Goal: Task Accomplishment & Management: Use online tool/utility

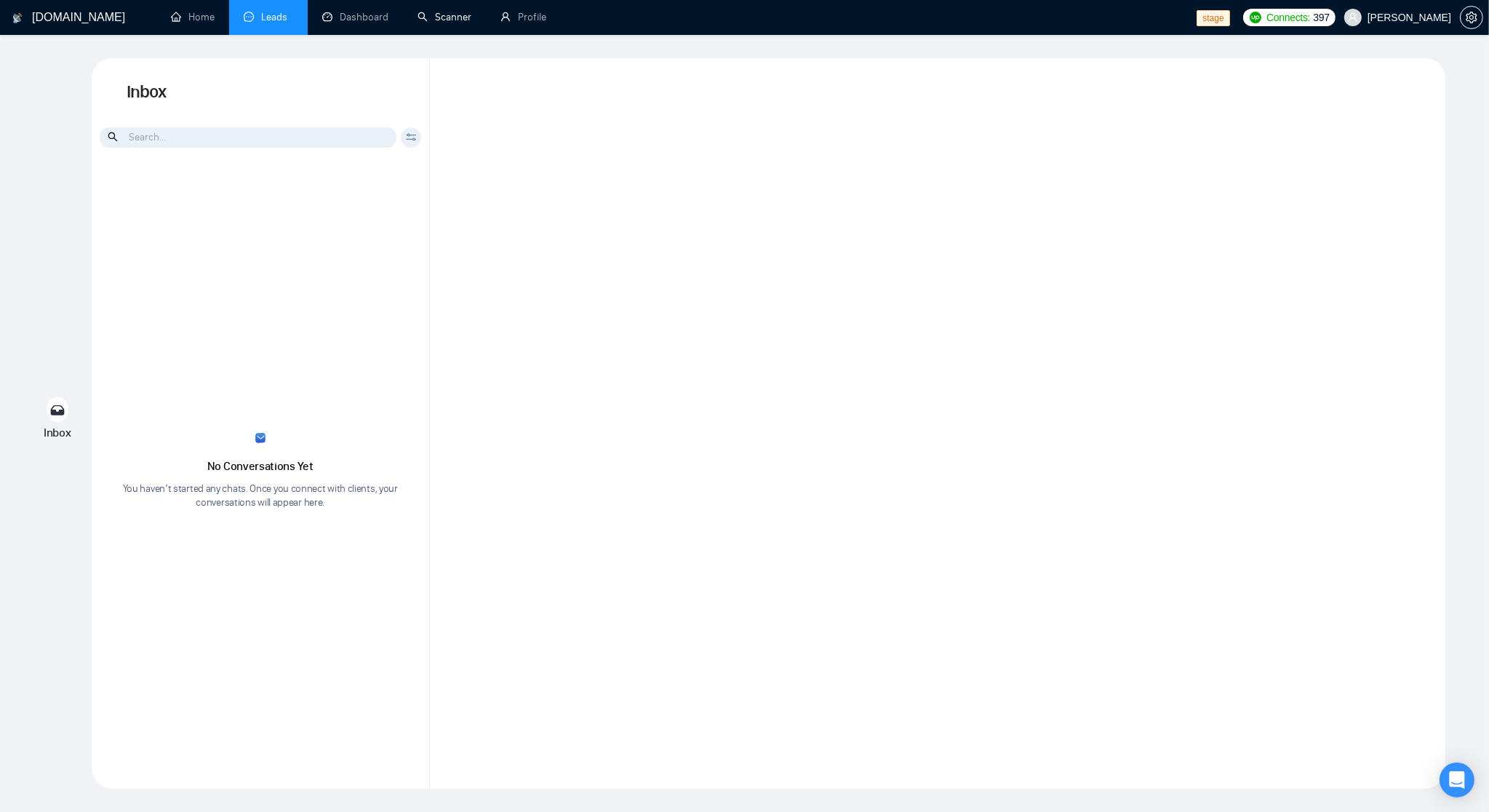
click at [445, 17] on link "Scanner" at bounding box center [444, 17] width 54 height 12
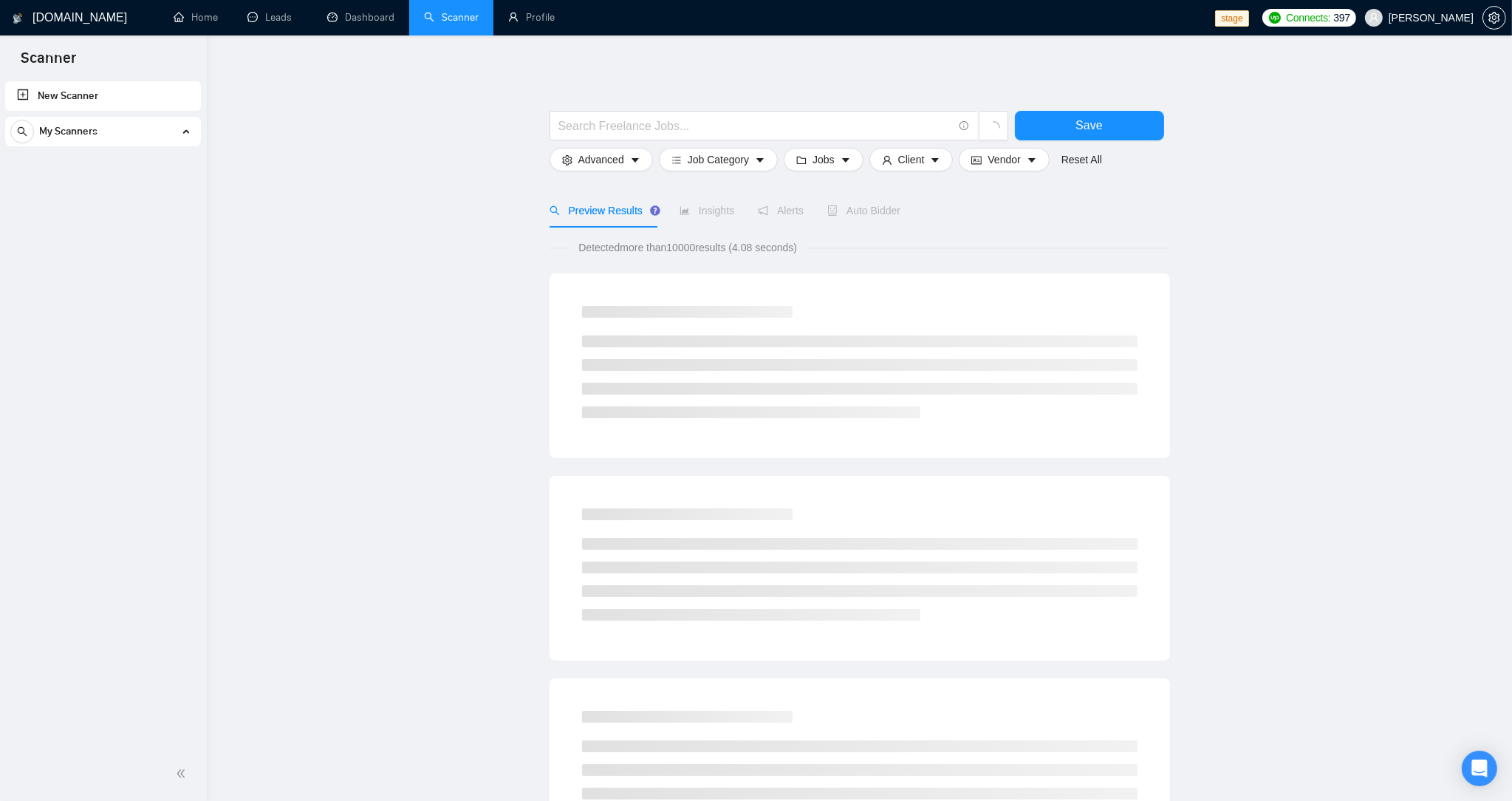
drag, startPoint x: 459, startPoint y: 246, endPoint x: 430, endPoint y: 243, distance: 29.2
click at [458, 246] on main "Save Advanced Job Category Jobs Client Vendor Reset All Preview Results Insight…" at bounding box center [860, 681] width 1258 height 1244
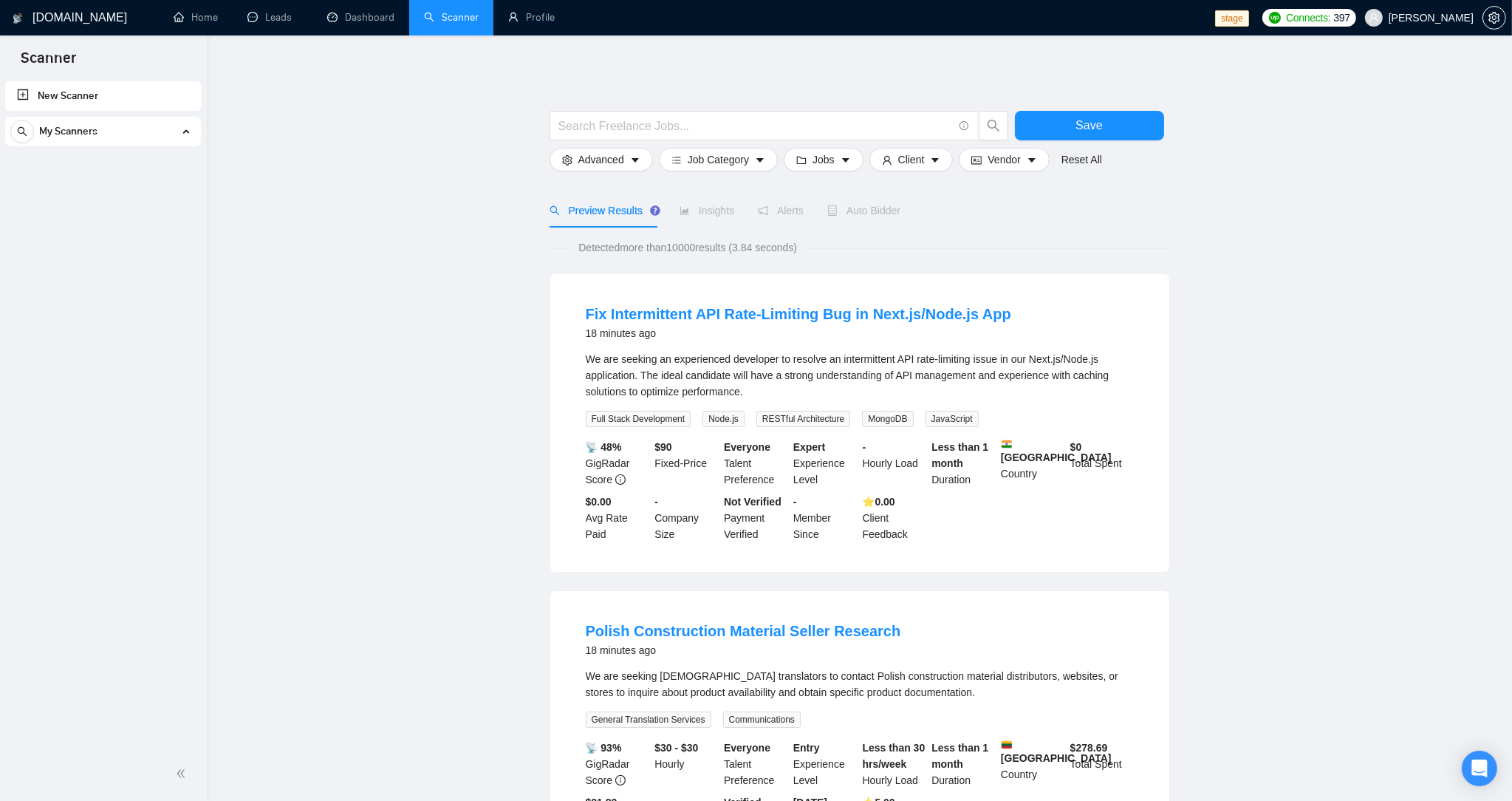
click at [195, 133] on div "My Scanners" at bounding box center [103, 131] width 195 height 29
drag, startPoint x: 190, startPoint y: 136, endPoint x: 164, endPoint y: 134, distance: 26.1
click at [190, 136] on div "My Scanners" at bounding box center [103, 131] width 185 height 29
drag, startPoint x: 1325, startPoint y: 103, endPoint x: 957, endPoint y: 142, distance: 370.1
click at [1325, 103] on span "[EMAIL_ADDRESS][DOMAIN_NAME]" at bounding box center [1389, 103] width 175 height 16
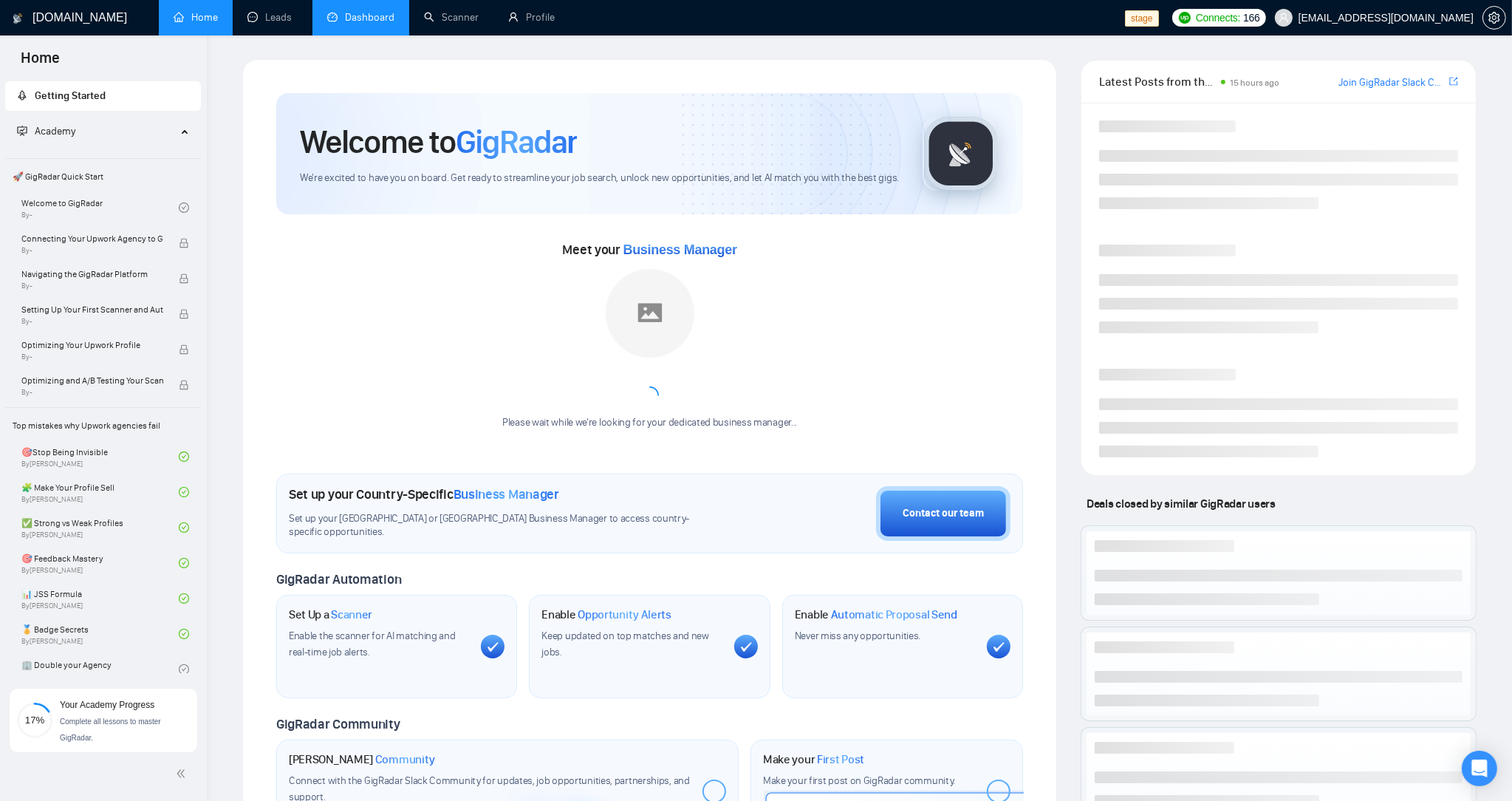
click at [388, 15] on link "Dashboard" at bounding box center [361, 17] width 67 height 13
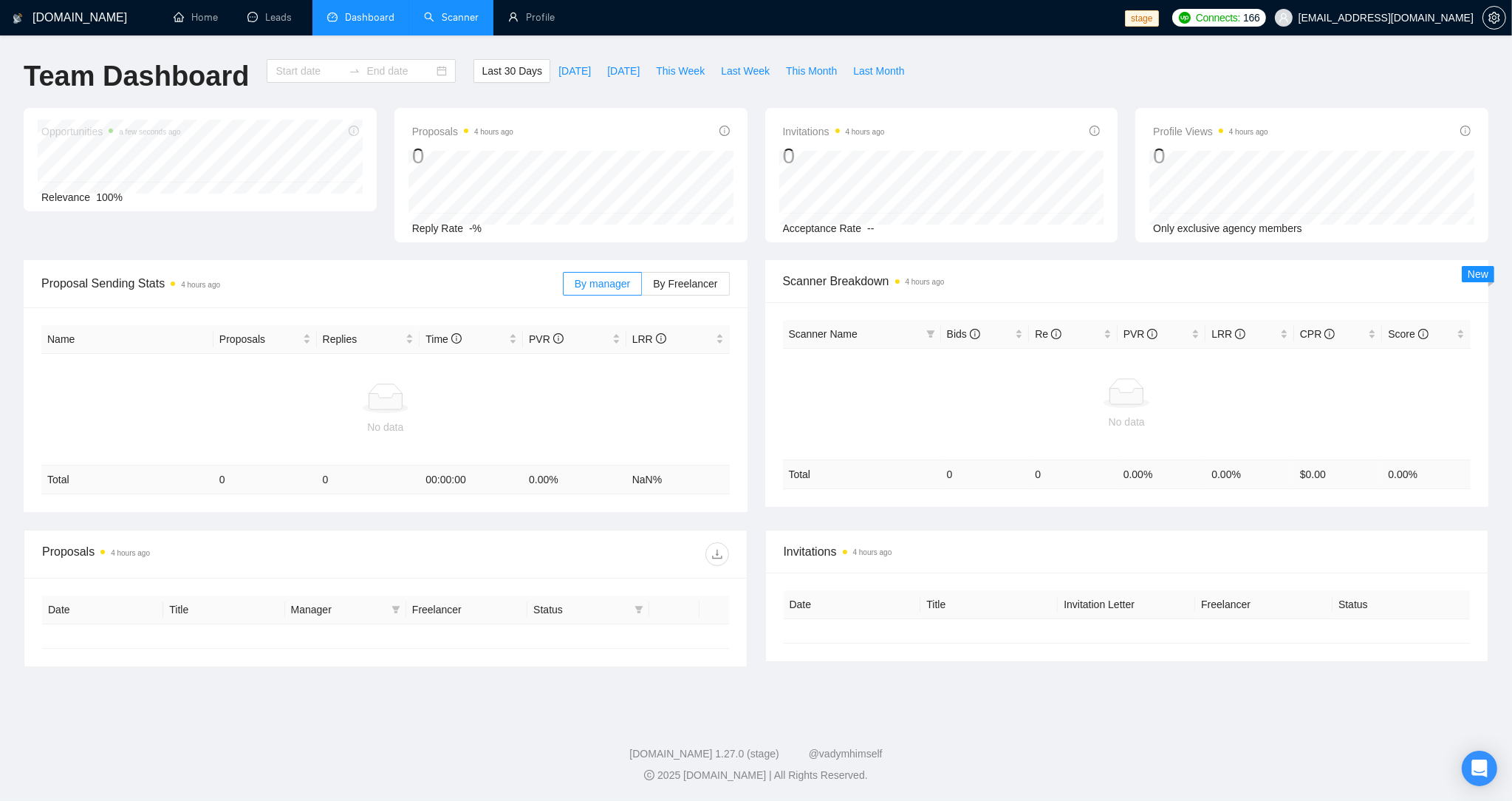
type input "2025-09-03"
type input "2025-10-03"
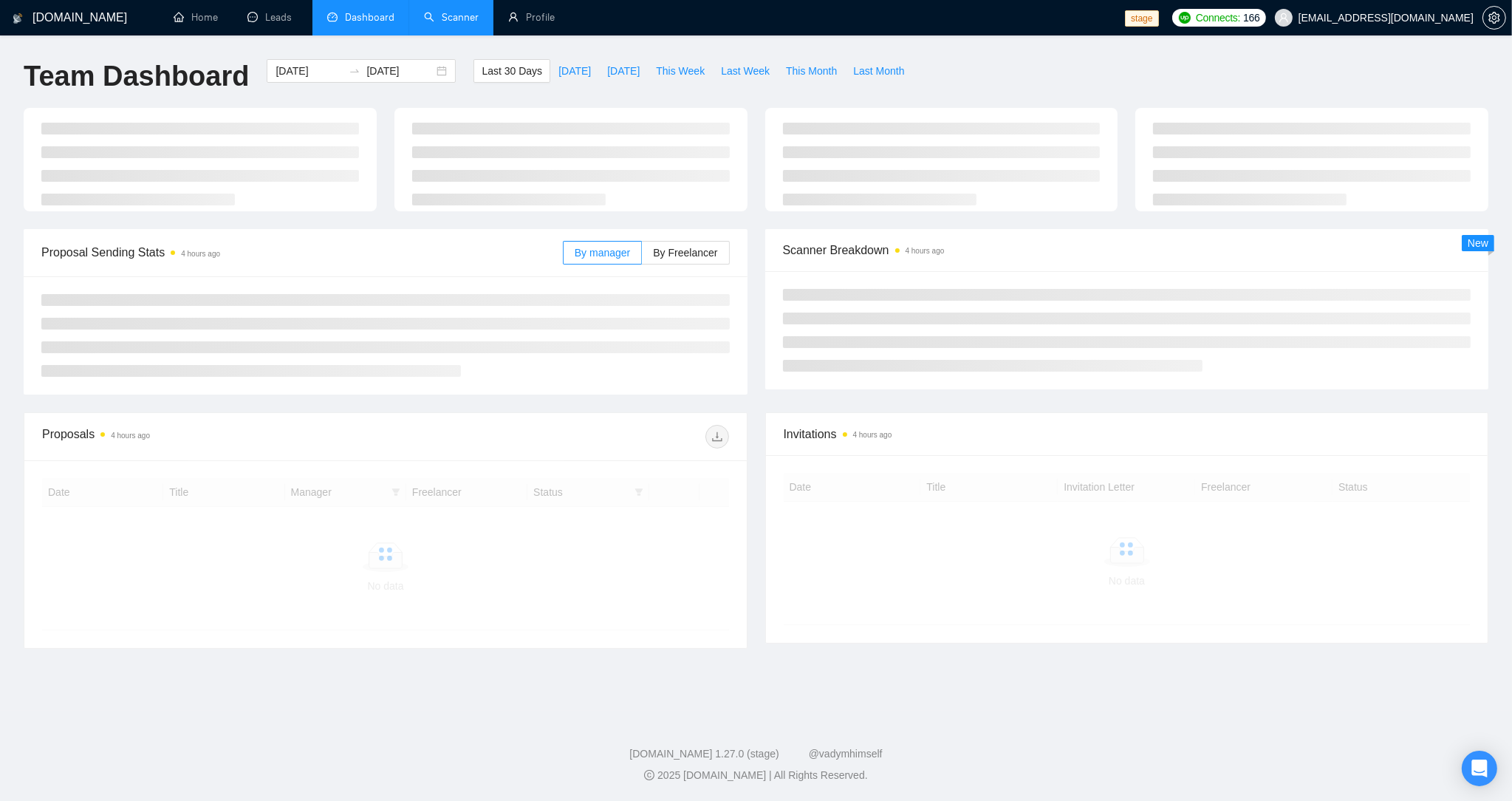
click at [457, 12] on link "Scanner" at bounding box center [451, 17] width 55 height 13
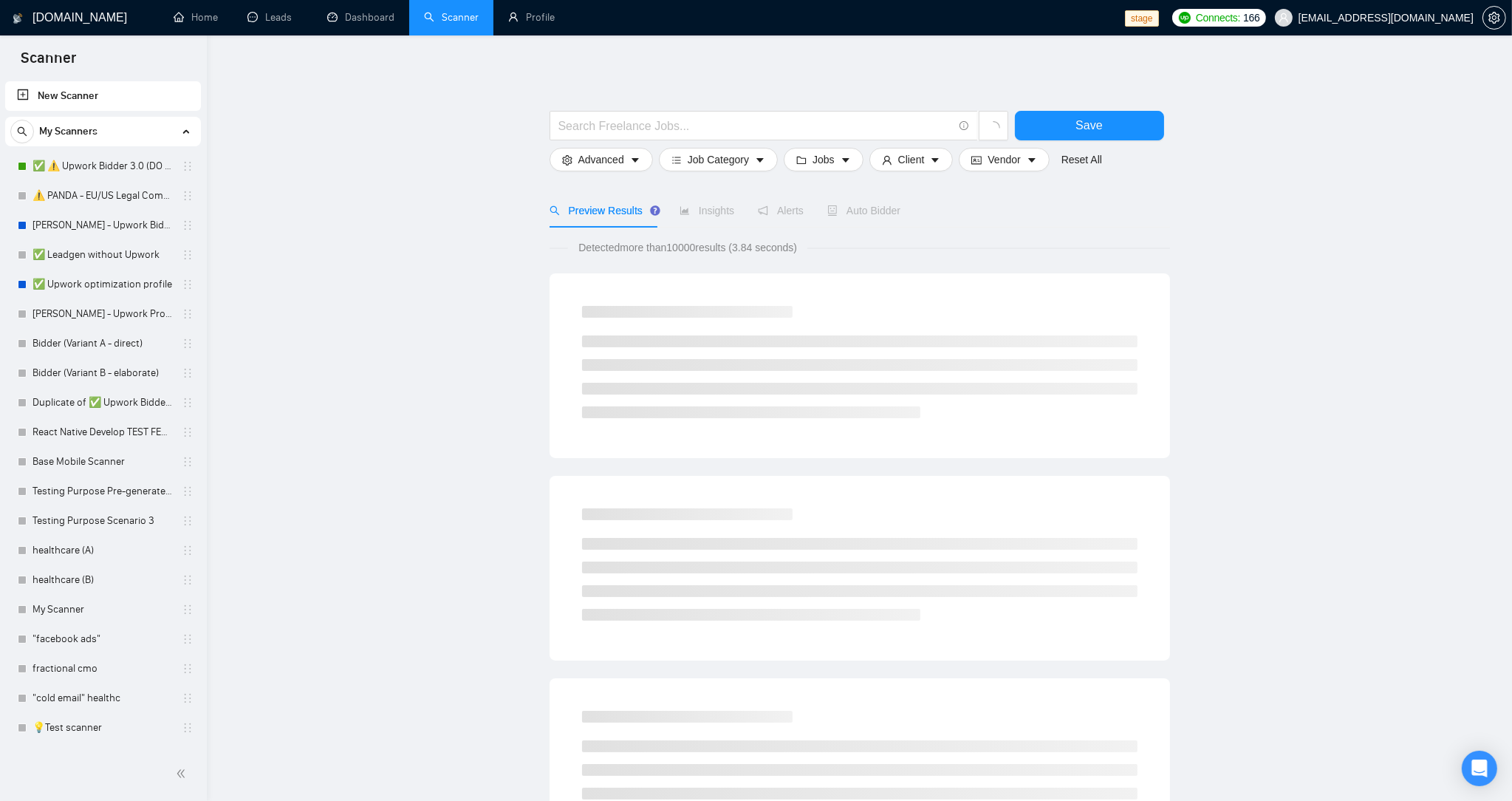
click at [435, 174] on main "Save Advanced Job Category Jobs Client Vendor Reset All Preview Results Insight…" at bounding box center [860, 681] width 1258 height 1244
click at [392, 194] on main "Save Advanced Job Category Jobs Client Vendor Reset All Preview Results Insight…" at bounding box center [860, 681] width 1258 height 1244
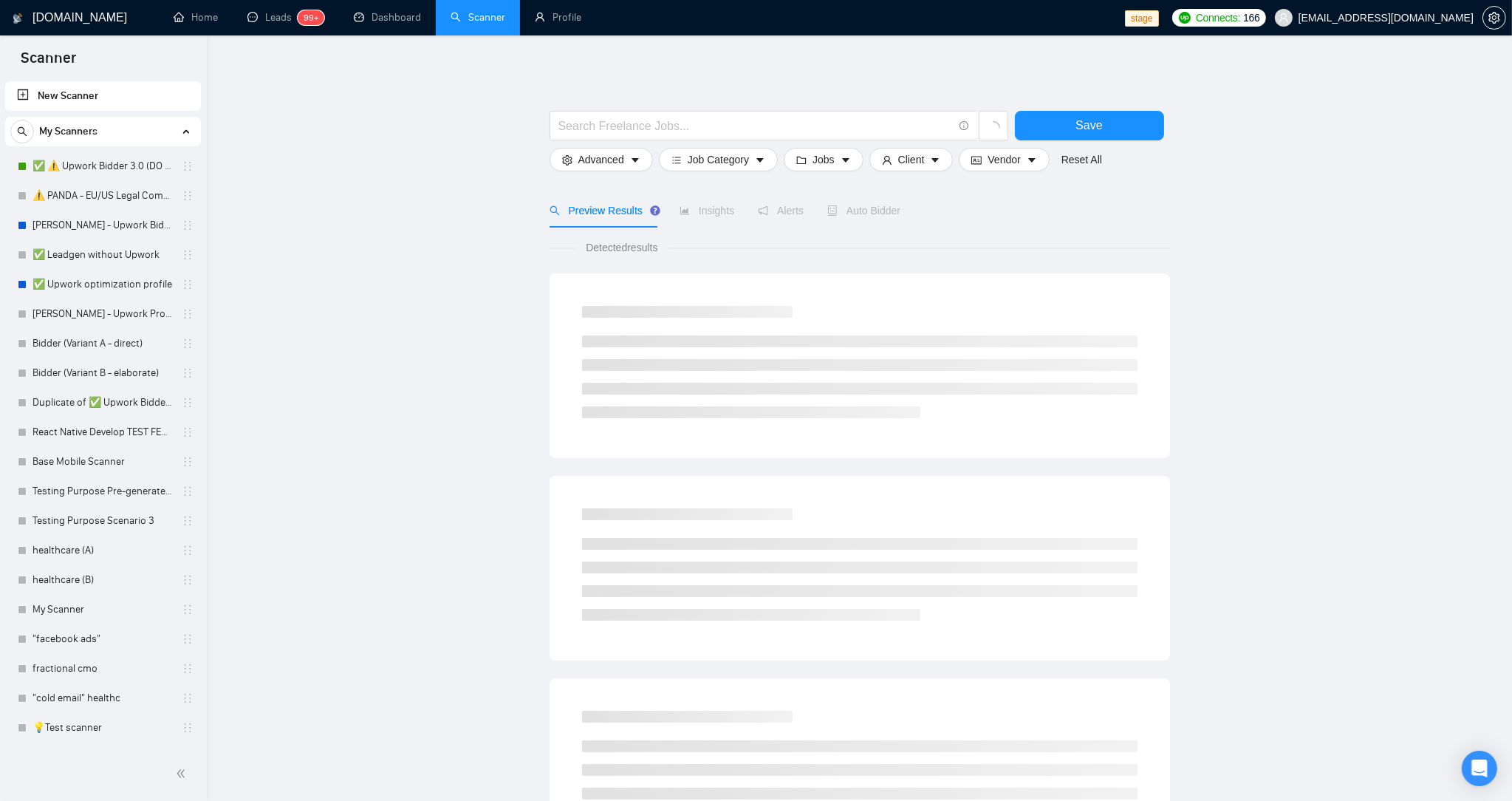
click at [336, 179] on main "Save Advanced Job Category Jobs Client Vendor Reset All Preview Results Insight…" at bounding box center [860, 663] width 1258 height 1209
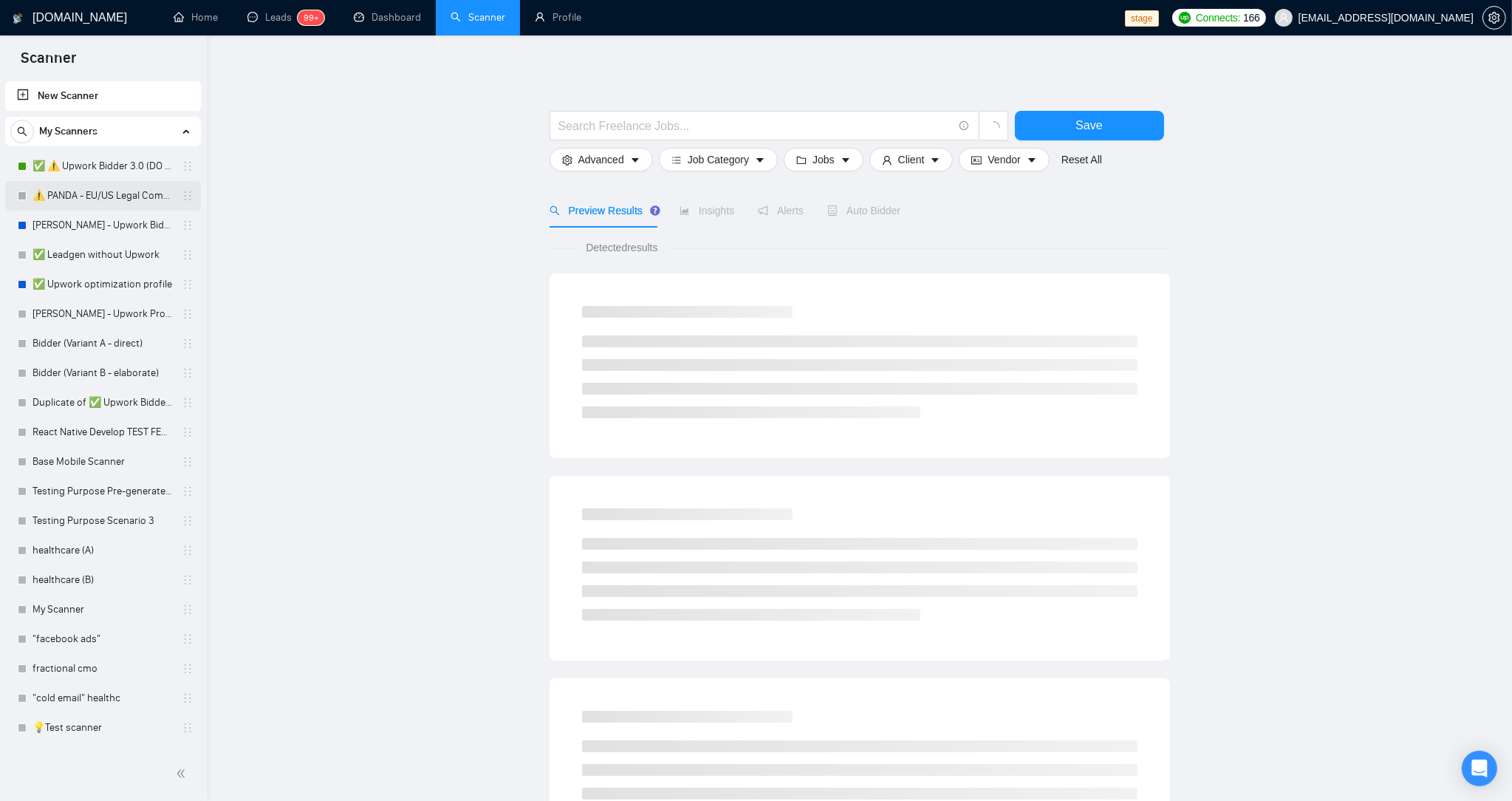
click at [121, 184] on link "⚠️ PANDA - EU/US Legal Companies (DO NOT TOUCH)" at bounding box center [103, 195] width 141 height 29
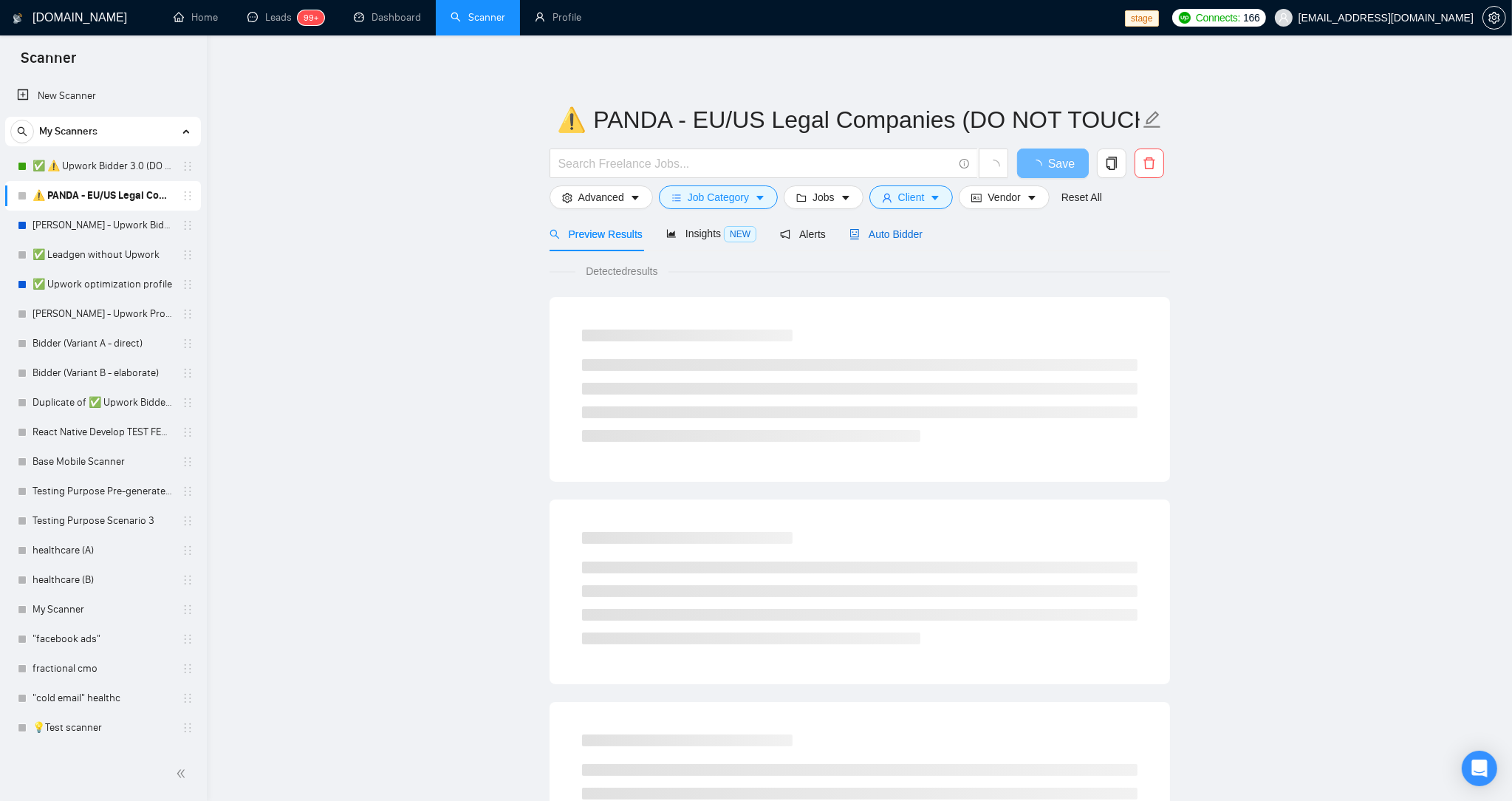
drag, startPoint x: 911, startPoint y: 227, endPoint x: 876, endPoint y: 247, distance: 40.3
click at [911, 228] on span "Auto Bidder" at bounding box center [886, 234] width 73 height 12
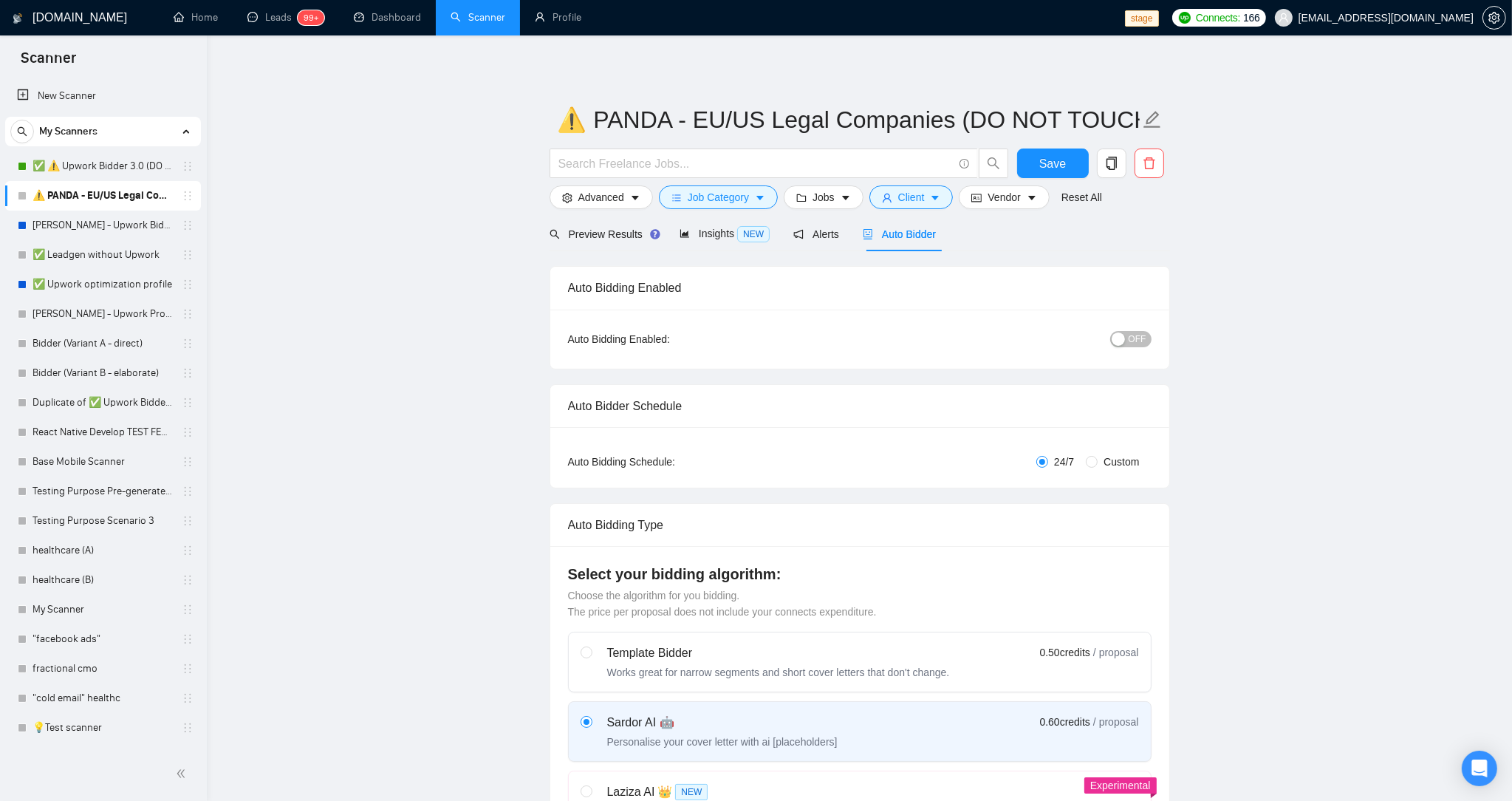
drag, startPoint x: 1136, startPoint y: 340, endPoint x: 1117, endPoint y: 335, distance: 19.6
click at [1136, 340] on span "OFF" at bounding box center [1137, 339] width 18 height 16
click at [1061, 168] on span "Save" at bounding box center [1053, 163] width 27 height 19
drag, startPoint x: 73, startPoint y: 227, endPoint x: 84, endPoint y: 226, distance: 11.0
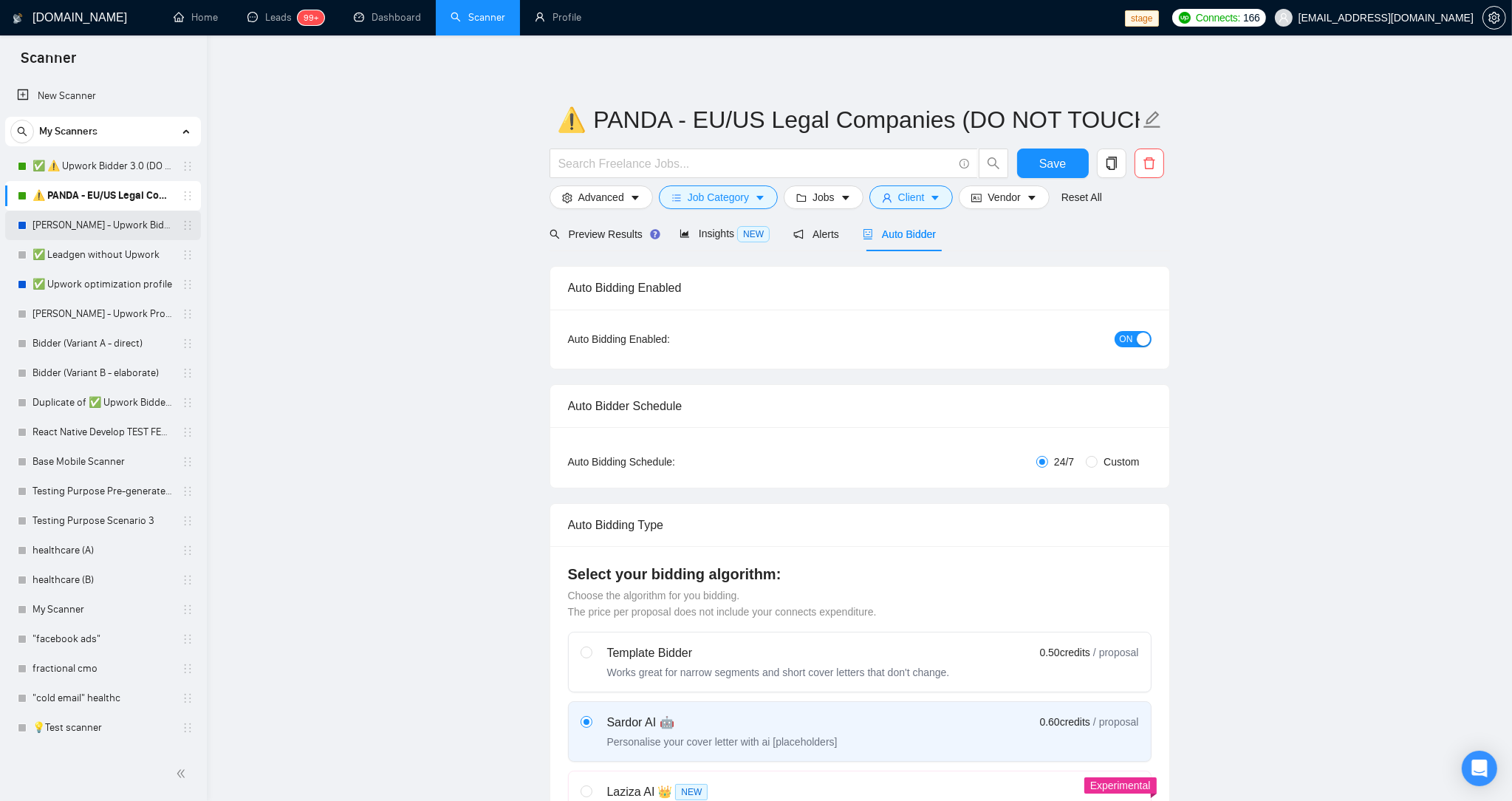
click at [73, 227] on link "Robert - Upwork Bidder" at bounding box center [103, 225] width 141 height 29
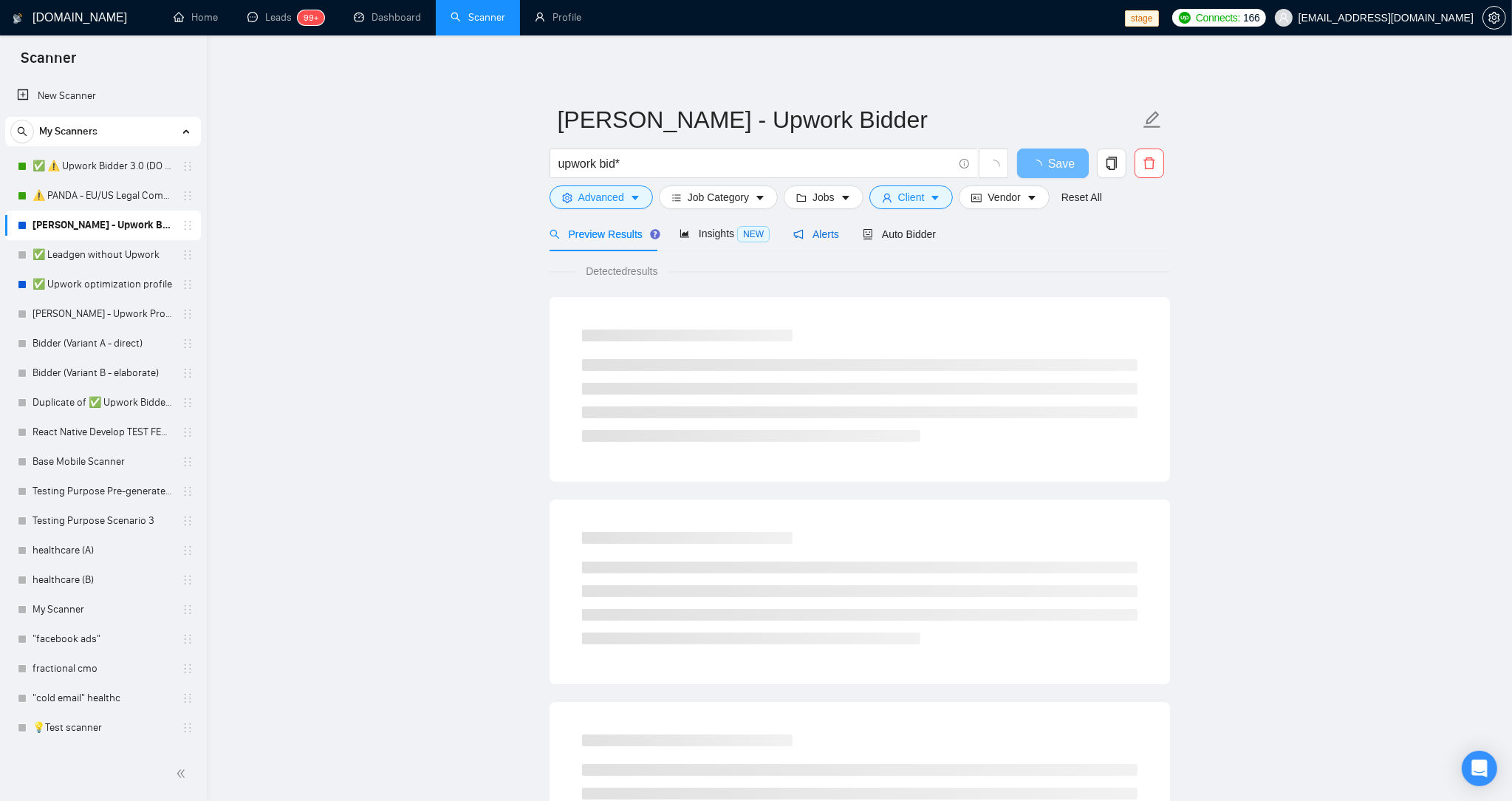
click at [815, 236] on span "Alerts" at bounding box center [816, 234] width 45 height 12
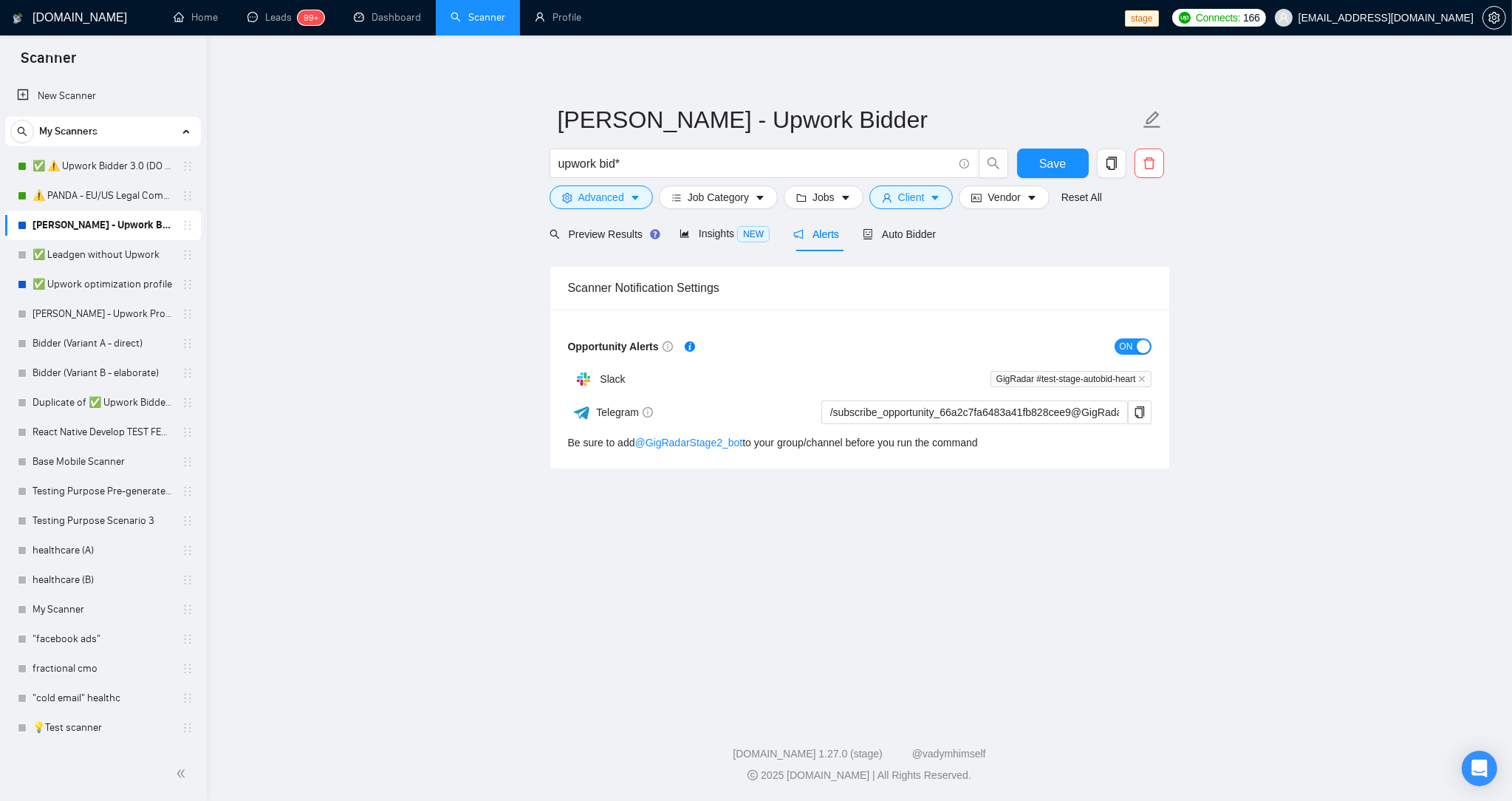
click at [1126, 346] on span "ON" at bounding box center [1127, 346] width 13 height 16
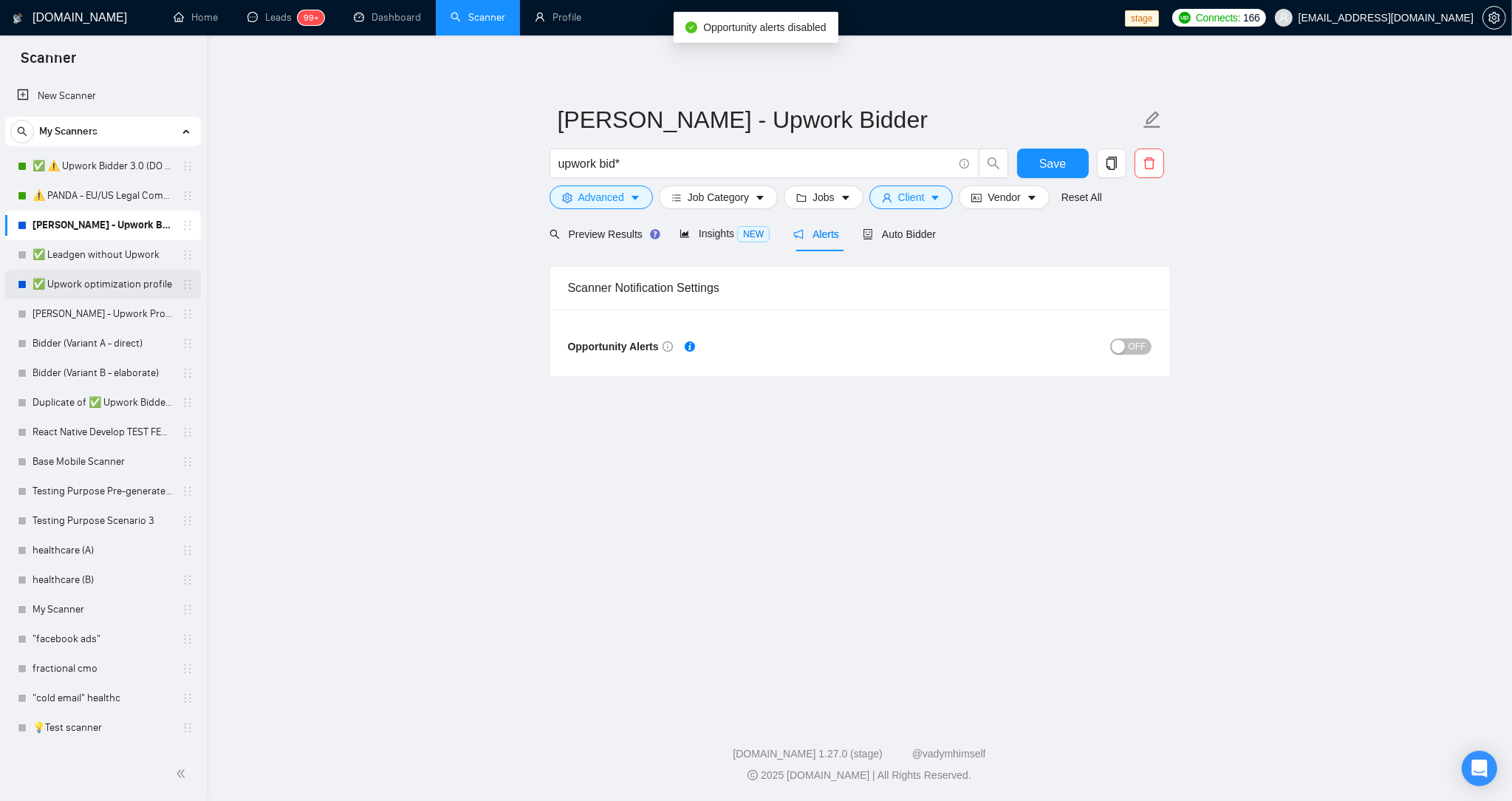
click at [77, 282] on link "✅ Upwork optimization profile" at bounding box center [103, 284] width 141 height 29
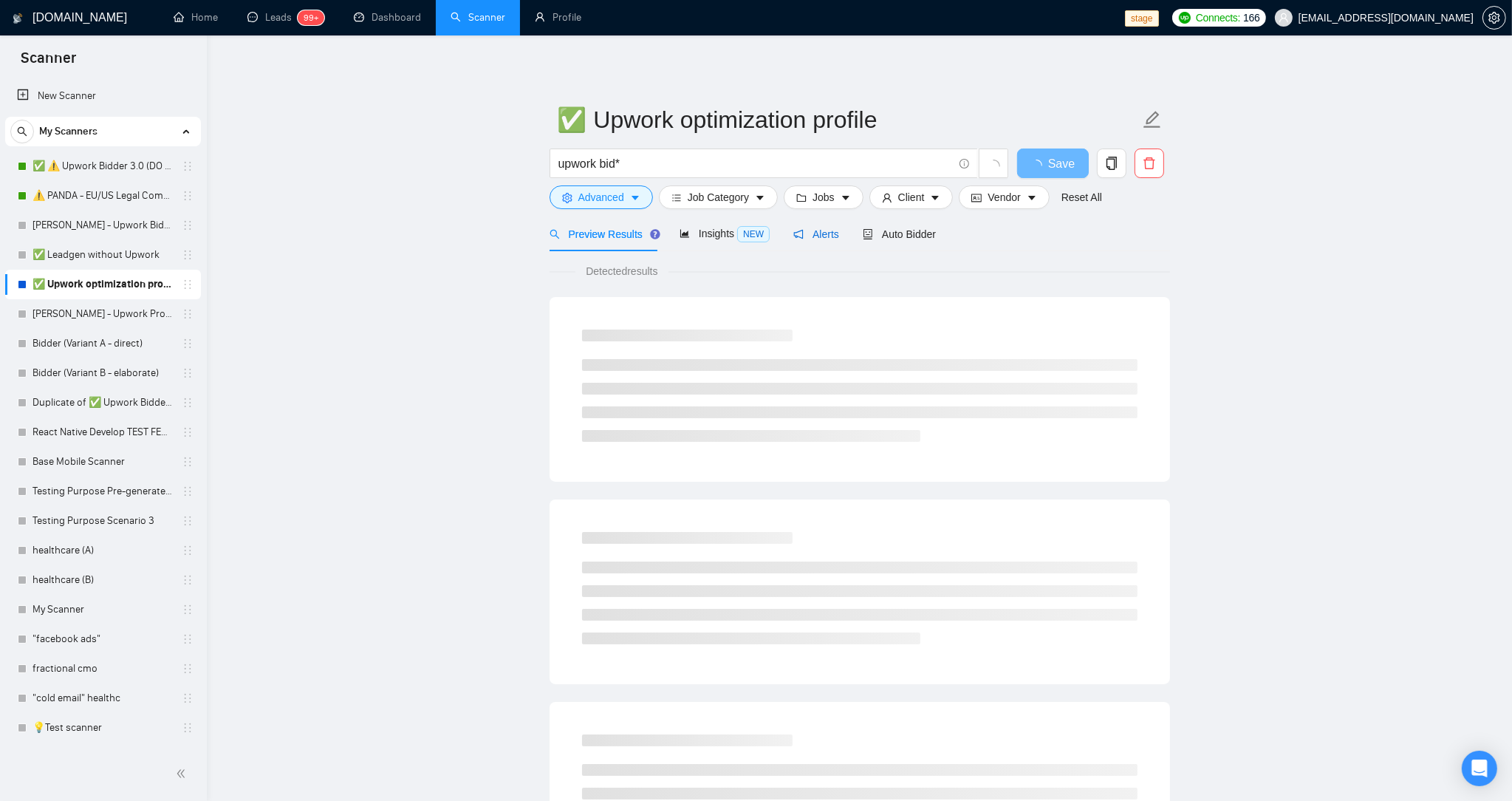
click at [835, 228] on span "Alerts" at bounding box center [816, 234] width 45 height 12
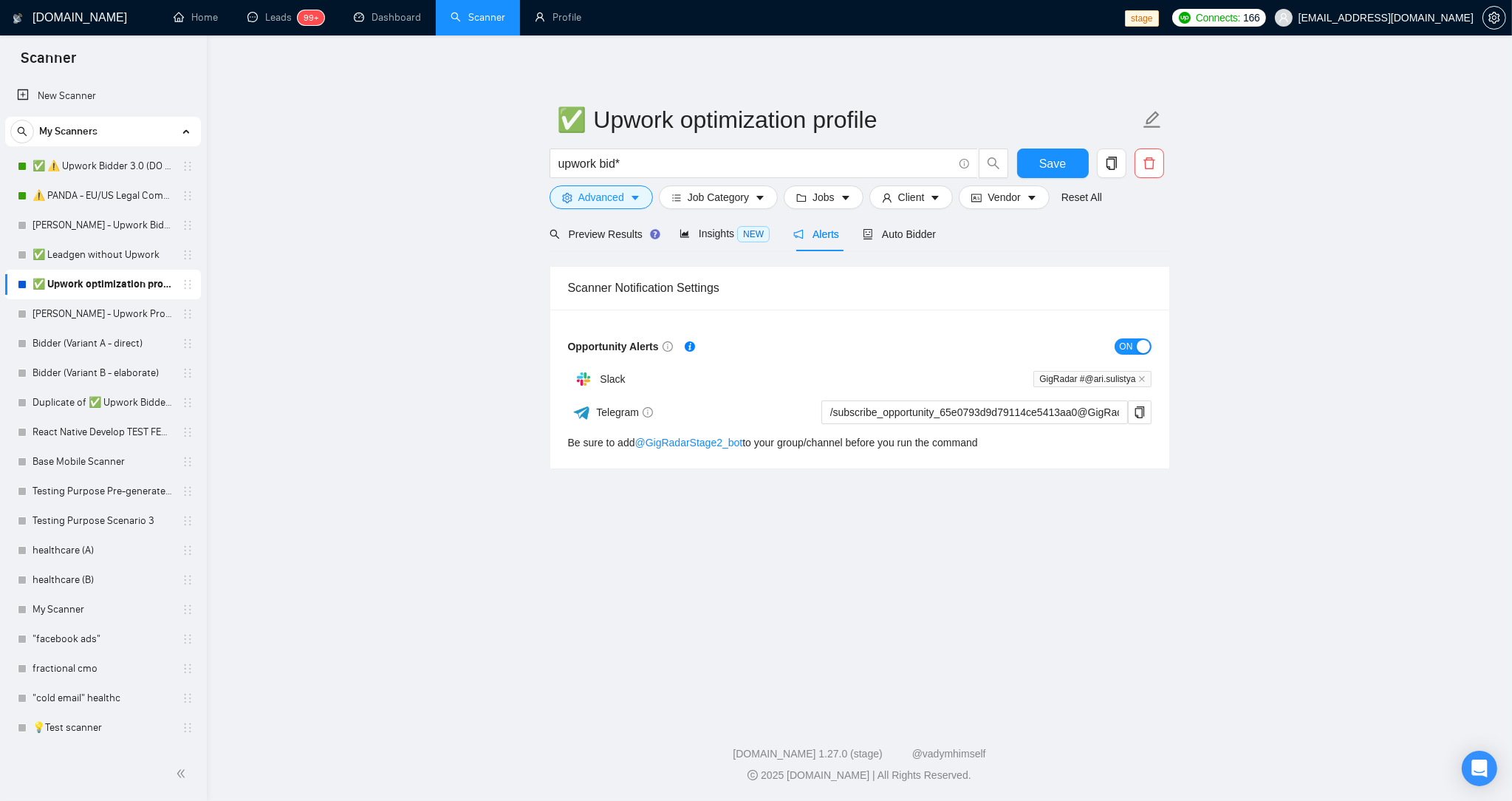
click at [414, 317] on main "✅ Upwork optimization profile upwork bid* Save Advanced Job Category Jobs Clien…" at bounding box center [860, 373] width 1258 height 628
click at [393, 516] on main "✅ Upwork optimization profile upwork bid* Save Advanced Job Category Jobs Clien…" at bounding box center [860, 373] width 1258 height 628
click at [109, 173] on link "✅ ⚠️ Upwork Bidder 3.0 (DO NOT TOUCH)" at bounding box center [103, 166] width 141 height 29
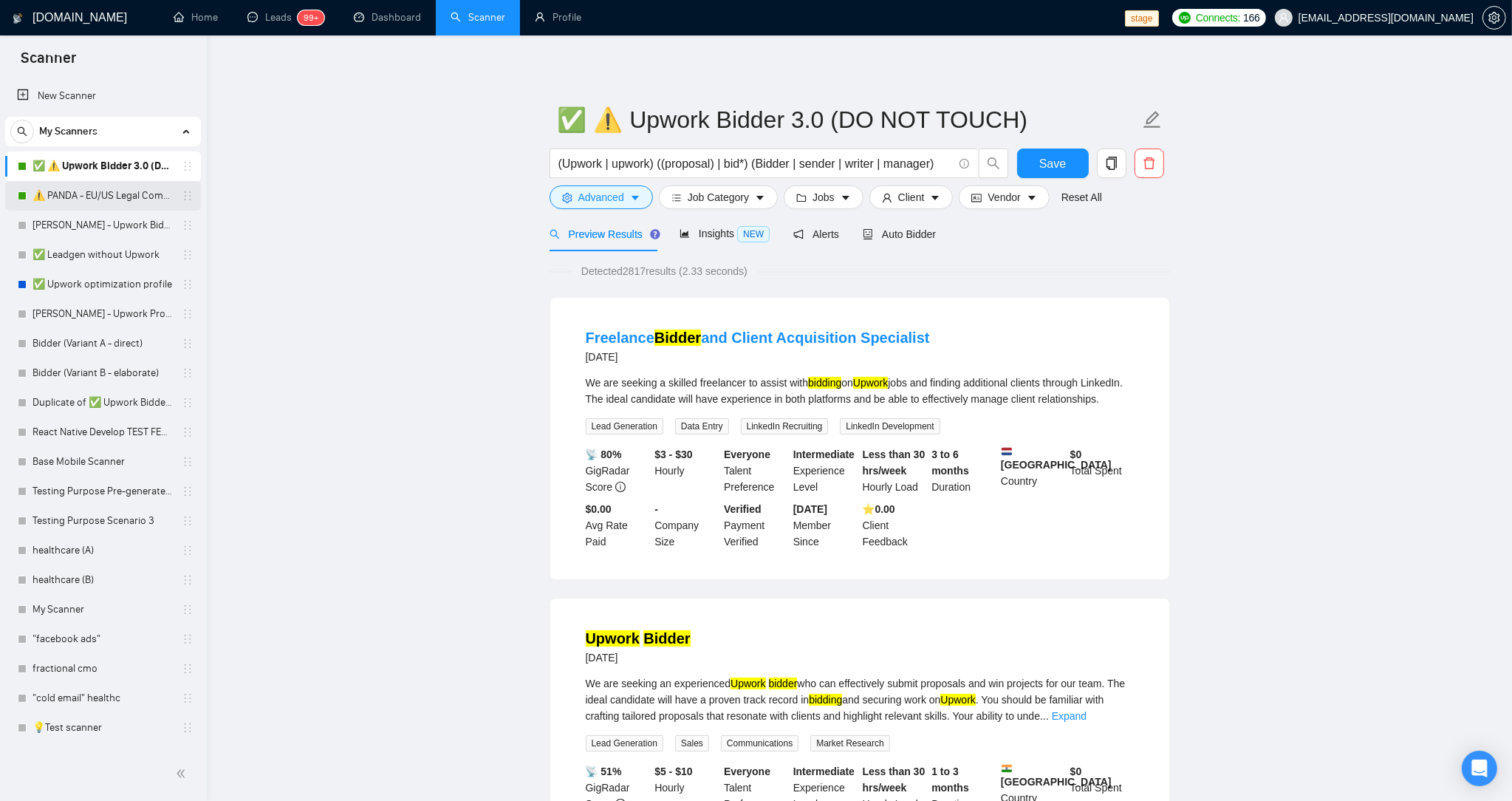
click at [76, 198] on link "⚠️ PANDA - EU/US Legal Companies (DO NOT TOUCH)" at bounding box center [103, 195] width 141 height 29
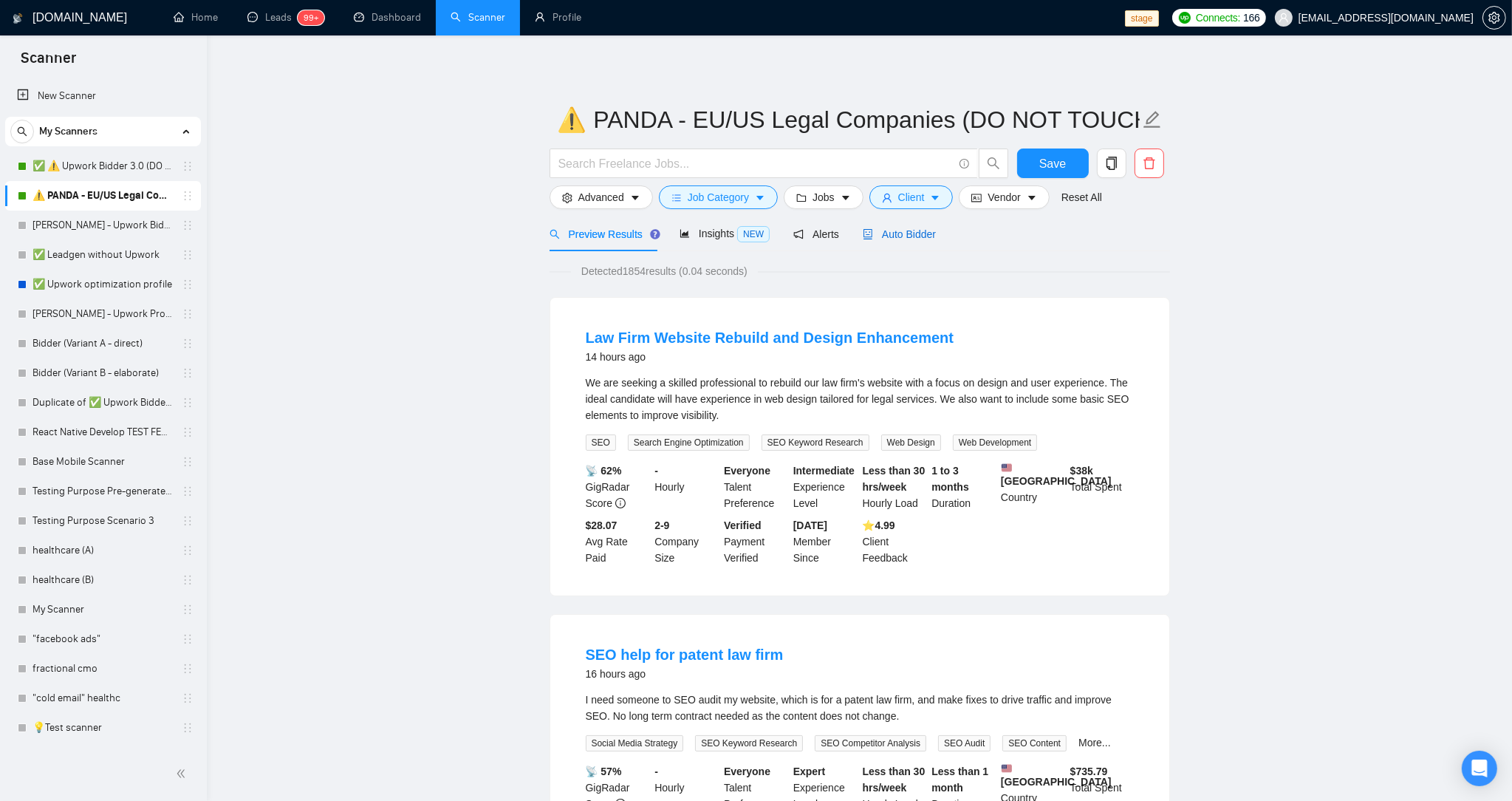
click at [908, 237] on span "Auto Bidder" at bounding box center [899, 234] width 73 height 12
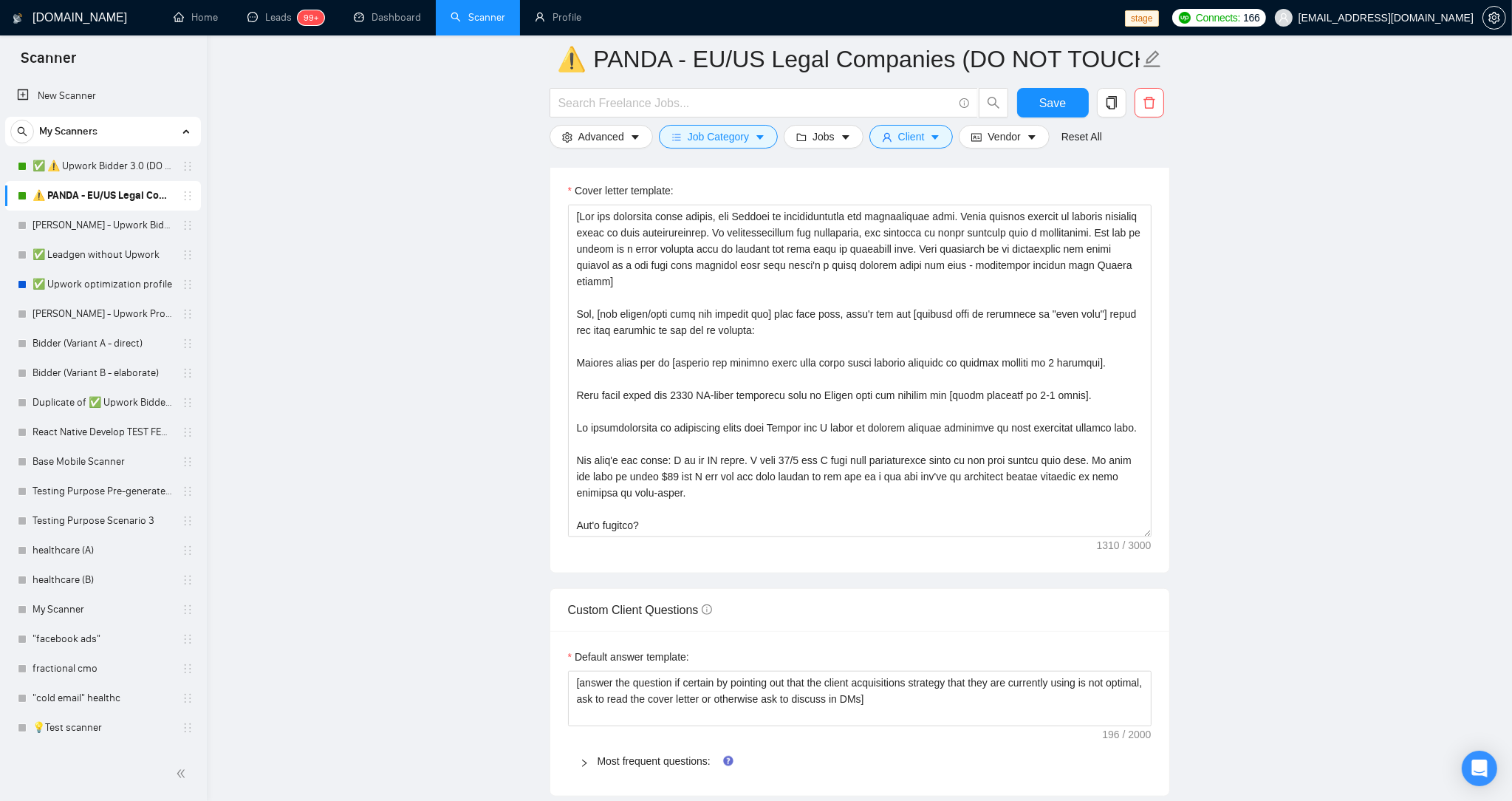
scroll to position [1647, 0]
click at [494, 416] on main "⚠️ PANDA - EU/US Legal Companies (DO NOT TOUCH) Save Advanced Job Category Jobs…" at bounding box center [860, 399] width 1258 height 3974
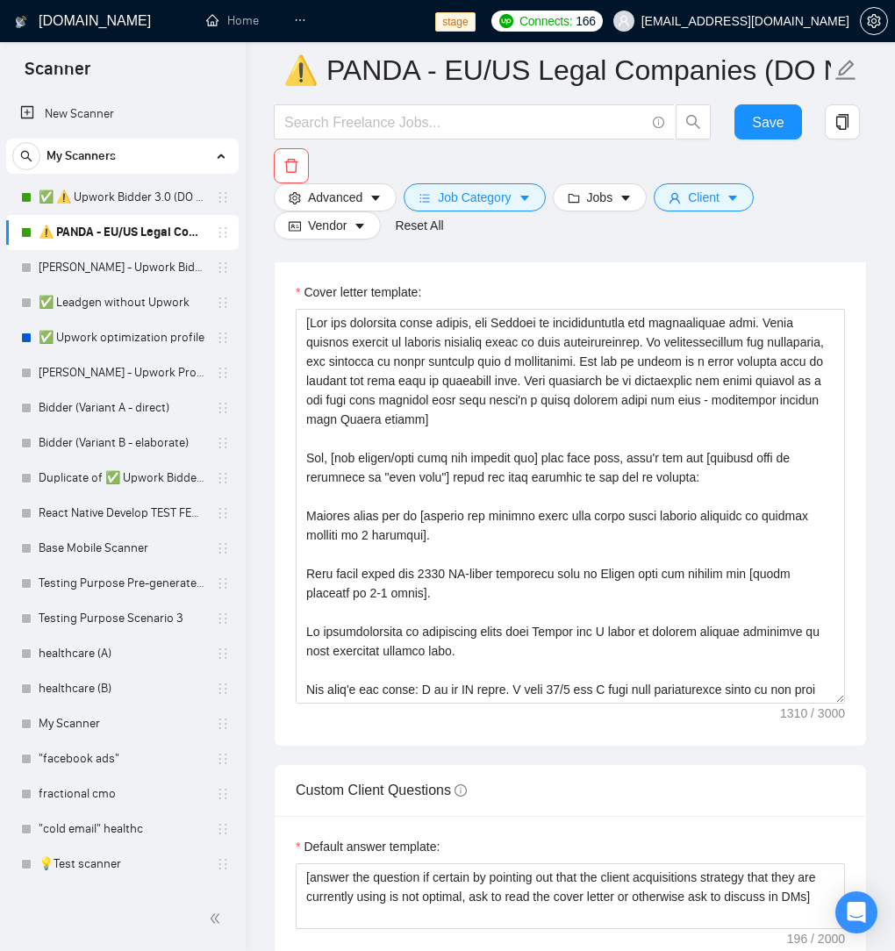
scroll to position [2192, 0]
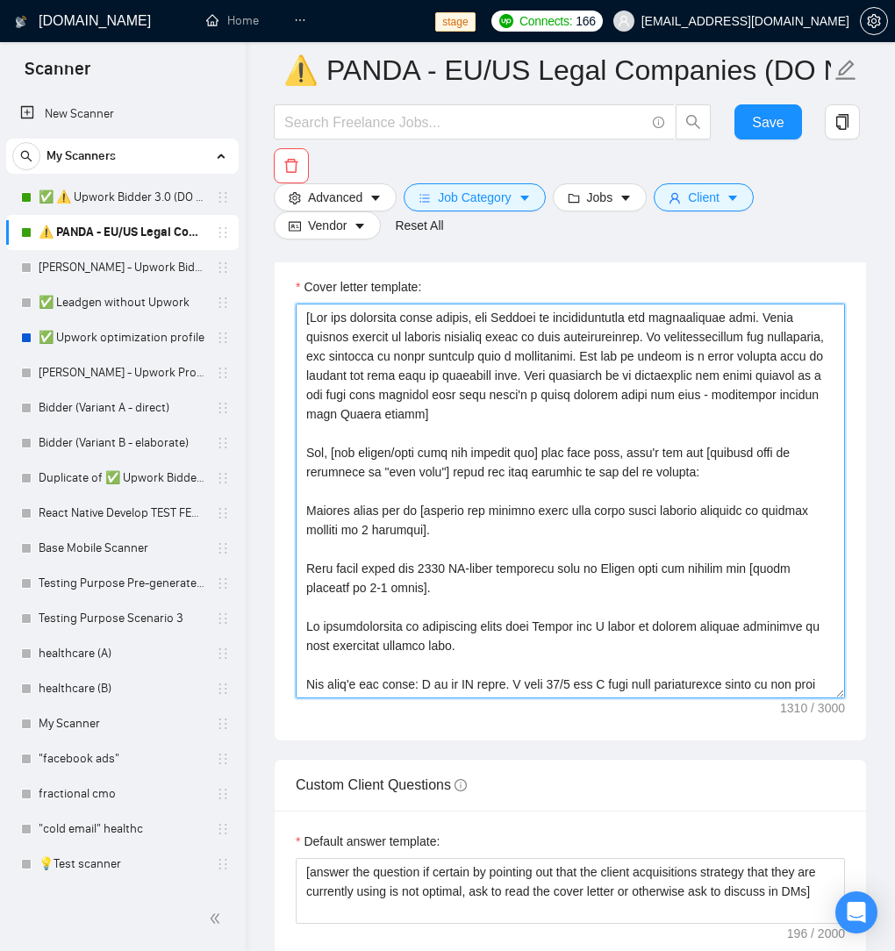
click at [466, 459] on textarea "Cover letter template:" at bounding box center [570, 500] width 549 height 395
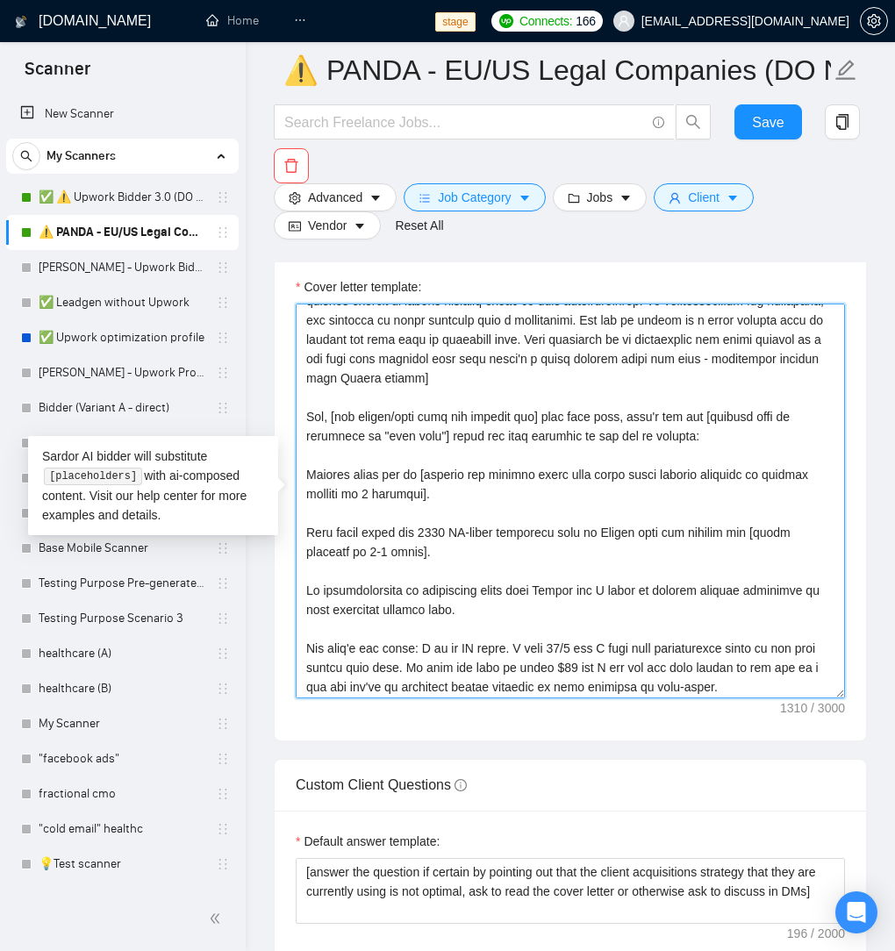
scroll to position [58, 0]
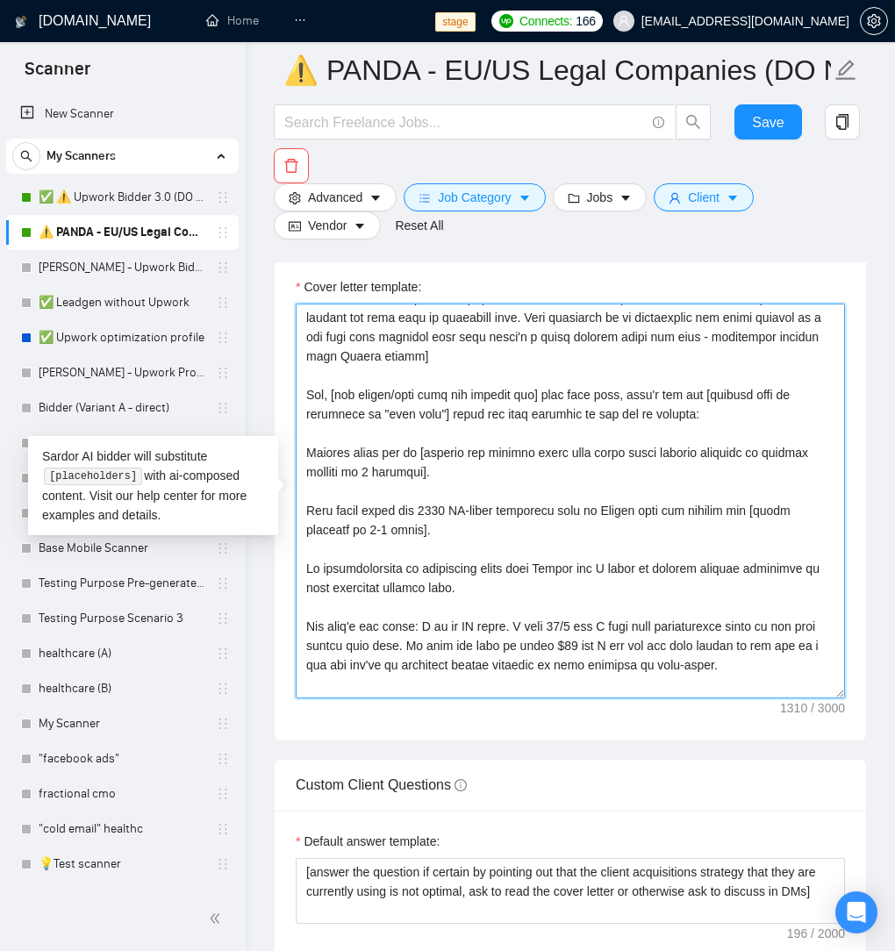
drag, startPoint x: 432, startPoint y: 465, endPoint x: 303, endPoint y: 445, distance: 129.6
click at [303, 445] on textarea "Cover letter template:" at bounding box center [570, 500] width 549 height 395
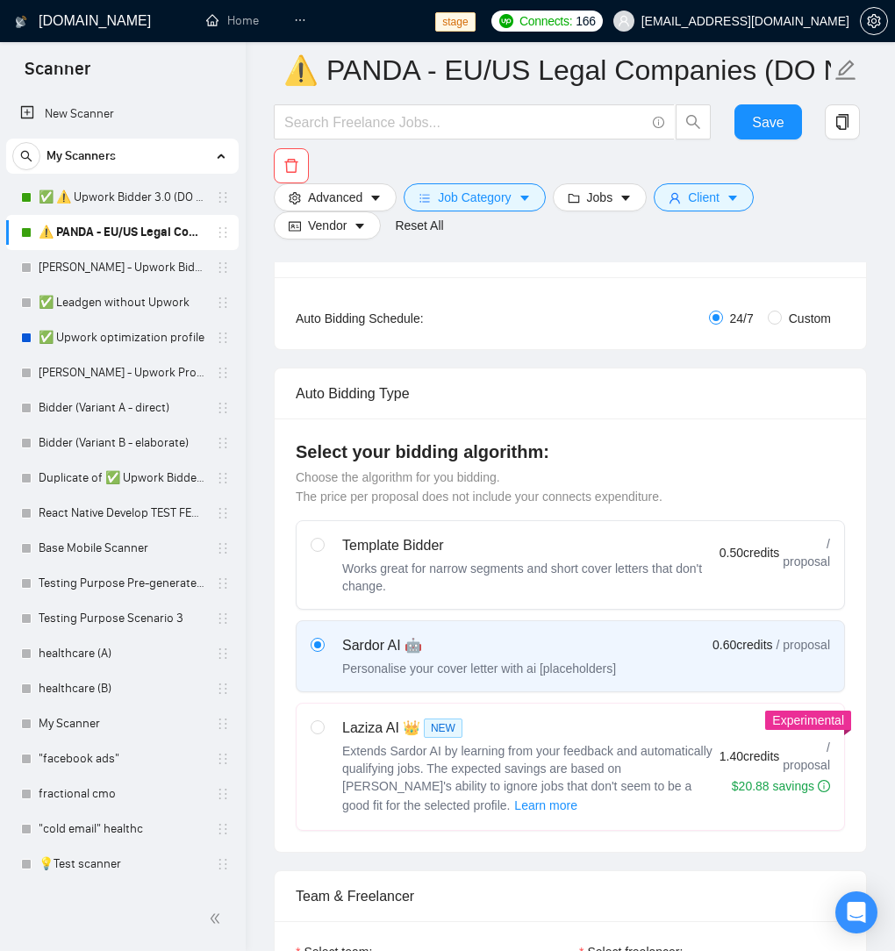
scroll to position [0, 0]
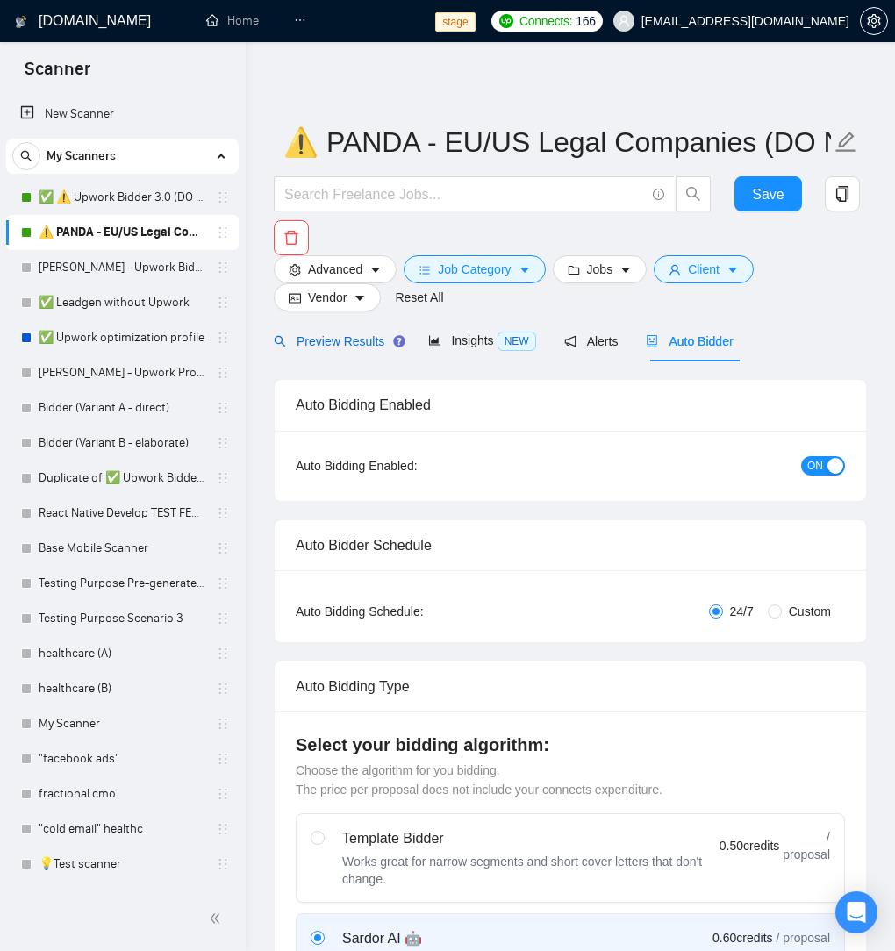
drag, startPoint x: 303, startPoint y: 346, endPoint x: 398, endPoint y: 346, distance: 95.6
click at [303, 346] on span "Preview Results" at bounding box center [337, 341] width 126 height 14
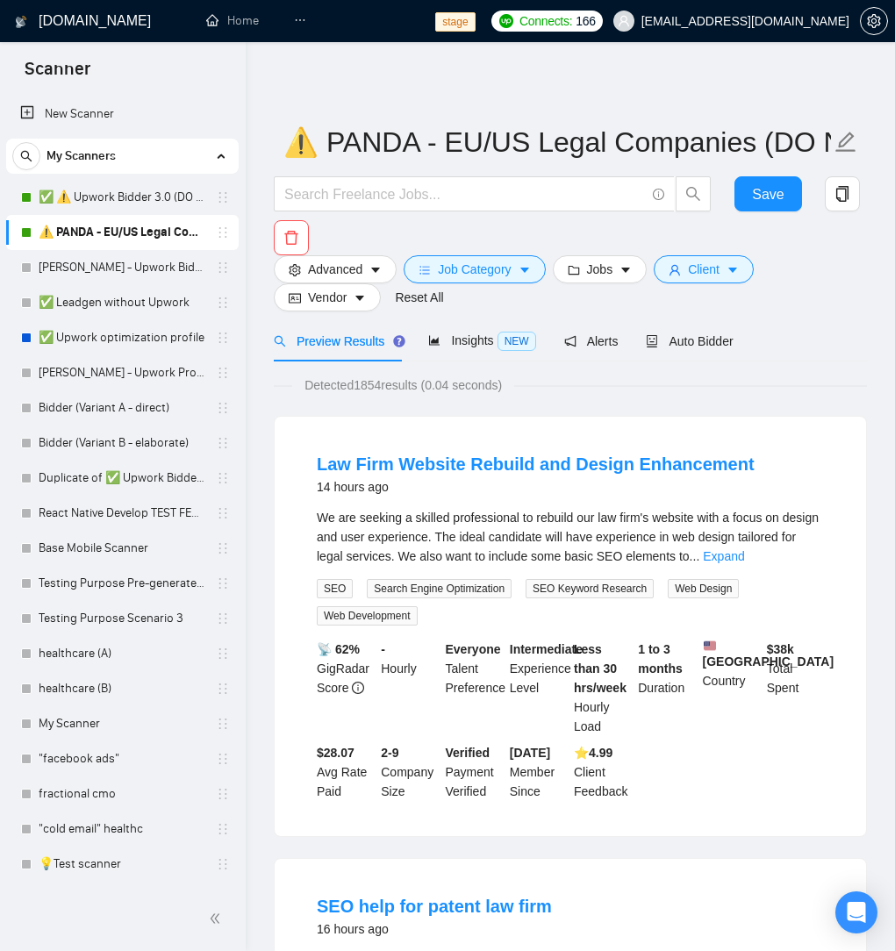
click at [719, 272] on span "Client" at bounding box center [704, 269] width 32 height 19
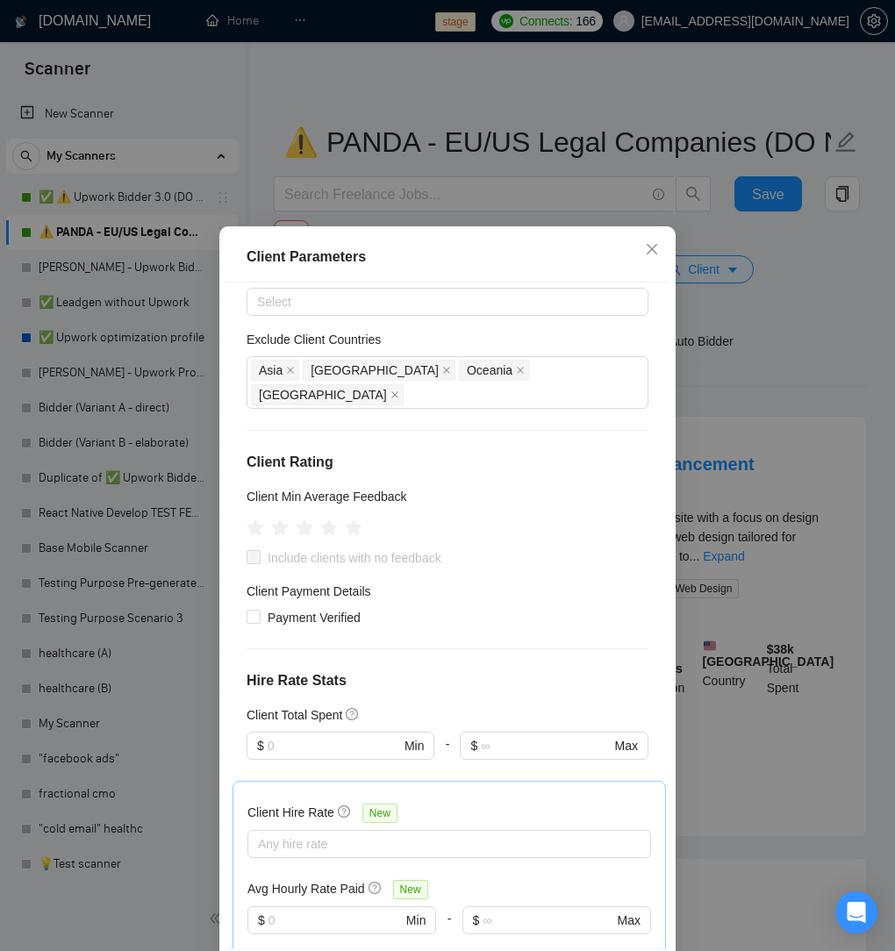
scroll to position [80, 0]
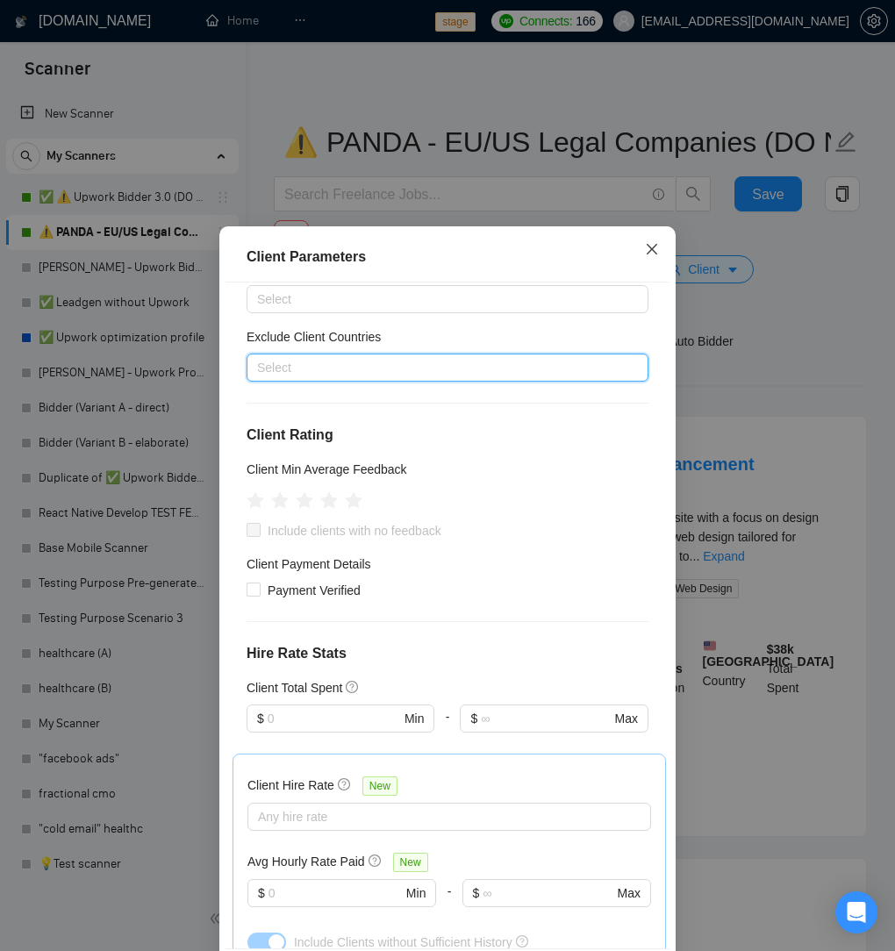
click at [659, 256] on span "Close" at bounding box center [651, 249] width 47 height 47
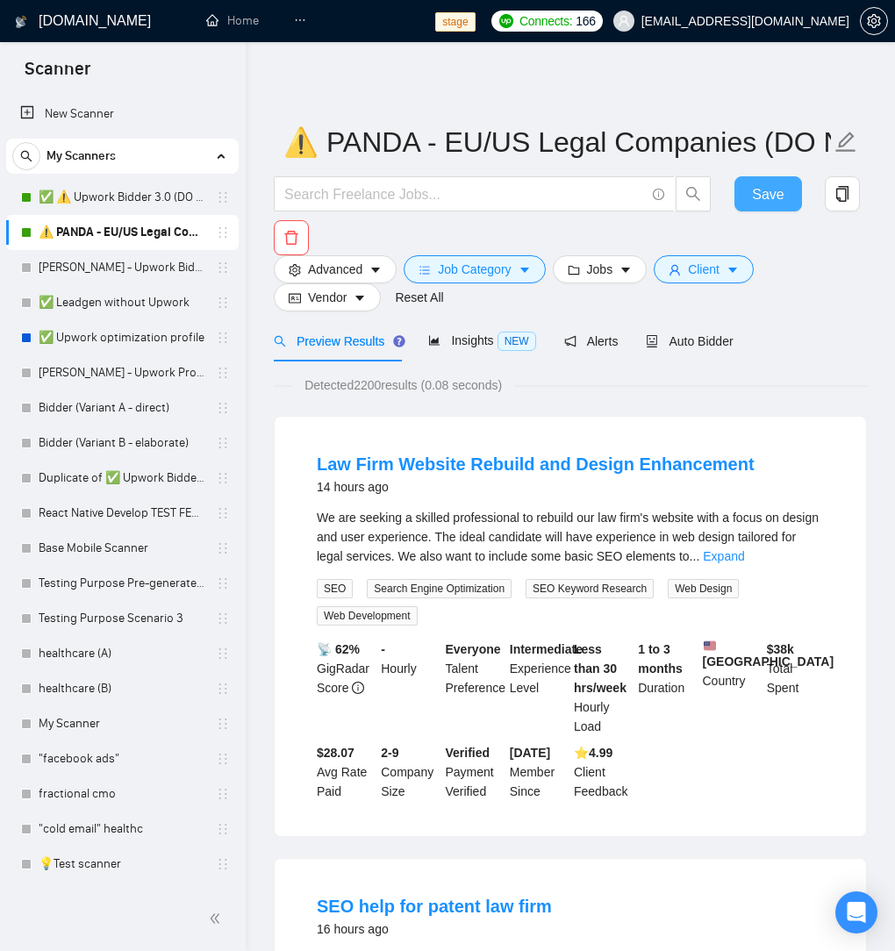
drag, startPoint x: 777, startPoint y: 203, endPoint x: 771, endPoint y: 223, distance: 21.1
click at [777, 203] on span "Save" at bounding box center [768, 194] width 32 height 22
click at [671, 385] on div "Detected 2200 results (0.08 seconds)" at bounding box center [570, 384] width 593 height 19
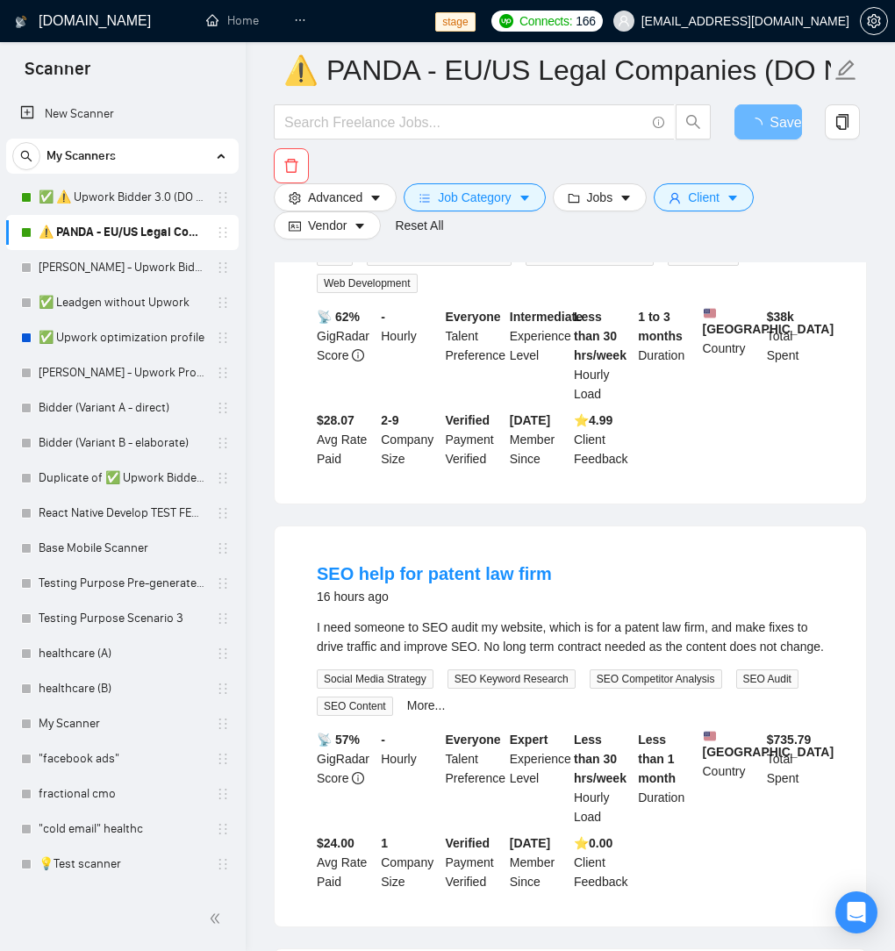
scroll to position [0, 0]
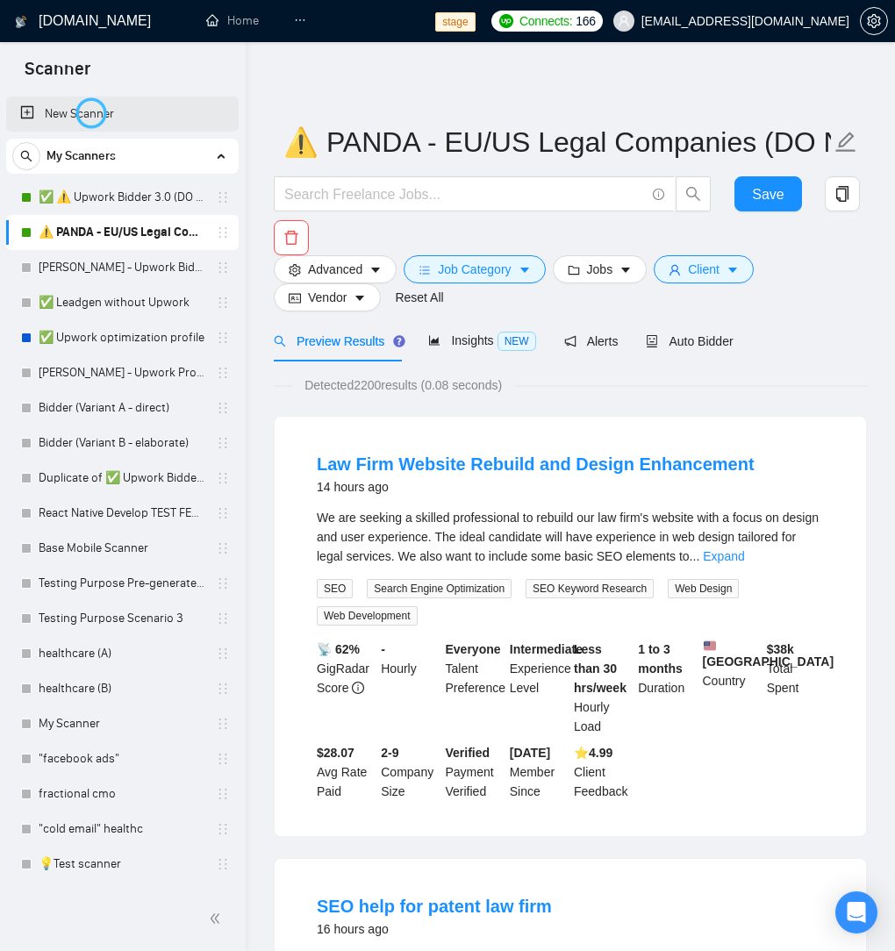
click at [91, 113] on link "New Scanner" at bounding box center [122, 113] width 204 height 35
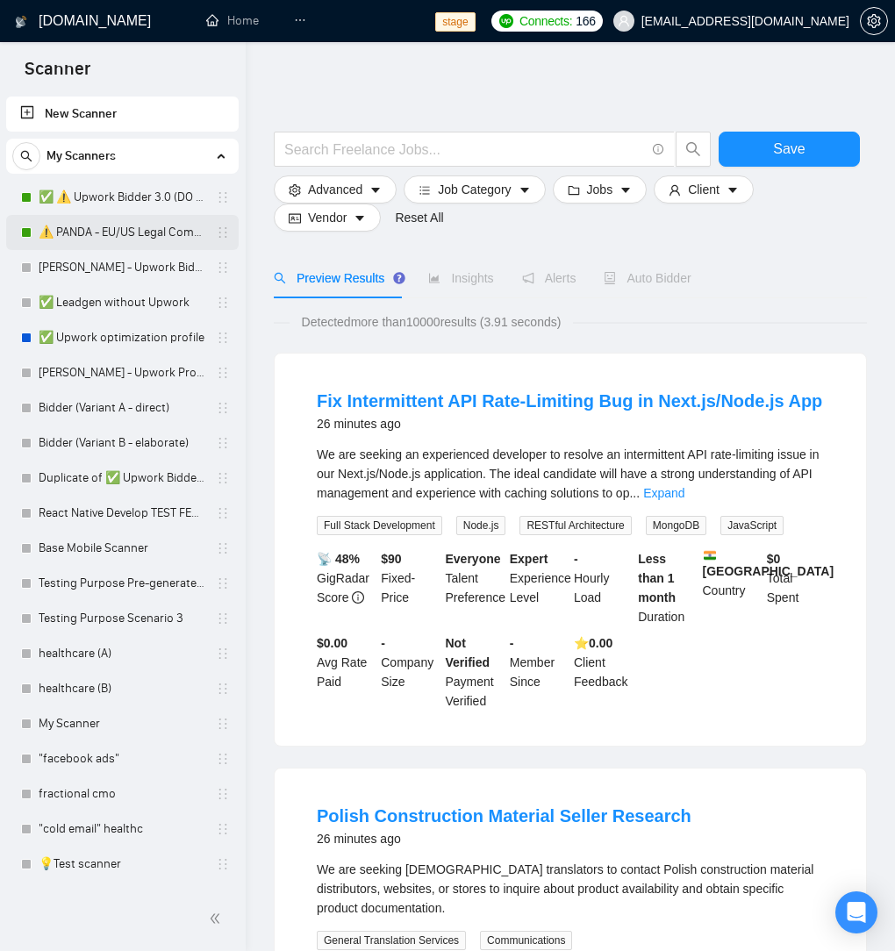
click at [110, 226] on link "⚠️ PANDA - EU/US Legal Companies (DO NOT TOUCH)" at bounding box center [122, 232] width 167 height 35
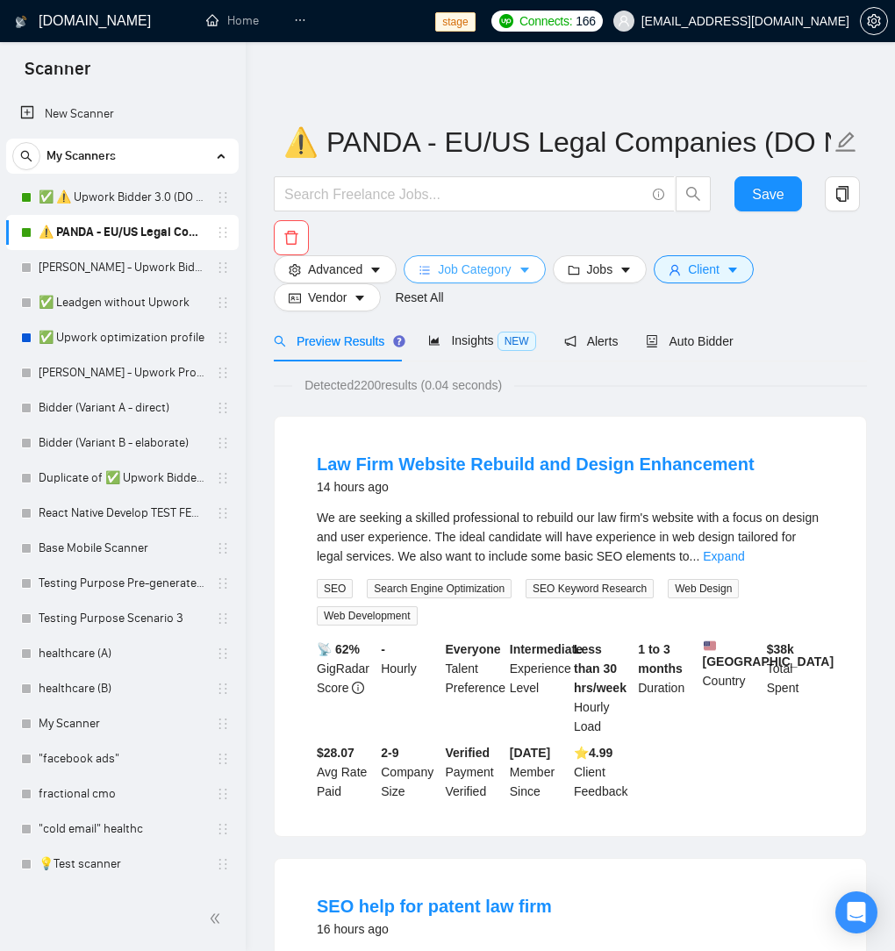
click at [484, 274] on span "Job Category" at bounding box center [474, 269] width 73 height 19
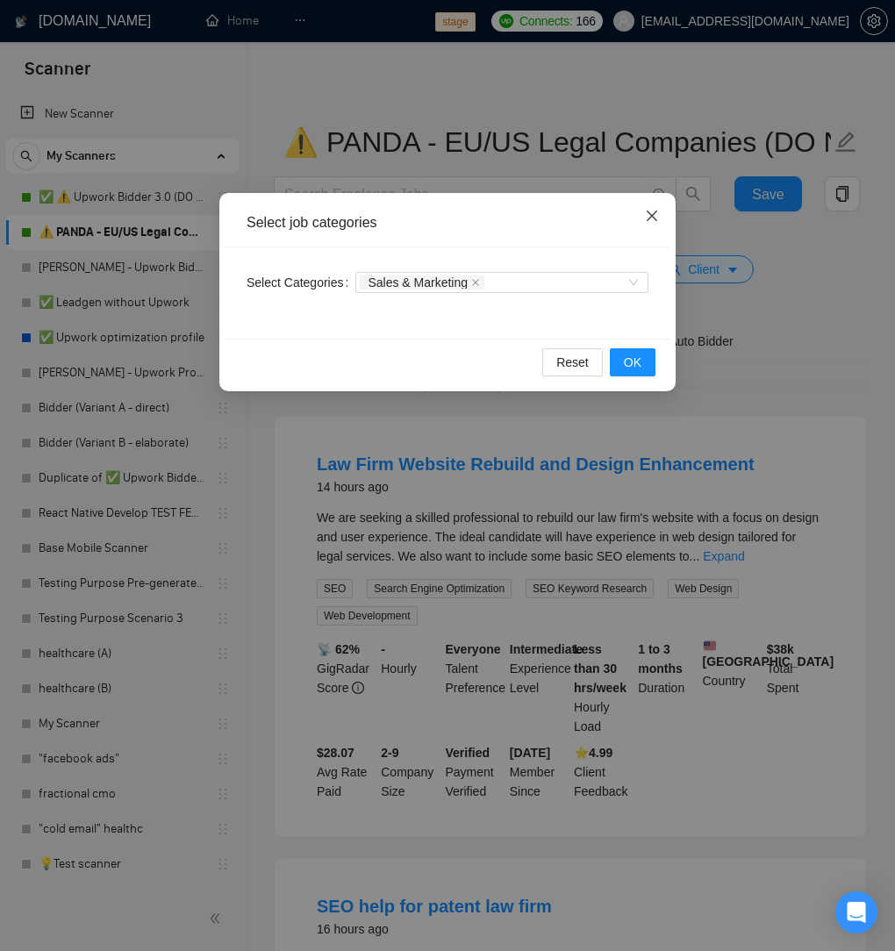
click at [660, 216] on span "Close" at bounding box center [651, 216] width 47 height 47
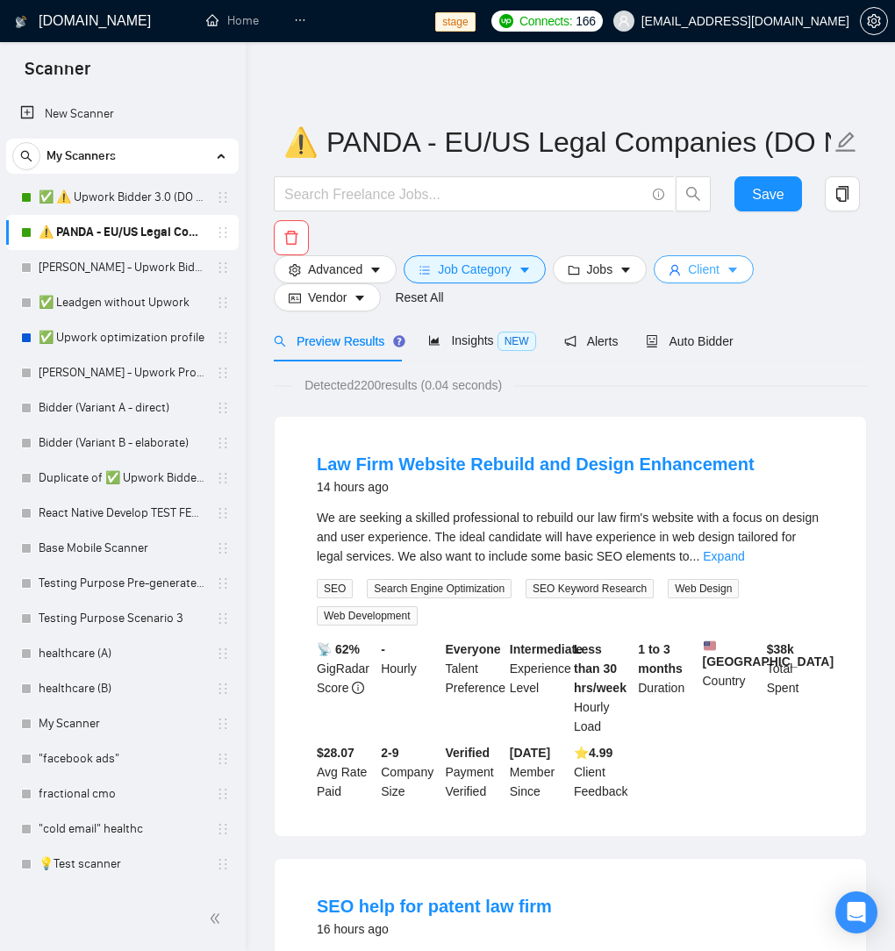
click at [738, 267] on icon "caret-down" at bounding box center [732, 270] width 12 height 12
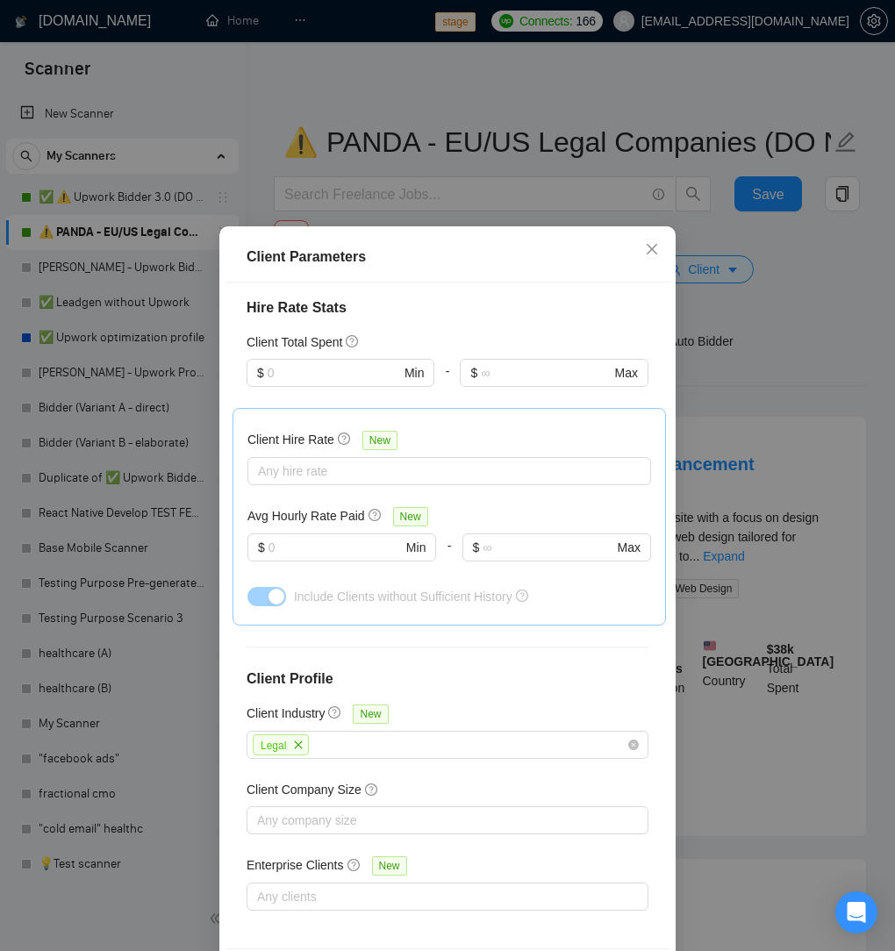
scroll to position [74, 0]
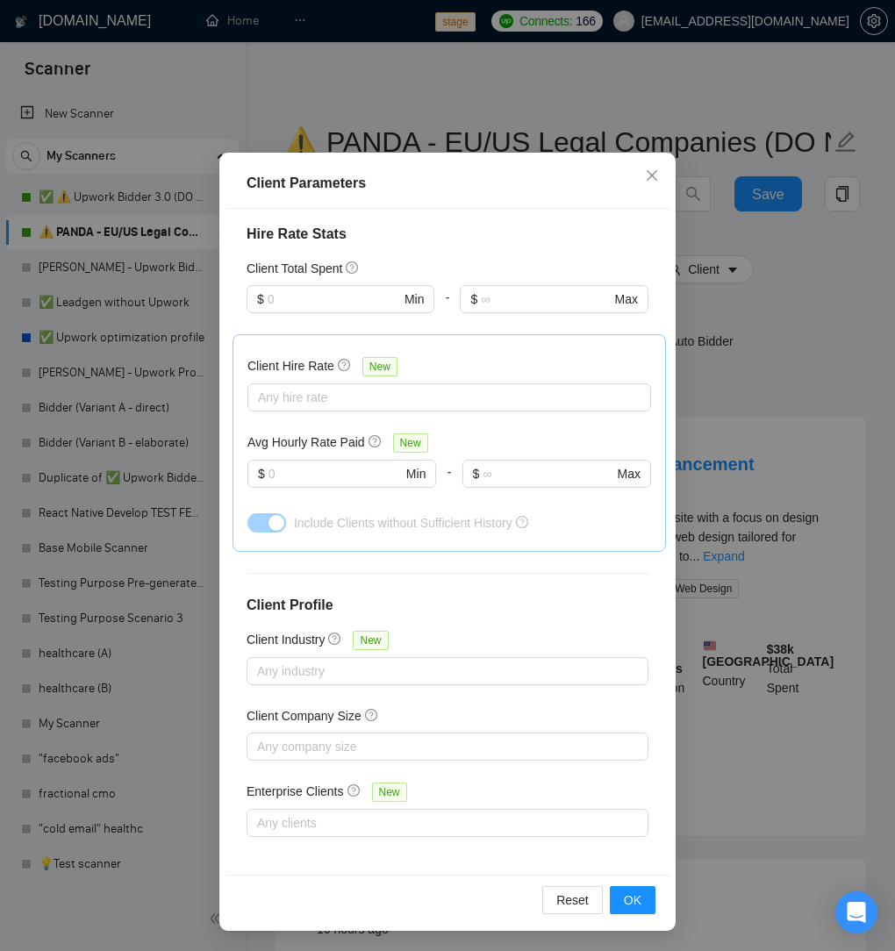
click at [801, 644] on div "Client Parameters Client Location Include Client Countries Select Exclude Clien…" at bounding box center [447, 475] width 895 height 951
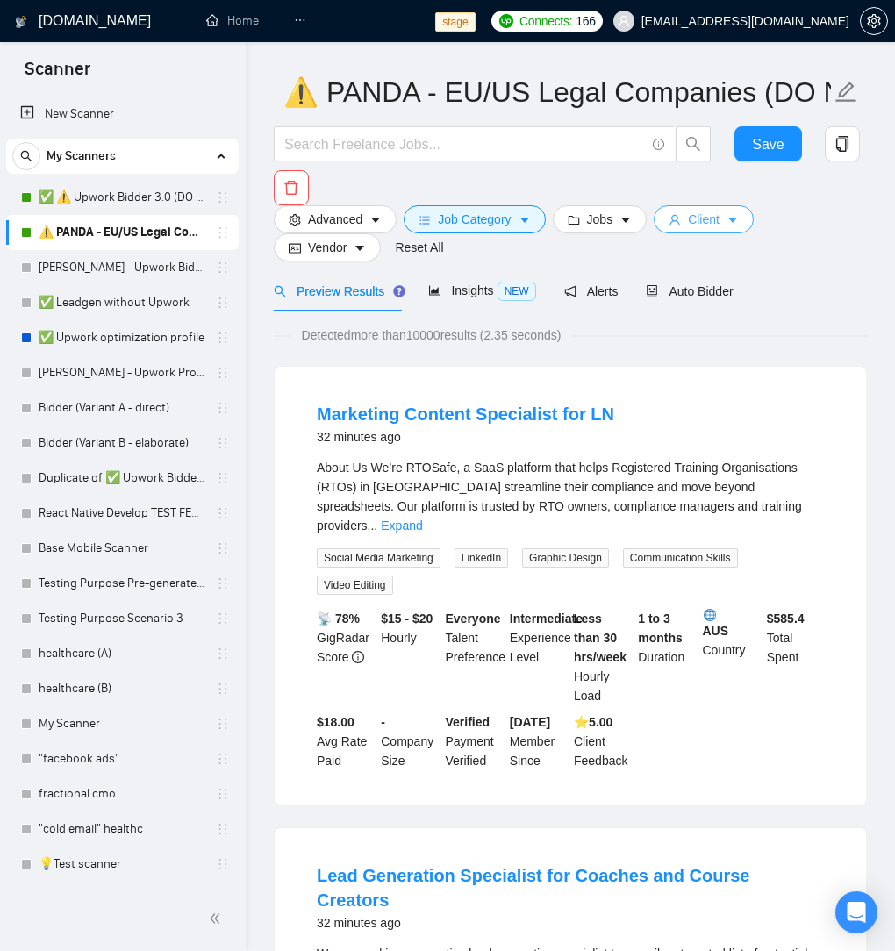
scroll to position [0, 0]
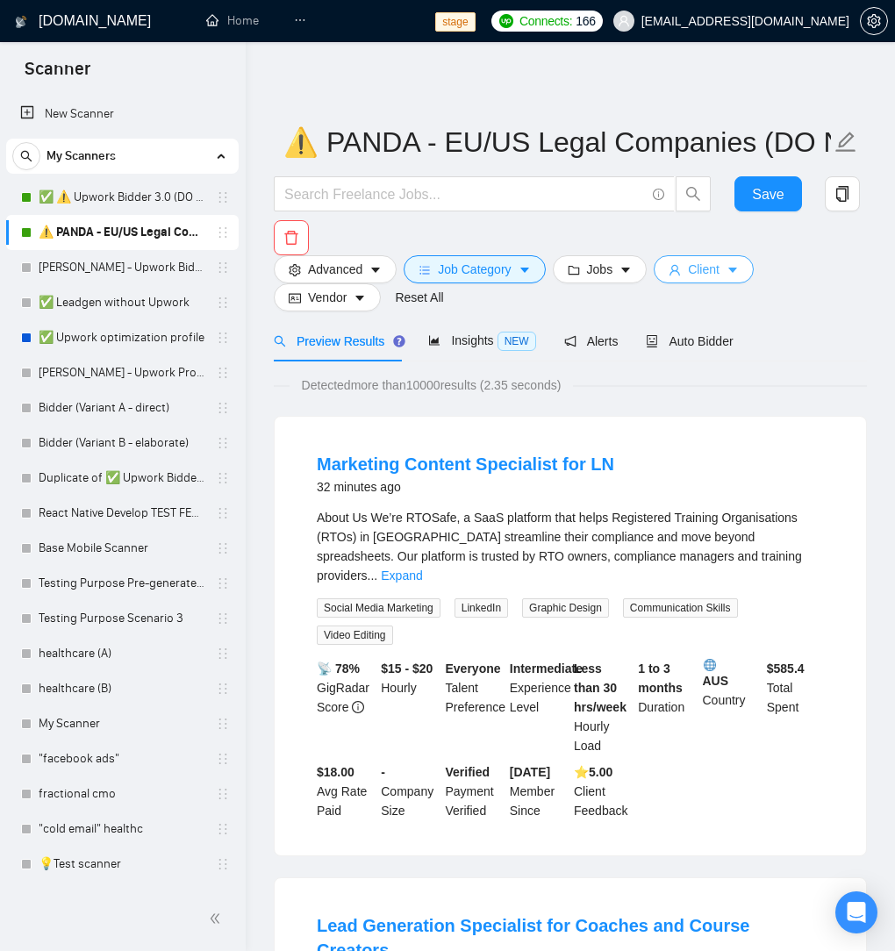
drag, startPoint x: 707, startPoint y: 268, endPoint x: 821, endPoint y: 290, distance: 116.1
click at [707, 268] on span "Client" at bounding box center [704, 269] width 32 height 19
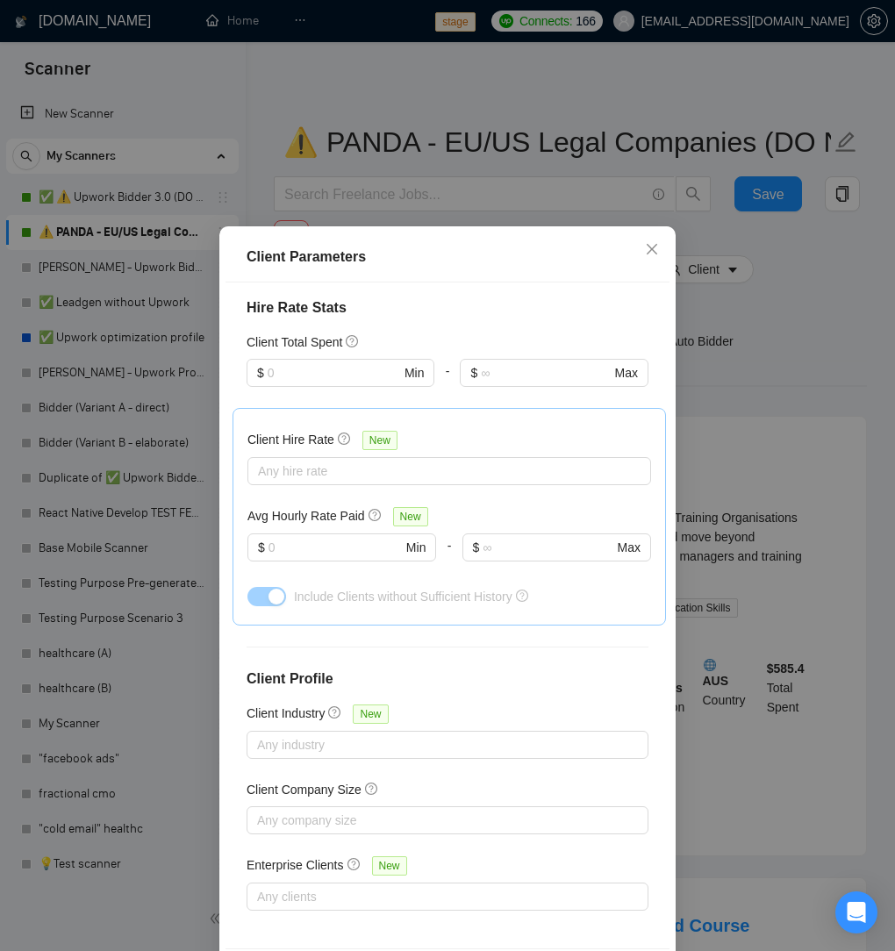
click at [832, 291] on div "Client Parameters Client Location Include Client Countries Select Exclude Clien…" at bounding box center [447, 475] width 895 height 951
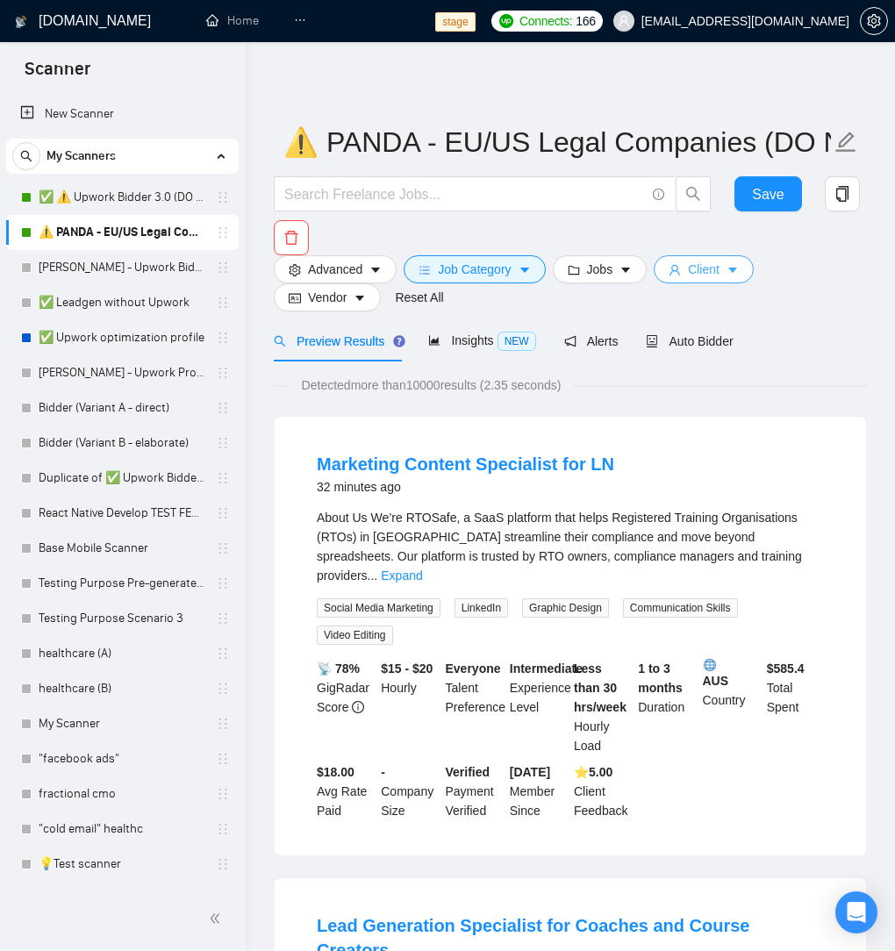
drag, startPoint x: 709, startPoint y: 276, endPoint x: 657, endPoint y: 389, distance: 124.4
click at [709, 277] on span "Client" at bounding box center [704, 269] width 32 height 19
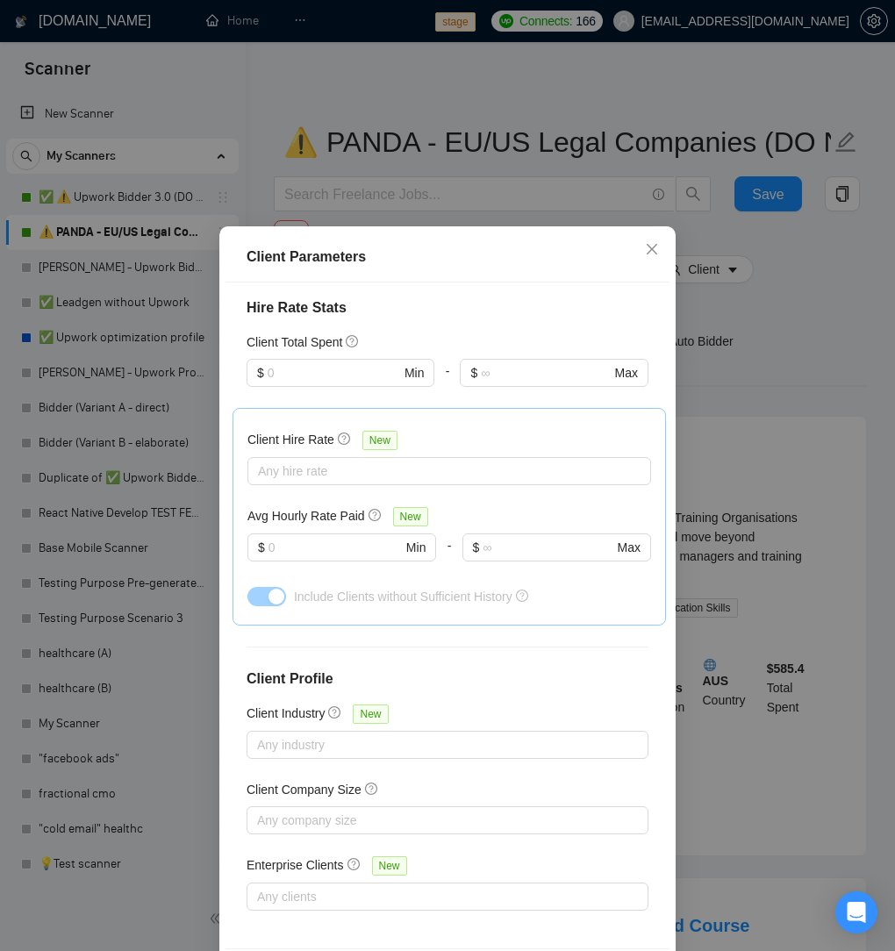
scroll to position [74, 0]
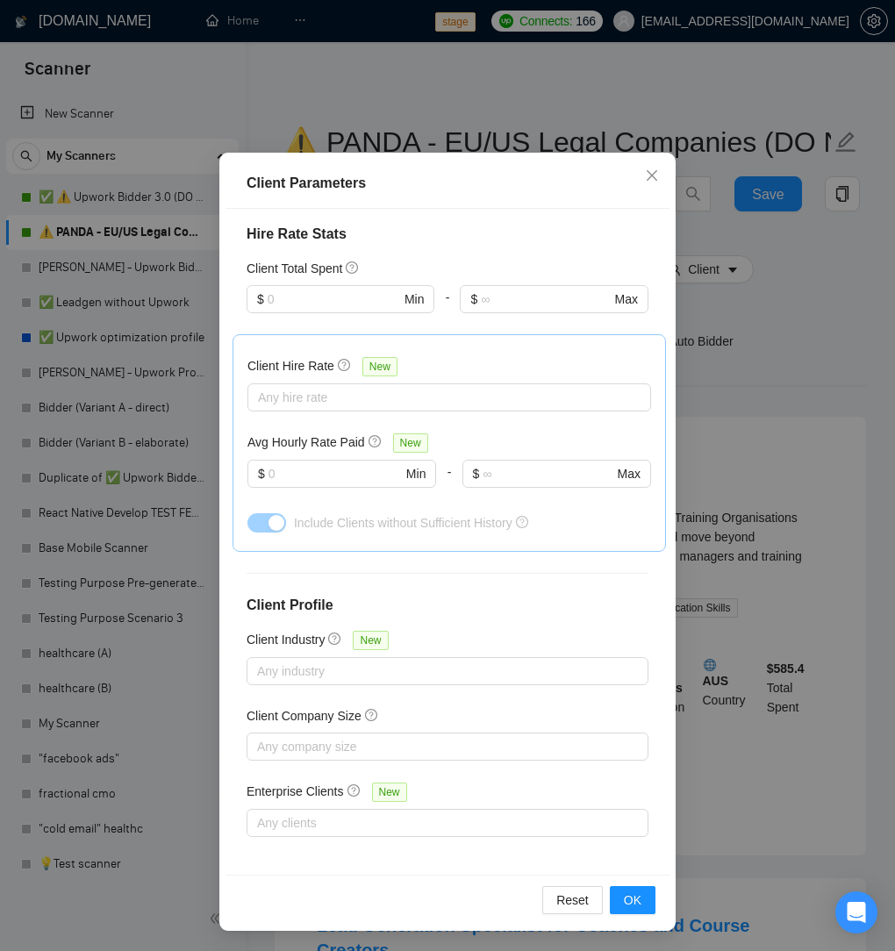
drag, startPoint x: 834, startPoint y: 303, endPoint x: 774, endPoint y: 209, distance: 111.7
click at [830, 299] on div "Client Parameters Client Location Include Client Countries Select Exclude Clien…" at bounding box center [447, 475] width 895 height 951
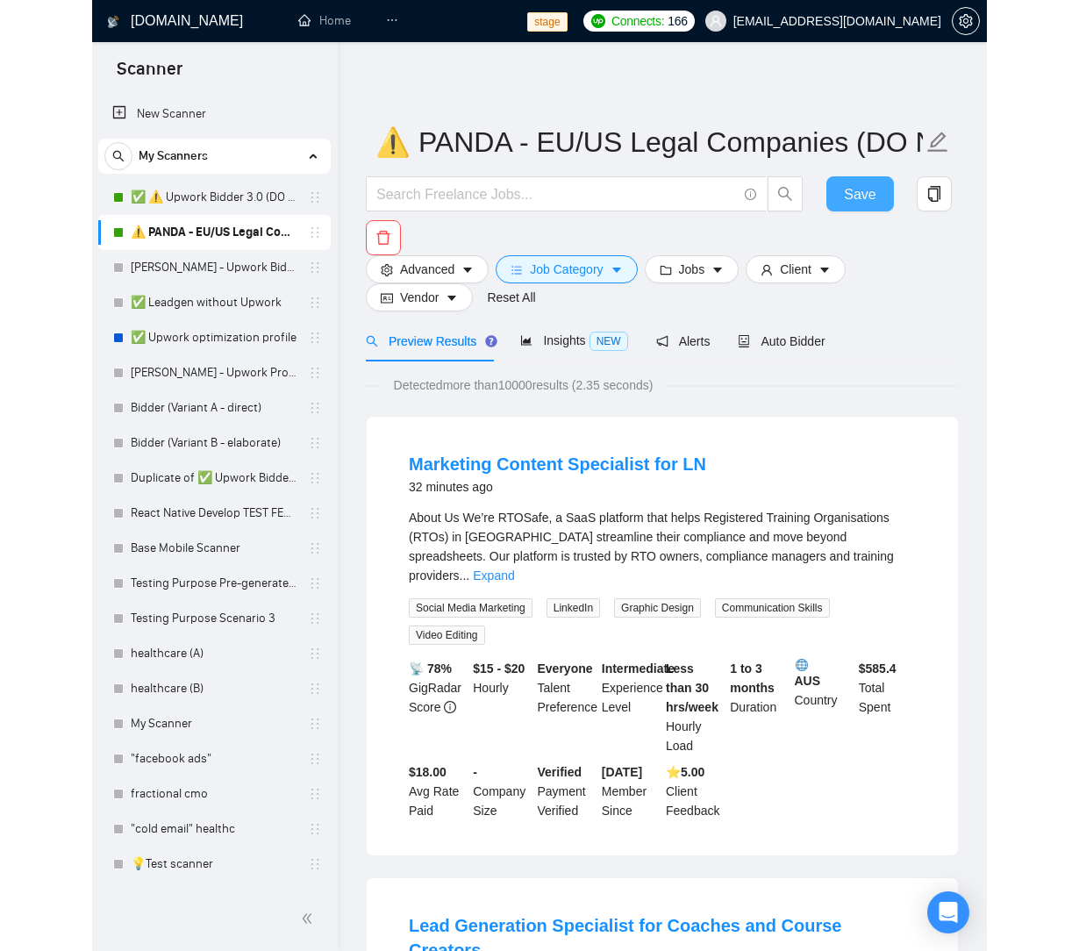
scroll to position [0, 0]
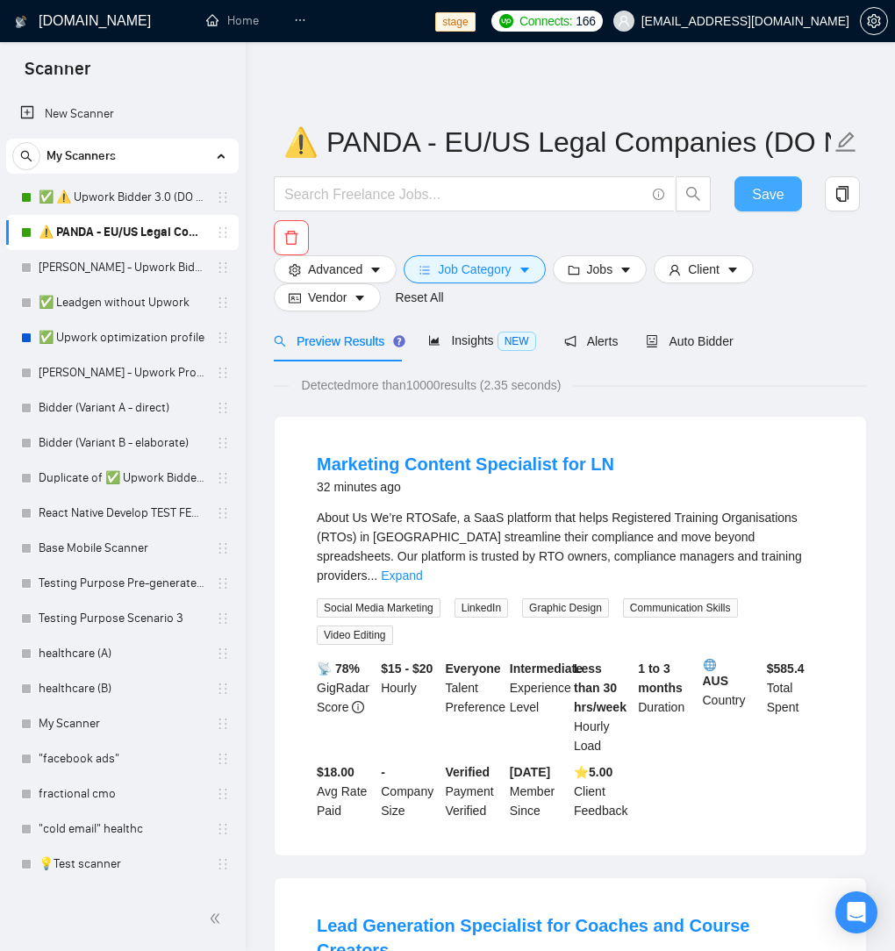
click at [764, 201] on span "Save" at bounding box center [768, 194] width 32 height 22
click at [816, 380] on div "Detected more than 10000 results (2.35 seconds)" at bounding box center [570, 384] width 593 height 19
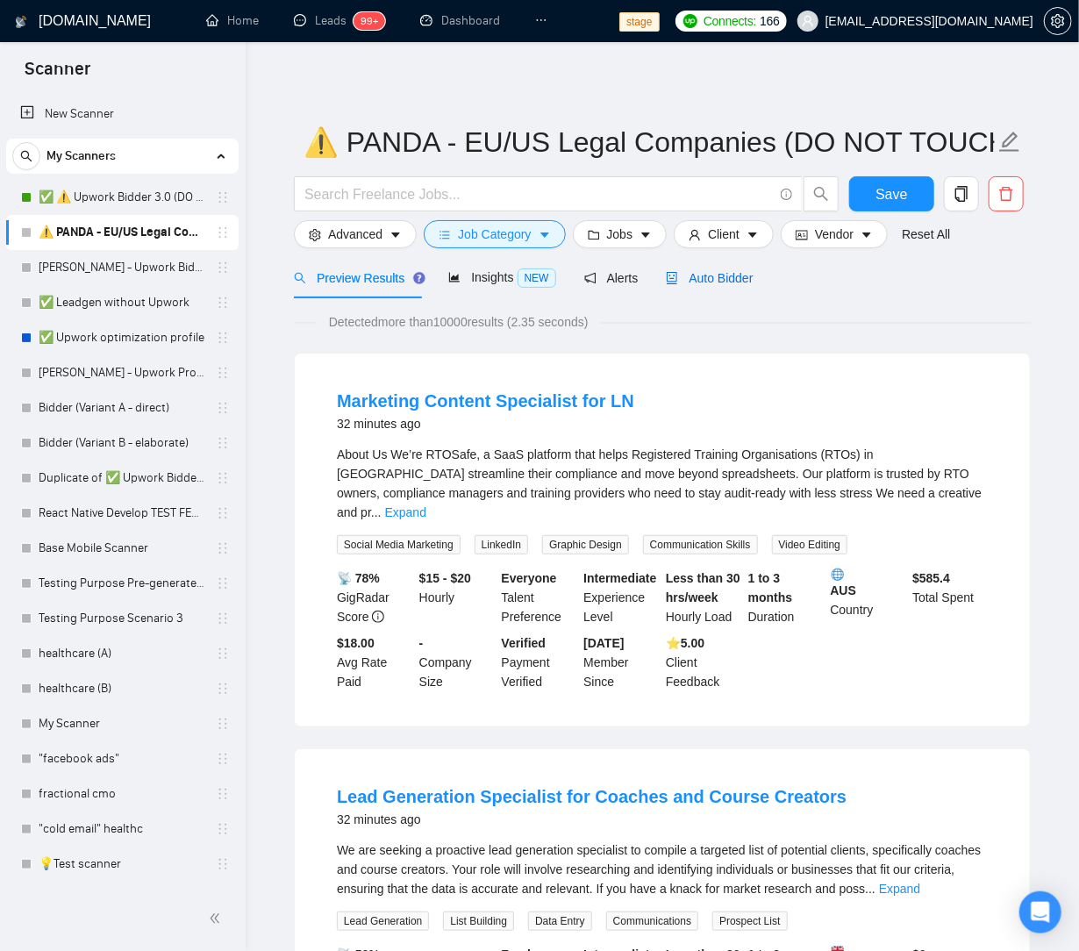
click at [722, 277] on span "Auto Bidder" at bounding box center [709, 278] width 87 height 14
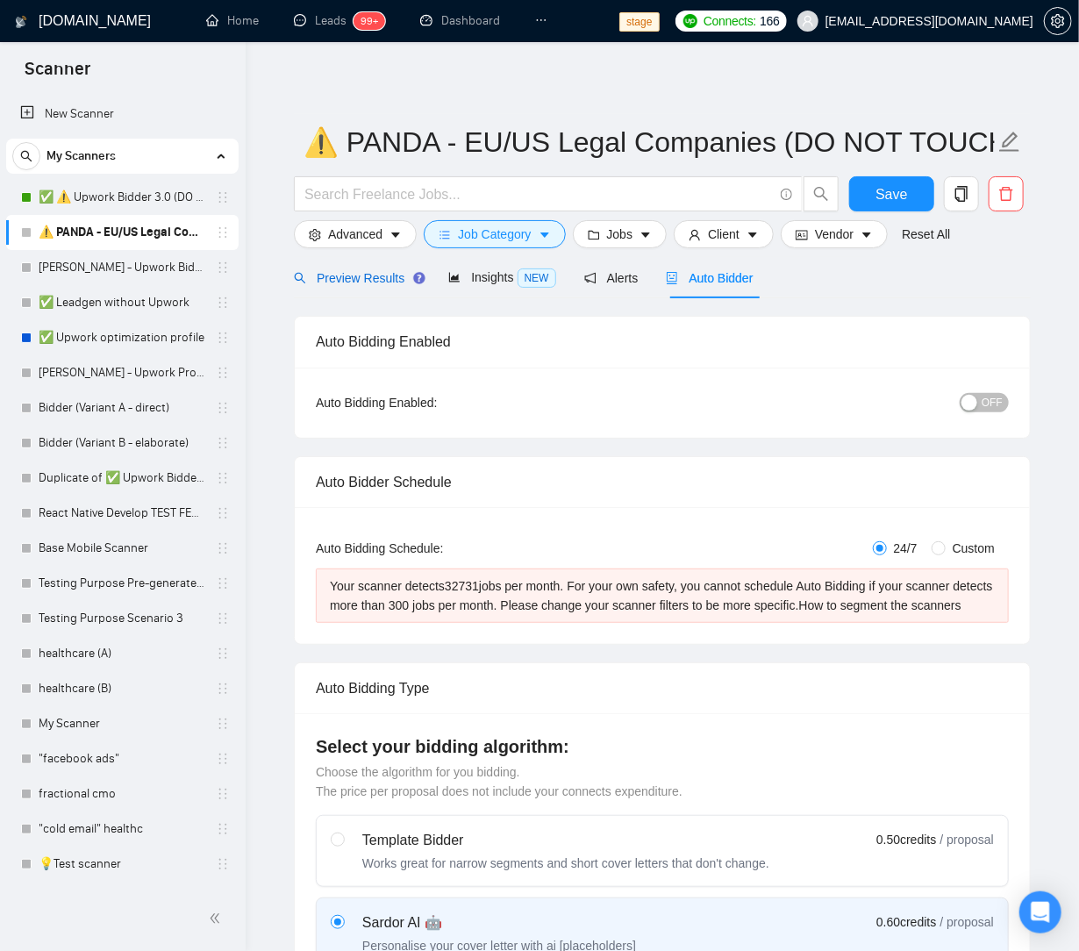
click at [328, 276] on span "Preview Results" at bounding box center [357, 278] width 126 height 14
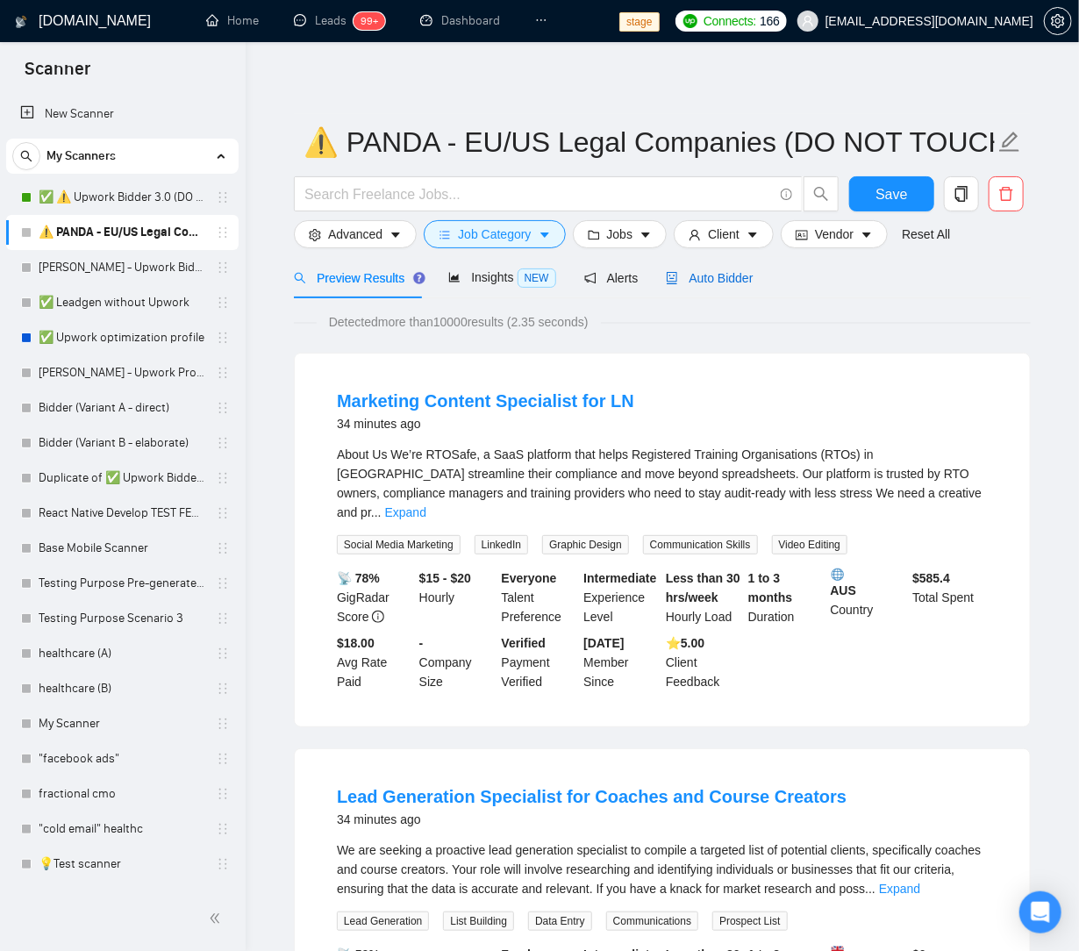
click at [749, 282] on span "Auto Bidder" at bounding box center [709, 278] width 87 height 14
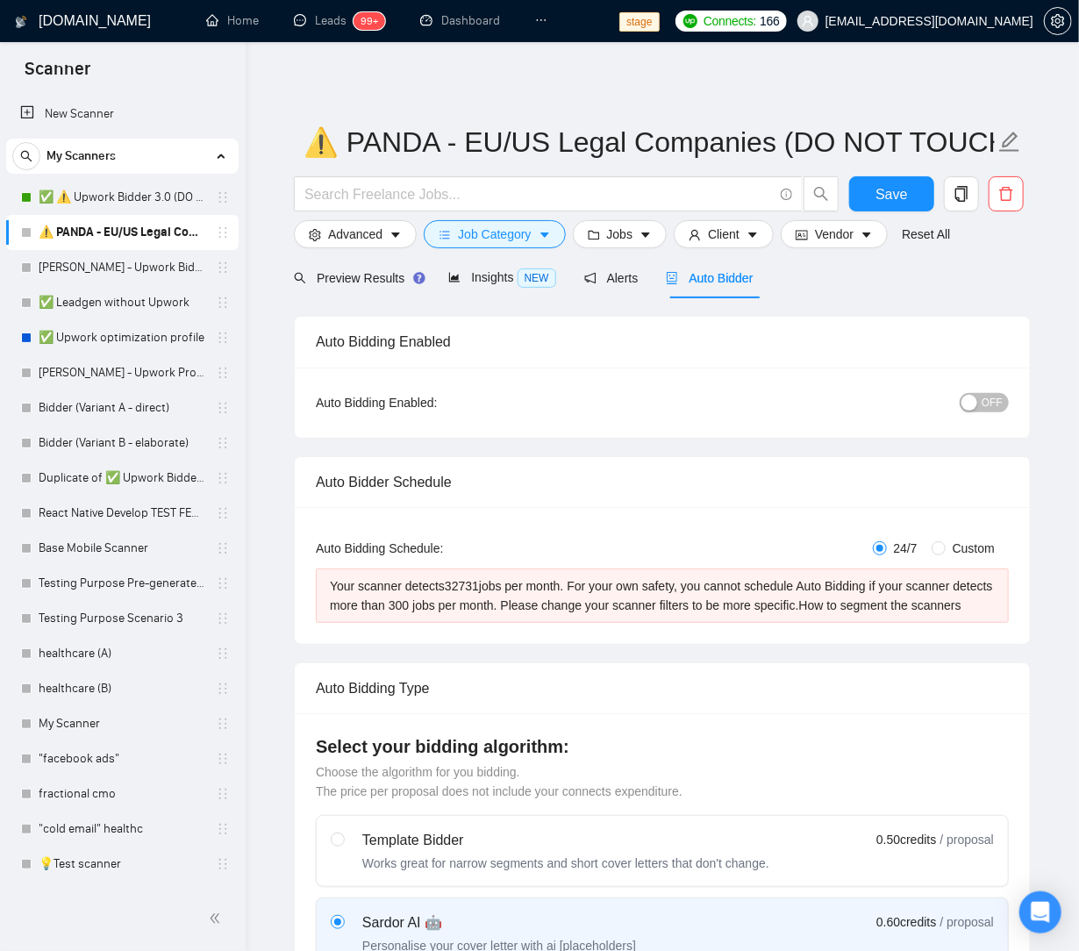
drag, startPoint x: 894, startPoint y: 346, endPoint x: 757, endPoint y: 277, distance: 153.0
click at [893, 345] on div "Auto Bidding Enabled" at bounding box center [662, 342] width 693 height 50
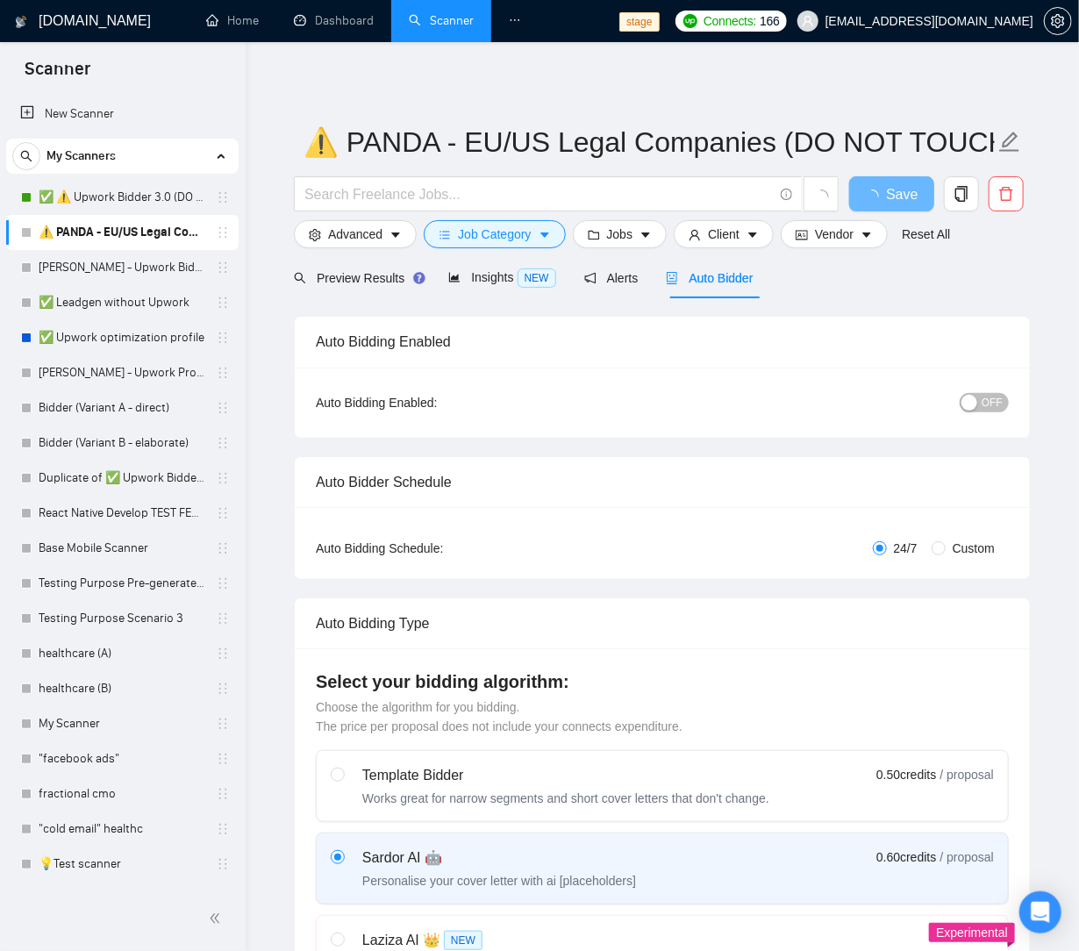
click at [967, 396] on div "button" at bounding box center [969, 403] width 16 height 16
click at [895, 184] on span "Save" at bounding box center [891, 194] width 32 height 22
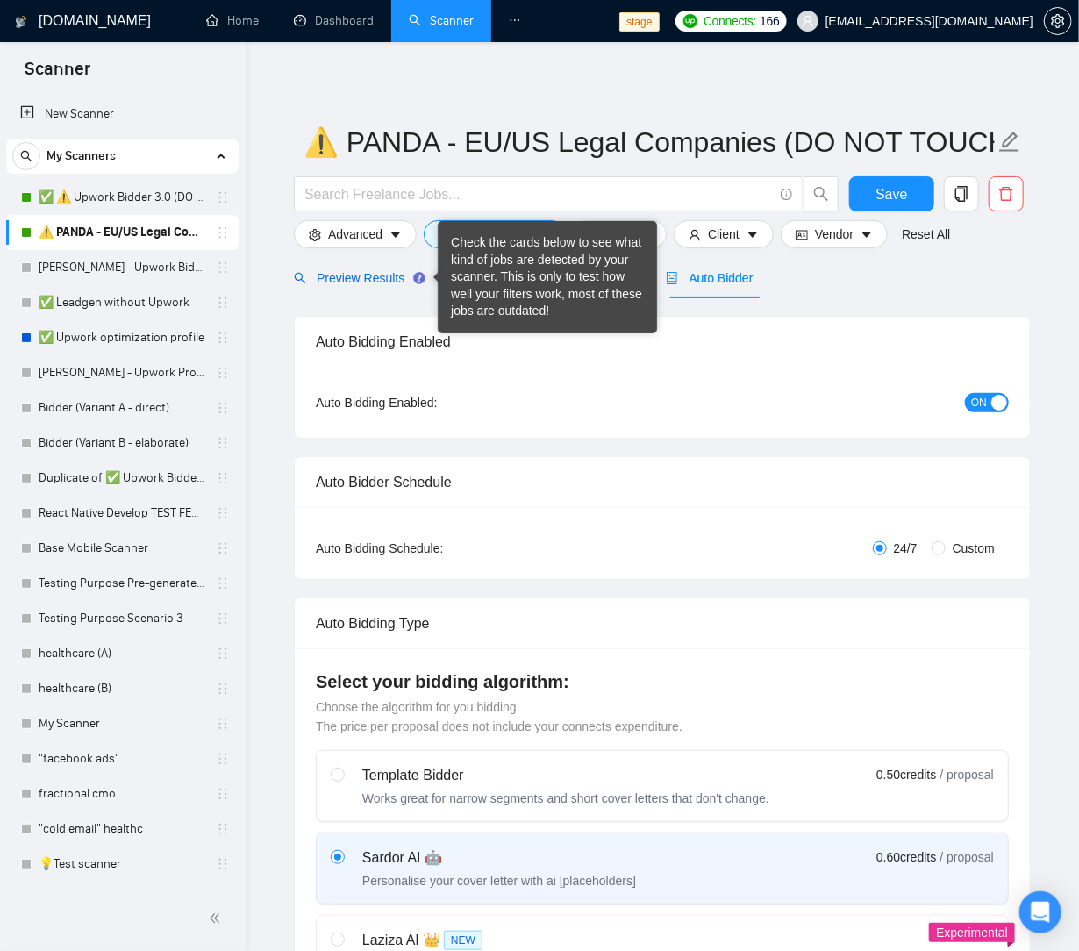
click at [361, 283] on span "Preview Results" at bounding box center [357, 278] width 126 height 14
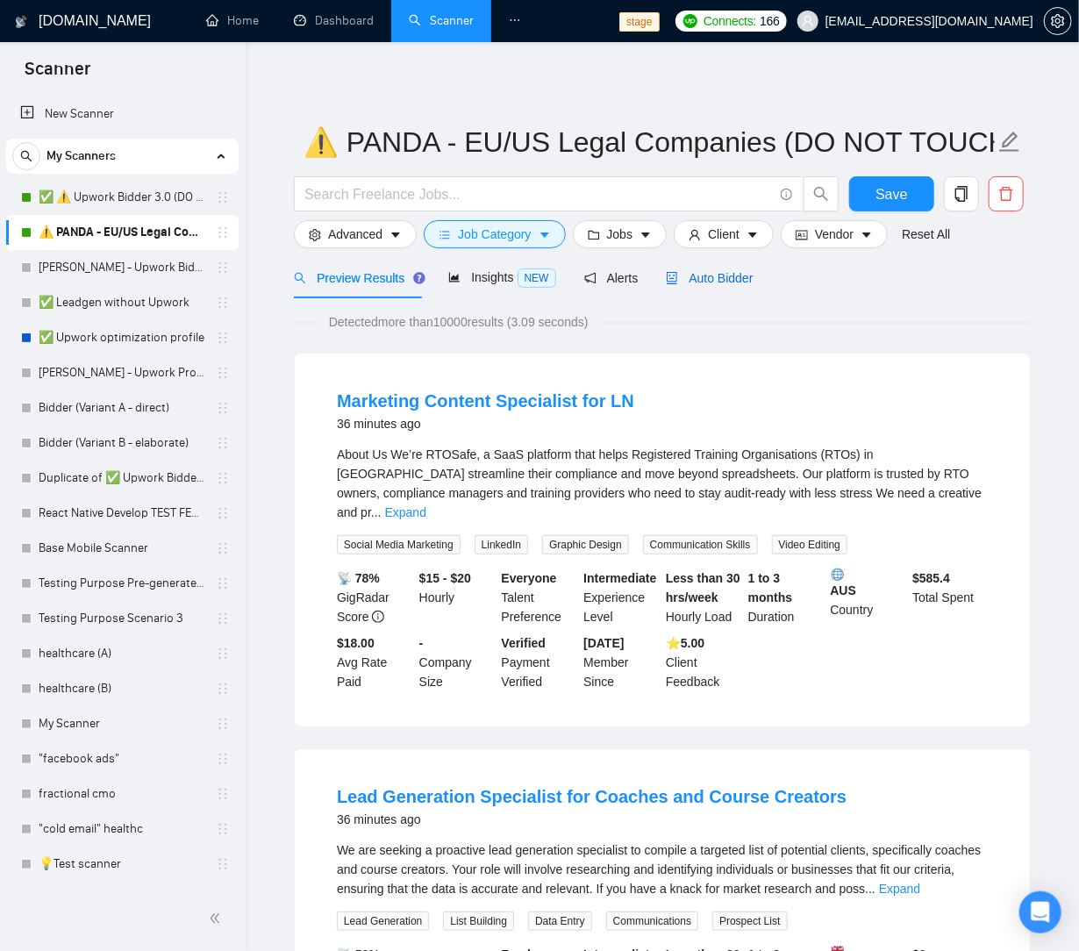
click at [717, 281] on span "Auto Bidder" at bounding box center [709, 278] width 87 height 14
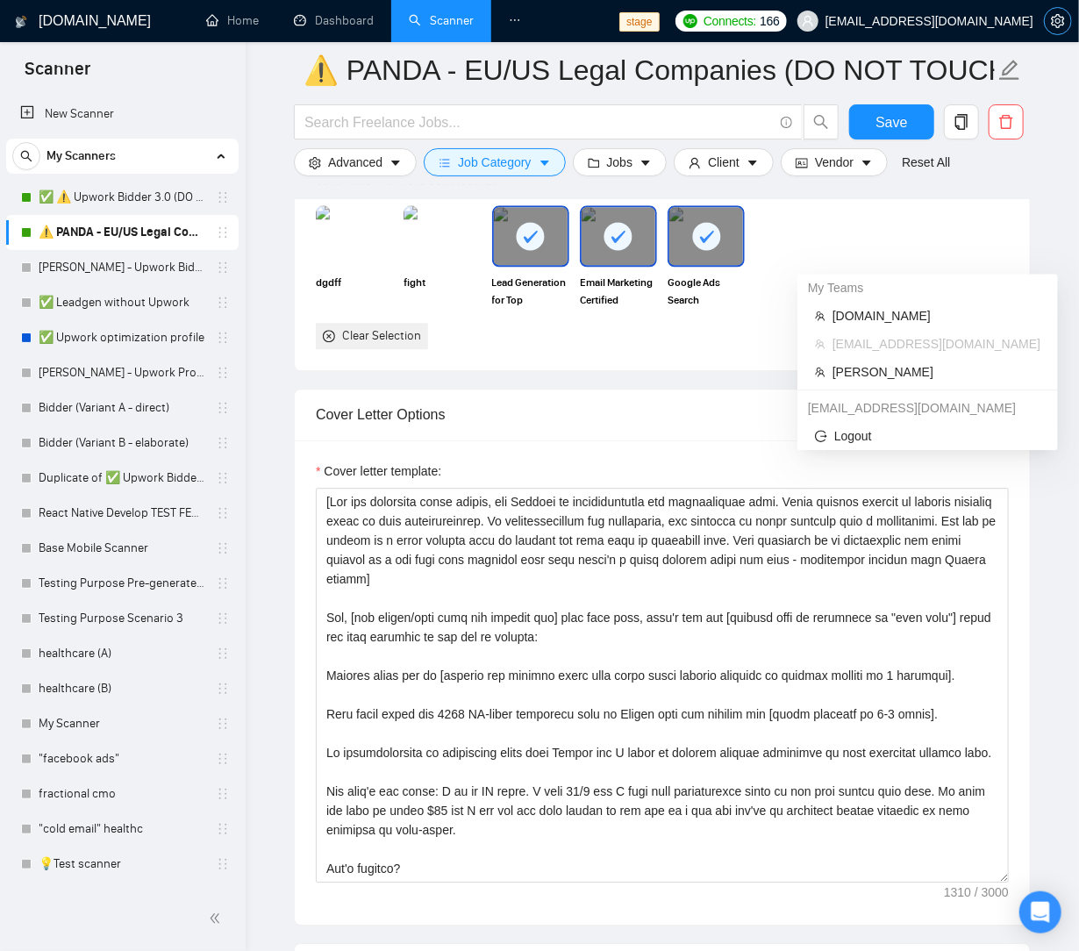
scroll to position [1674, 0]
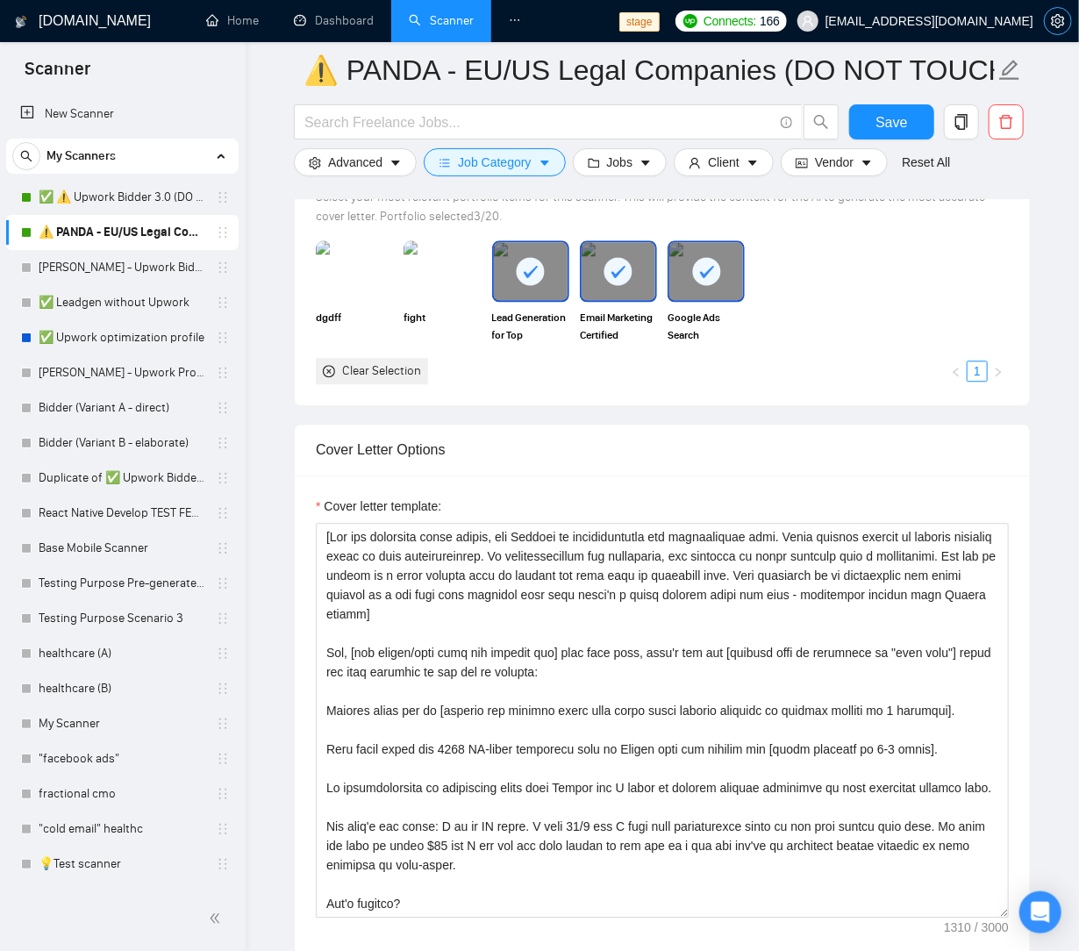
click at [1053, 11] on button "button" at bounding box center [1058, 21] width 28 height 28
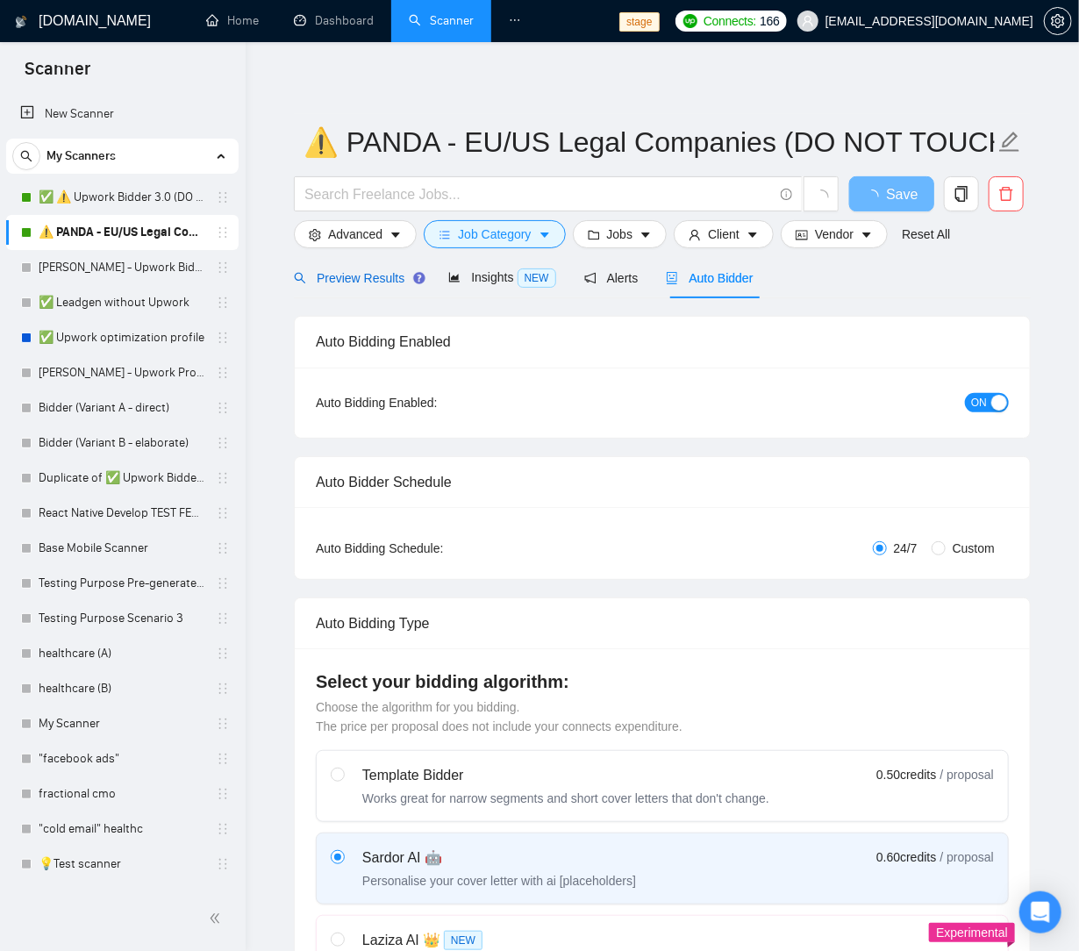
click at [324, 280] on span "Preview Results" at bounding box center [357, 278] width 126 height 14
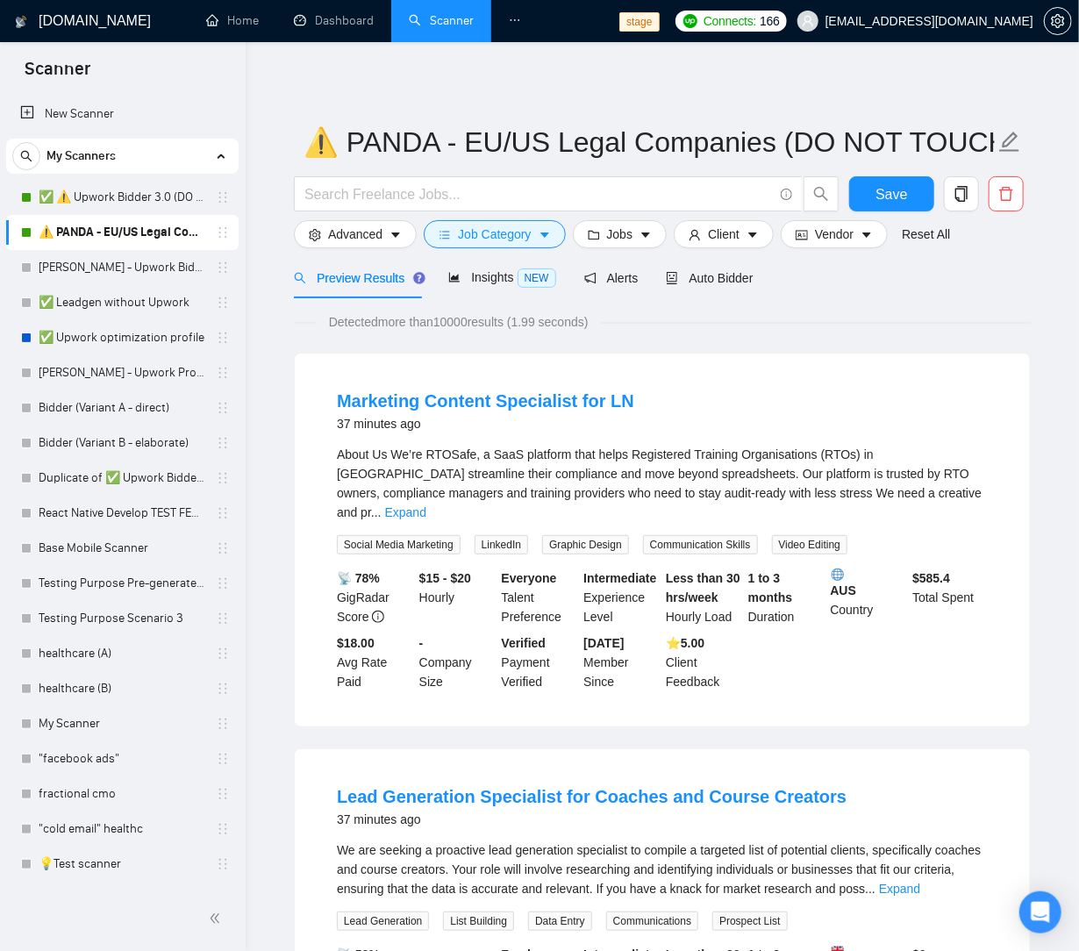
drag, startPoint x: 519, startPoint y: 364, endPoint x: 492, endPoint y: 361, distance: 27.3
click at [519, 364] on div "Marketing Content Specialist for LN 37 minutes ago About Us We’re RTOSafe, a Sa…" at bounding box center [662, 539] width 735 height 373
click at [769, 357] on div "Marketing Content Specialist for LN 37 minutes ago About Us We’re RTOSafe, a Sa…" at bounding box center [662, 539] width 735 height 373
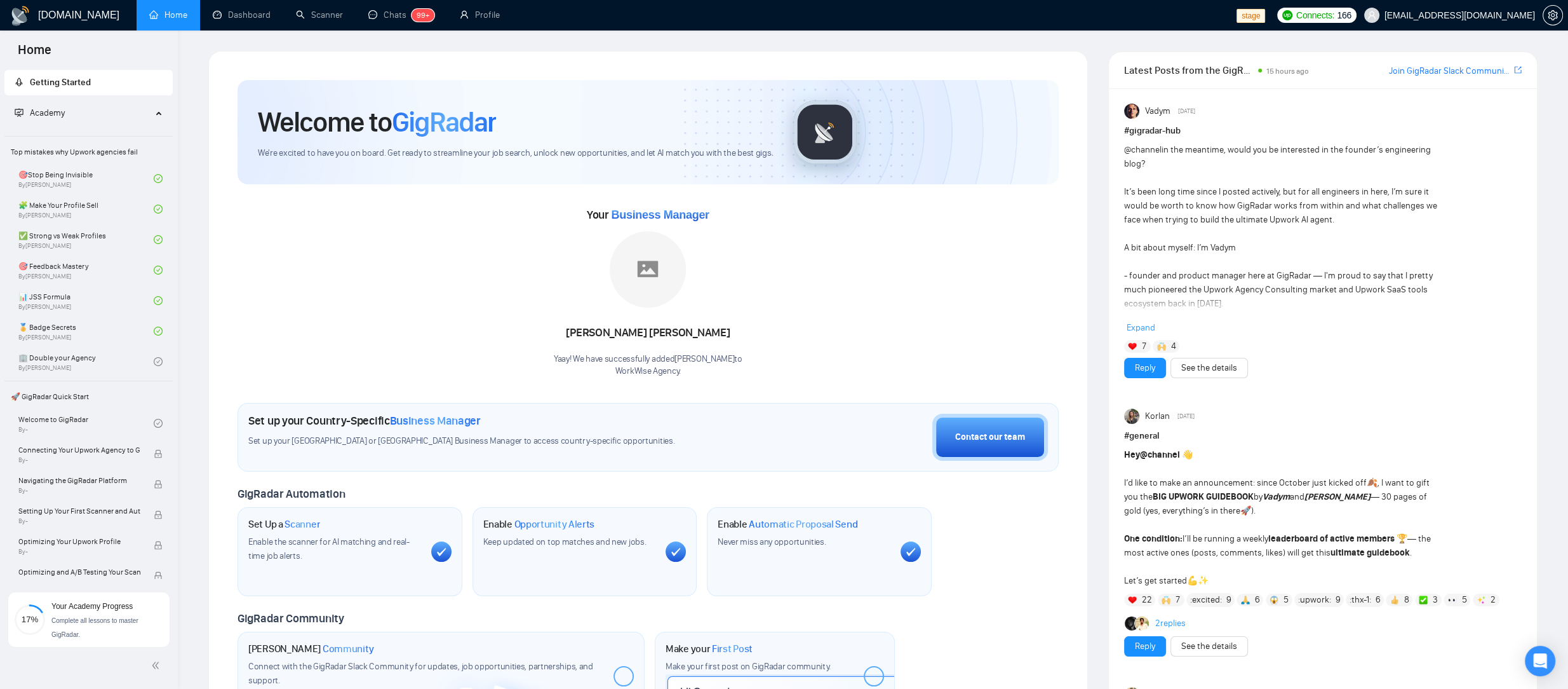
click at [323, 248] on div "Your Business Manager [PERSON_NAME]! We have successfully added [PERSON_NAME] t…" at bounding box center [648, 291] width 821 height 173
drag, startPoint x: 423, startPoint y: 235, endPoint x: 229, endPoint y: 269, distance: 197.0
click at [416, 233] on div "Your Business Manager [PERSON_NAME]! We have successfully added [PERSON_NAME] t…" at bounding box center [648, 291] width 821 height 173
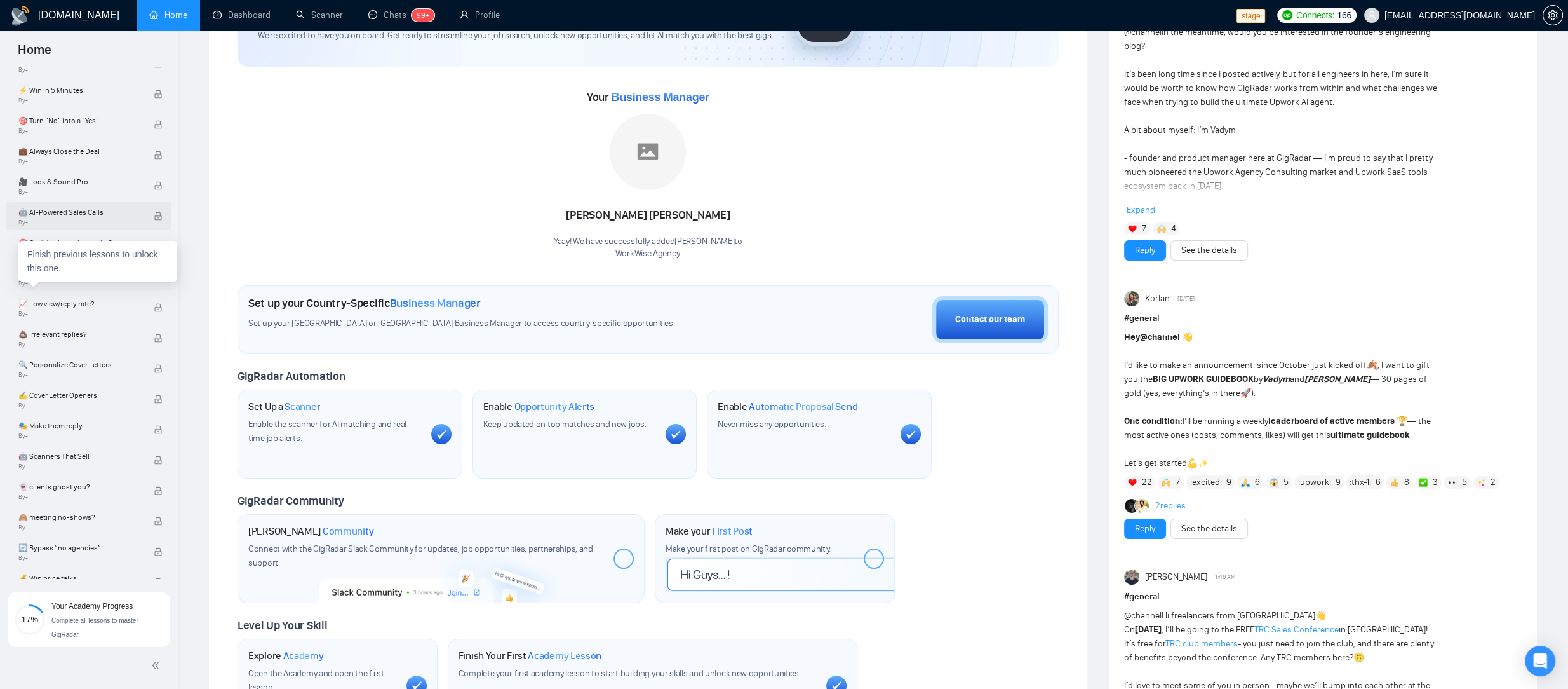
scroll to position [987, 0]
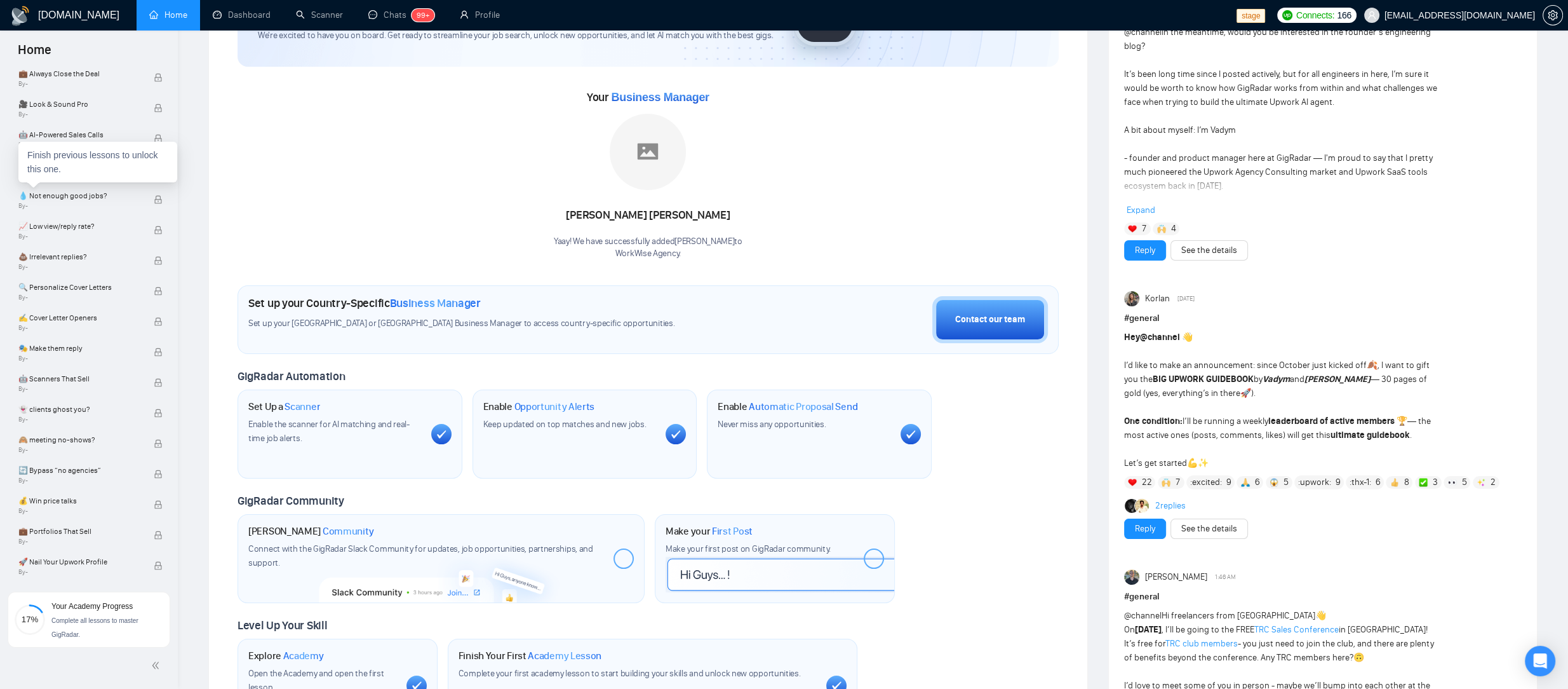
click at [46, 169] on div "Finish previous lessons to unlock this one." at bounding box center [97, 162] width 159 height 41
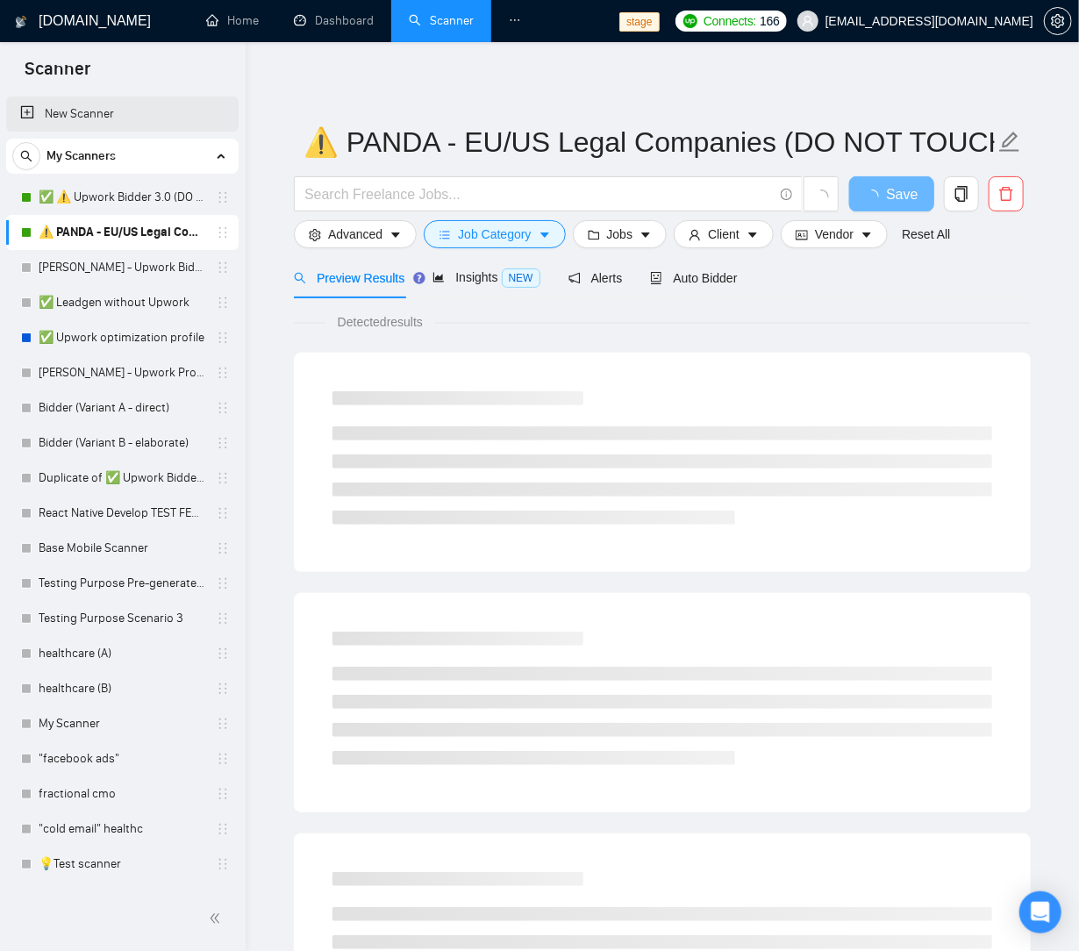
click at [117, 111] on link "New Scanner" at bounding box center [122, 113] width 204 height 35
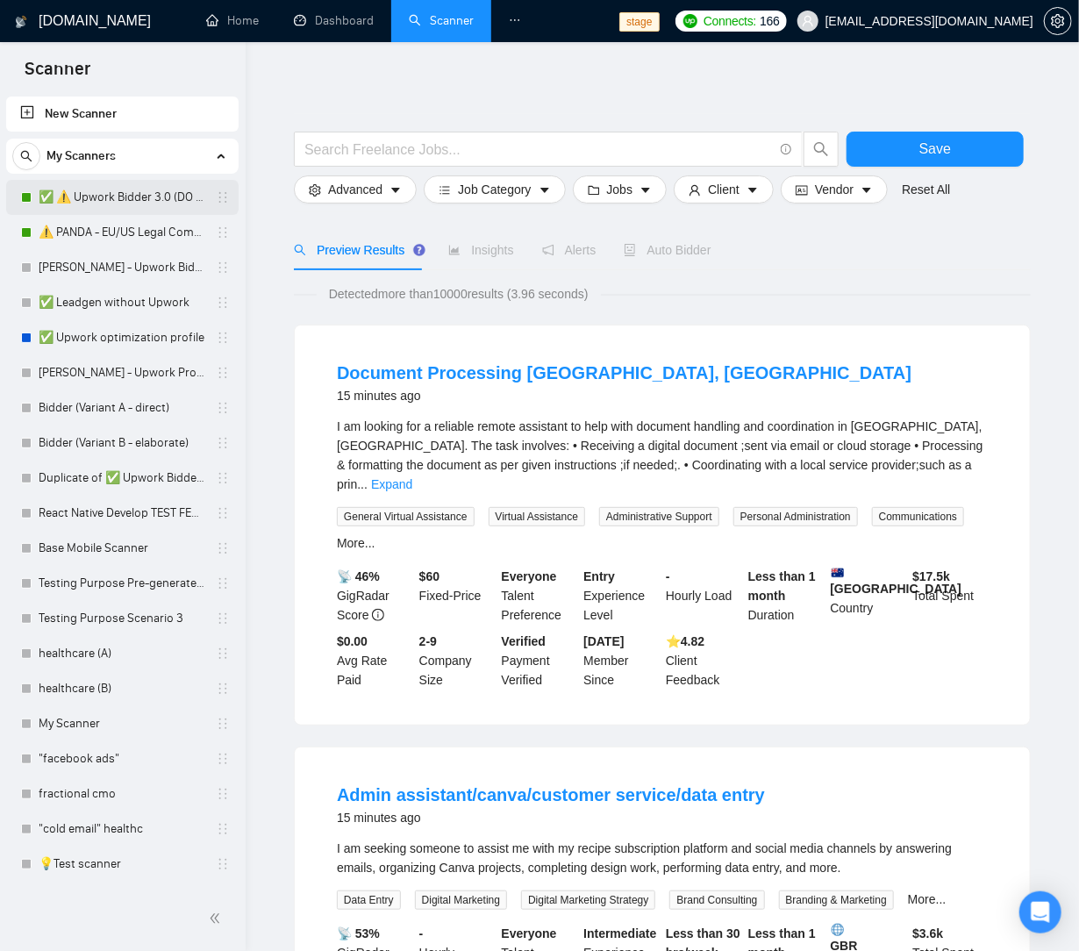
click at [134, 203] on link "✅ ⚠️ Upwork Bidder 3.0 (DO NOT TOUCH)" at bounding box center [122, 197] width 167 height 35
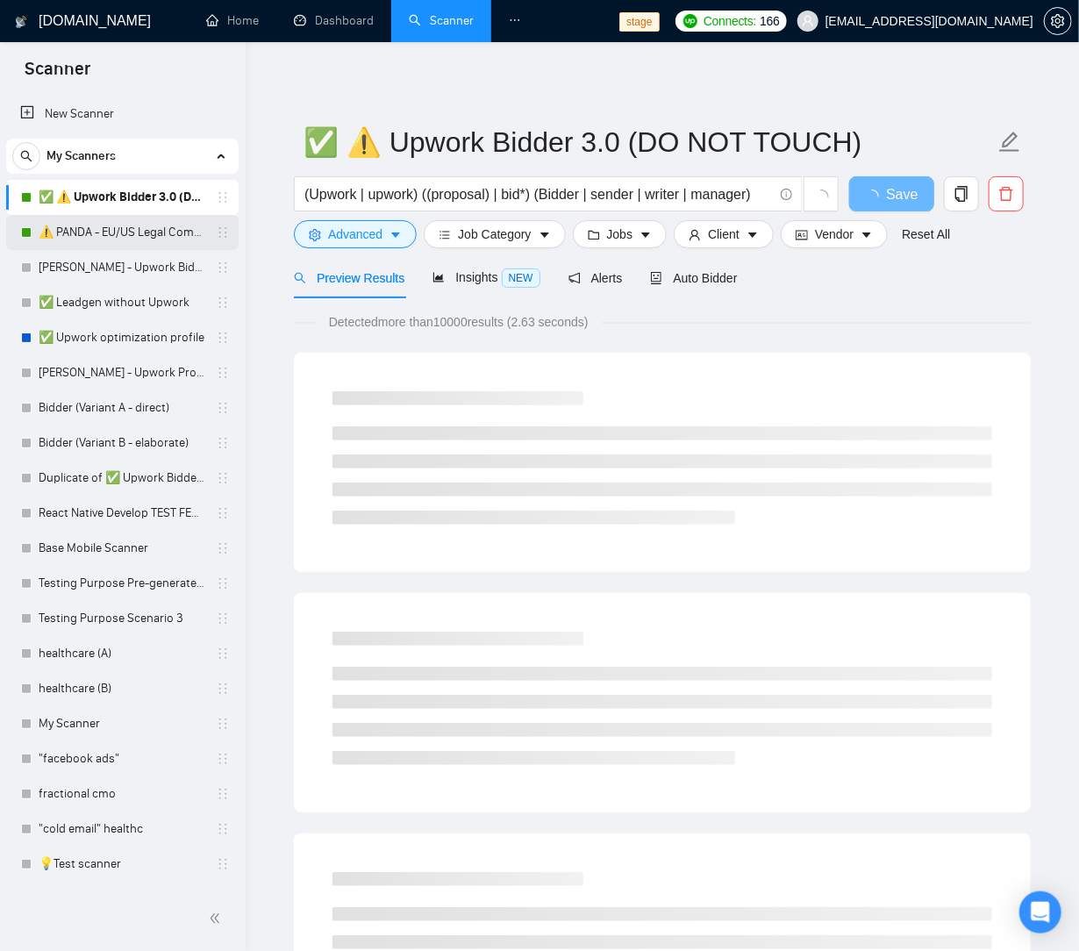
click at [84, 230] on link "⚠️ PANDA - EU/US Legal Companies (DO NOT TOUCH)" at bounding box center [122, 232] width 167 height 35
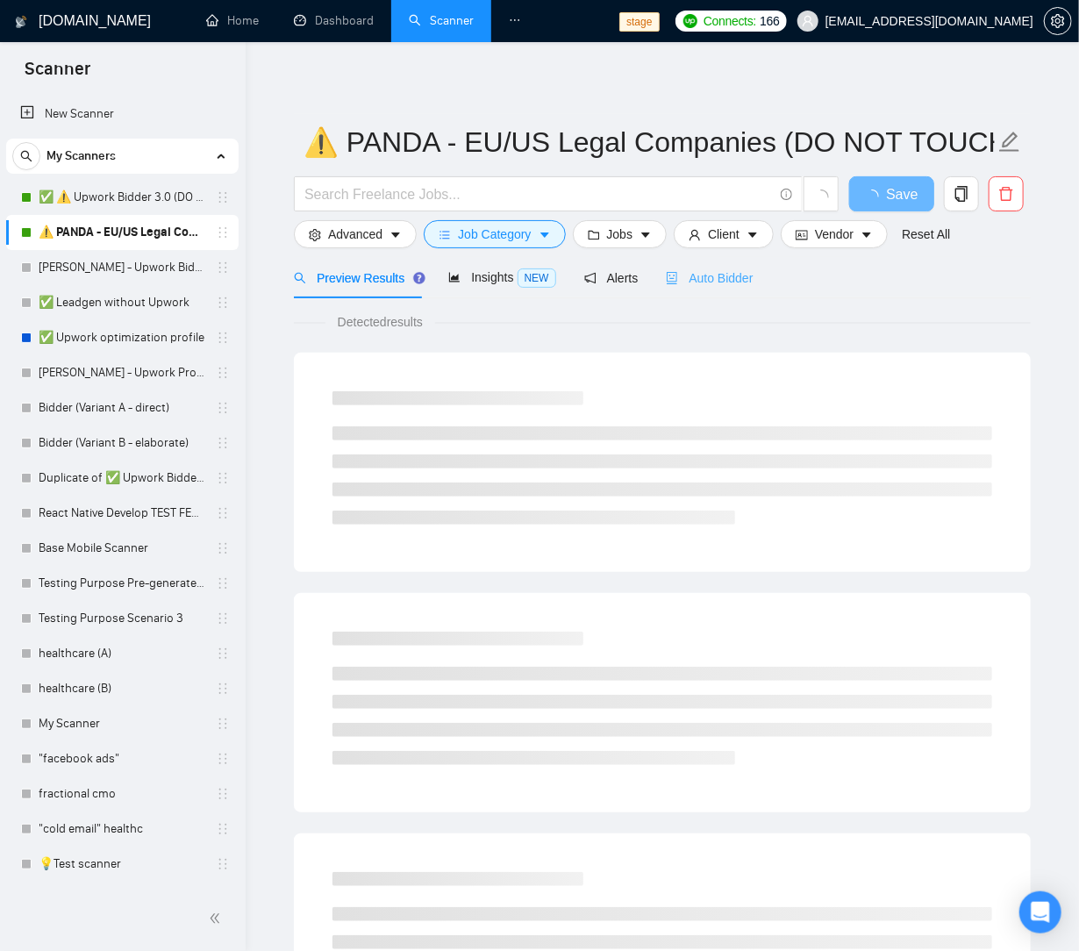
click at [735, 287] on div "Auto Bidder" at bounding box center [709, 277] width 87 height 41
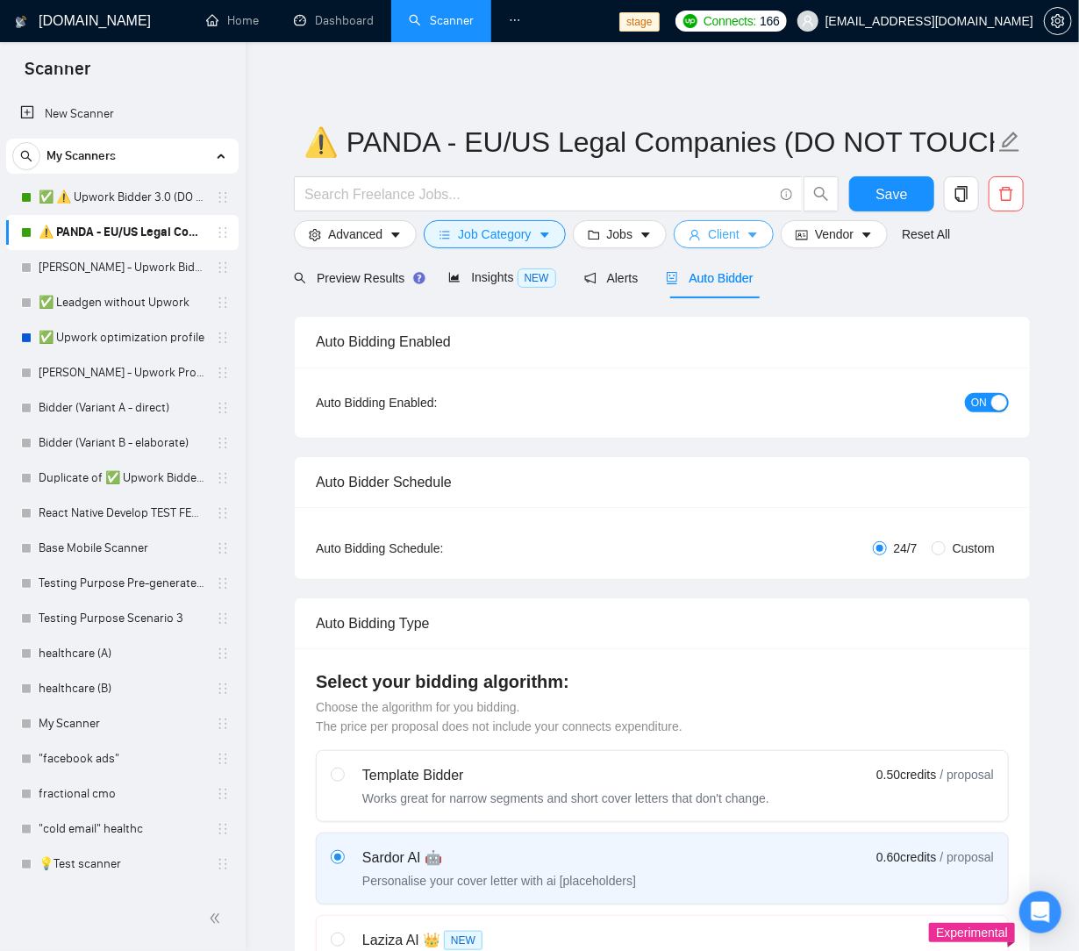
drag, startPoint x: 757, startPoint y: 235, endPoint x: 738, endPoint y: 310, distance: 76.8
click at [757, 235] on icon "caret-down" at bounding box center [752, 234] width 9 height 5
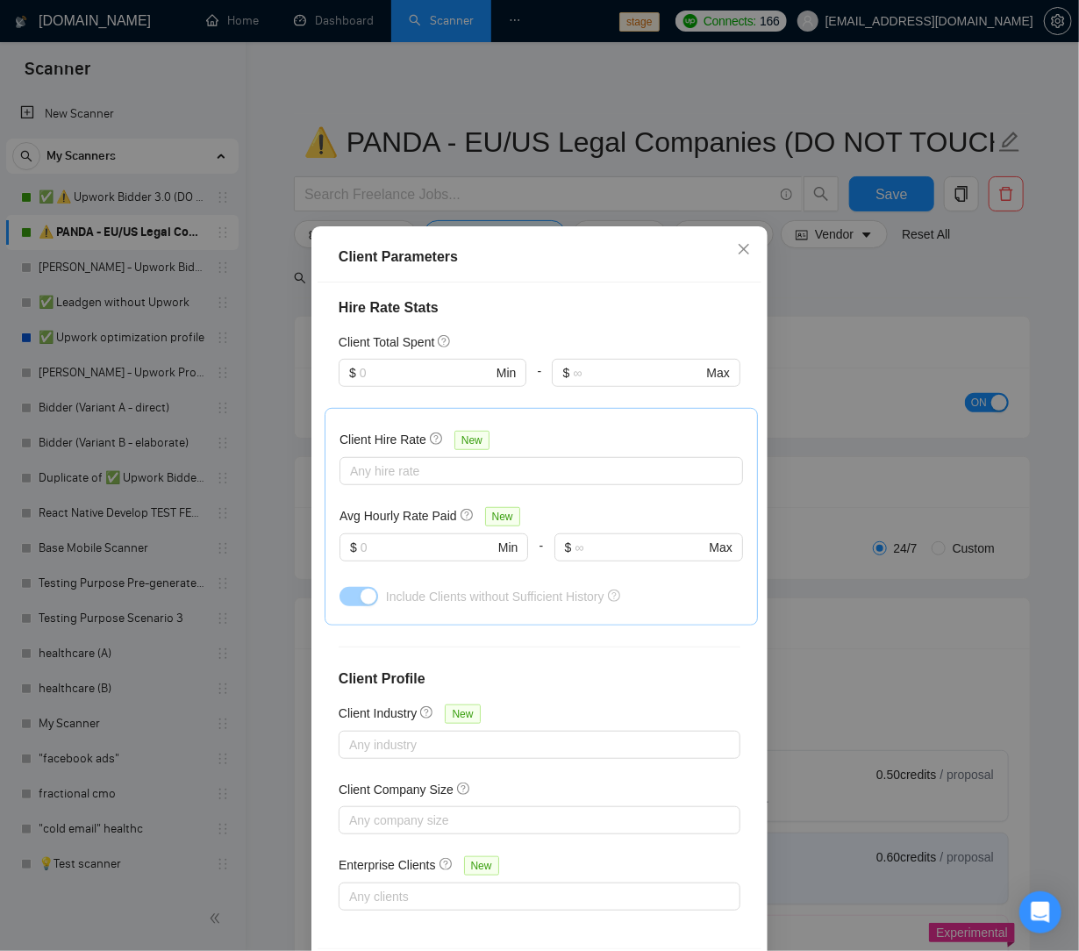
scroll to position [74, 0]
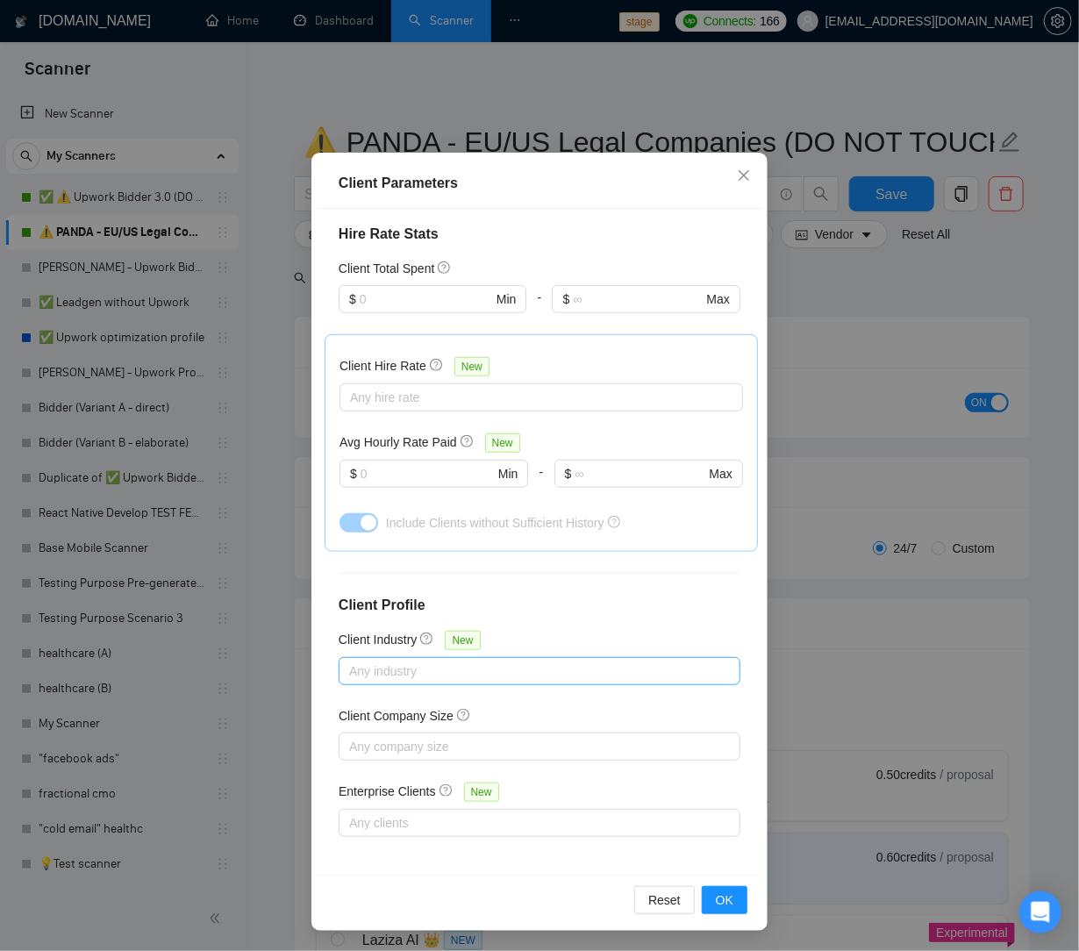
click at [428, 675] on div at bounding box center [530, 670] width 375 height 21
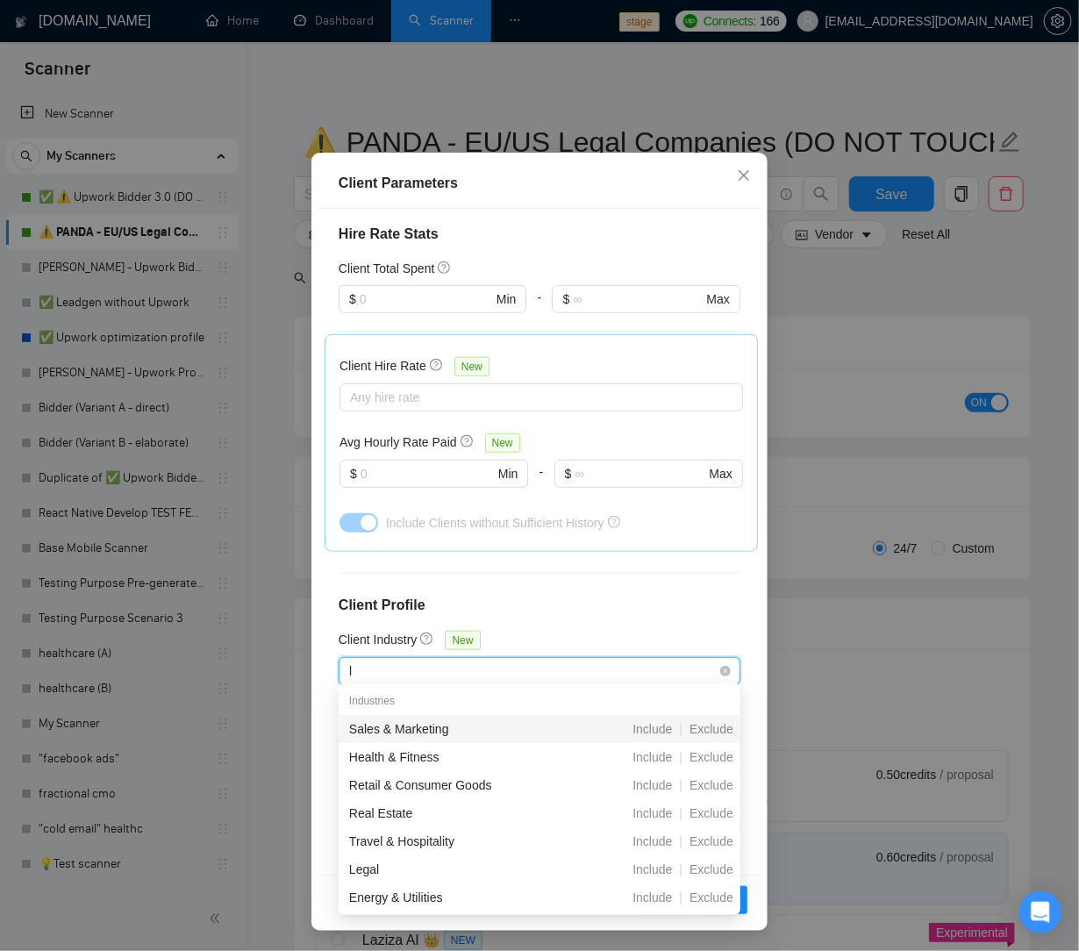
type input "le"
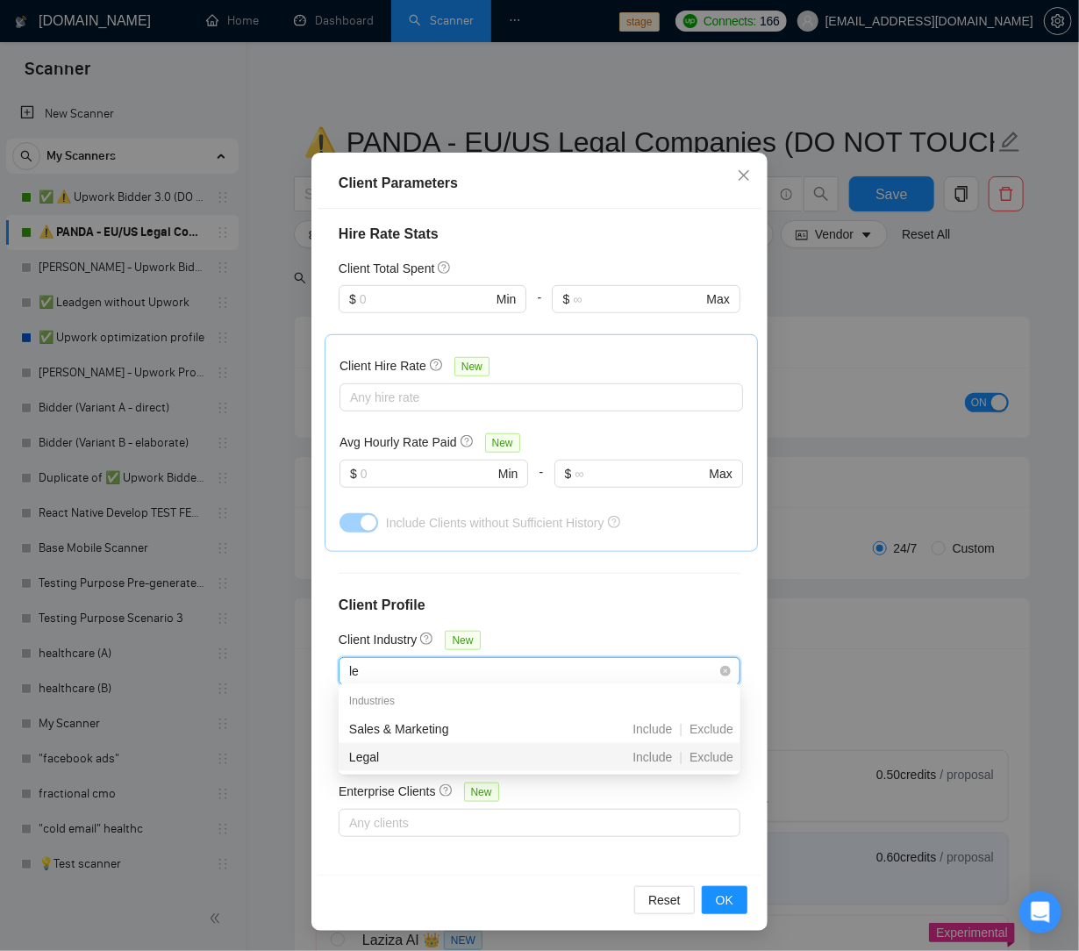
click at [643, 765] on div "Include" at bounding box center [652, 756] width 54 height 19
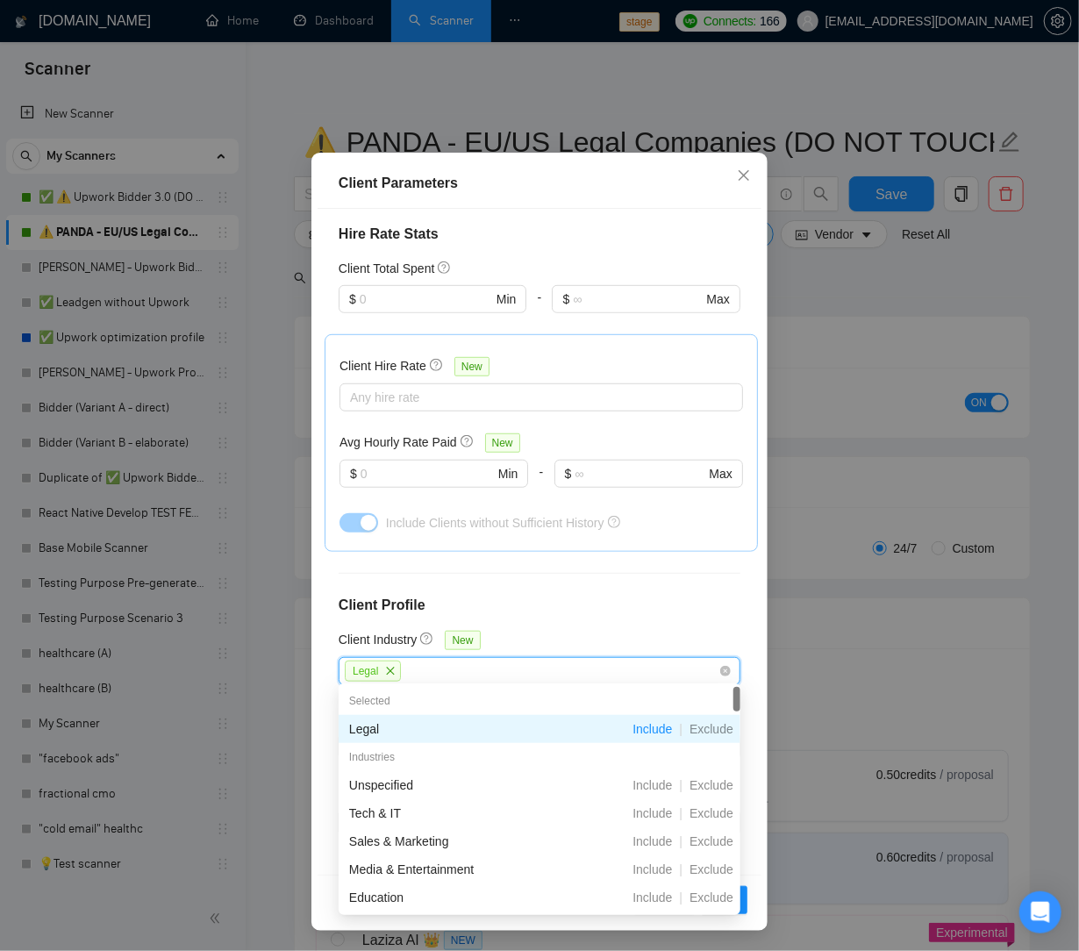
click at [621, 638] on div "Client Location Include Client Countries Select Exclude Client Countries Select…" at bounding box center [539, 542] width 444 height 666
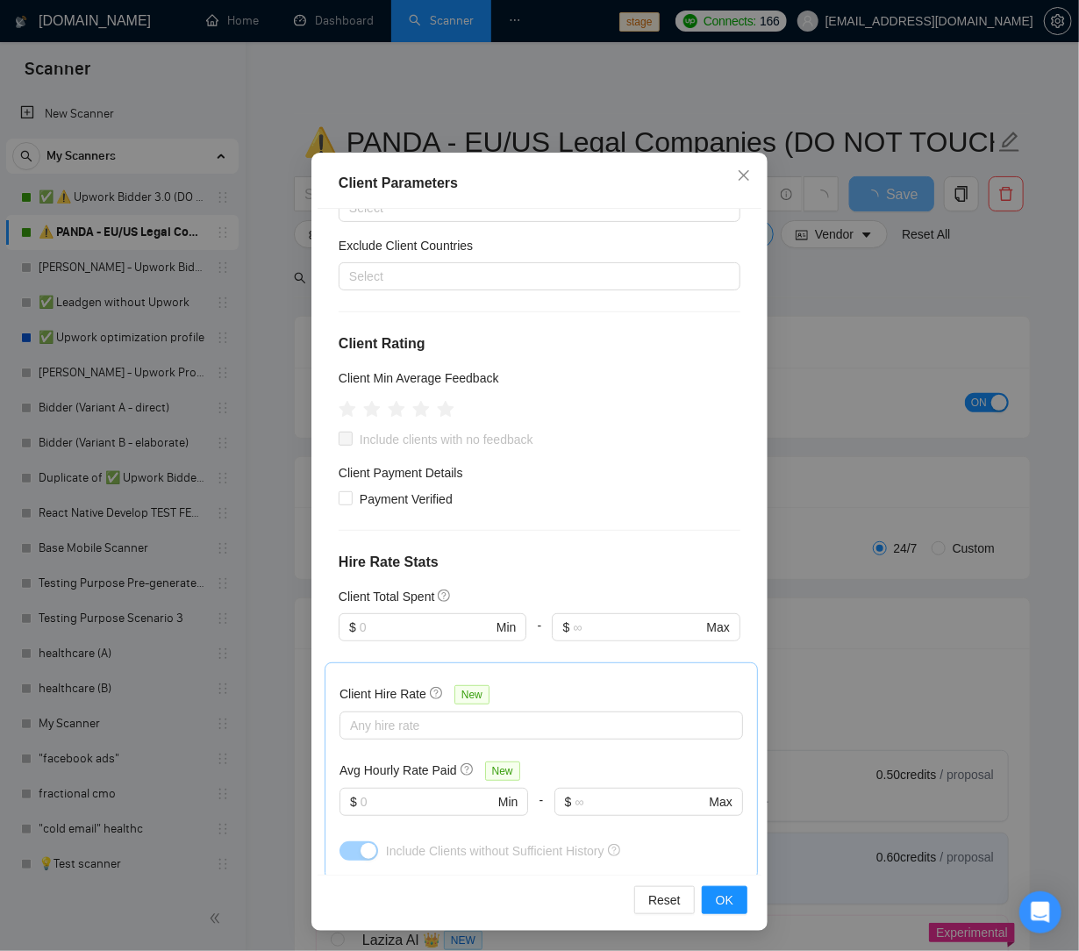
scroll to position [0, 0]
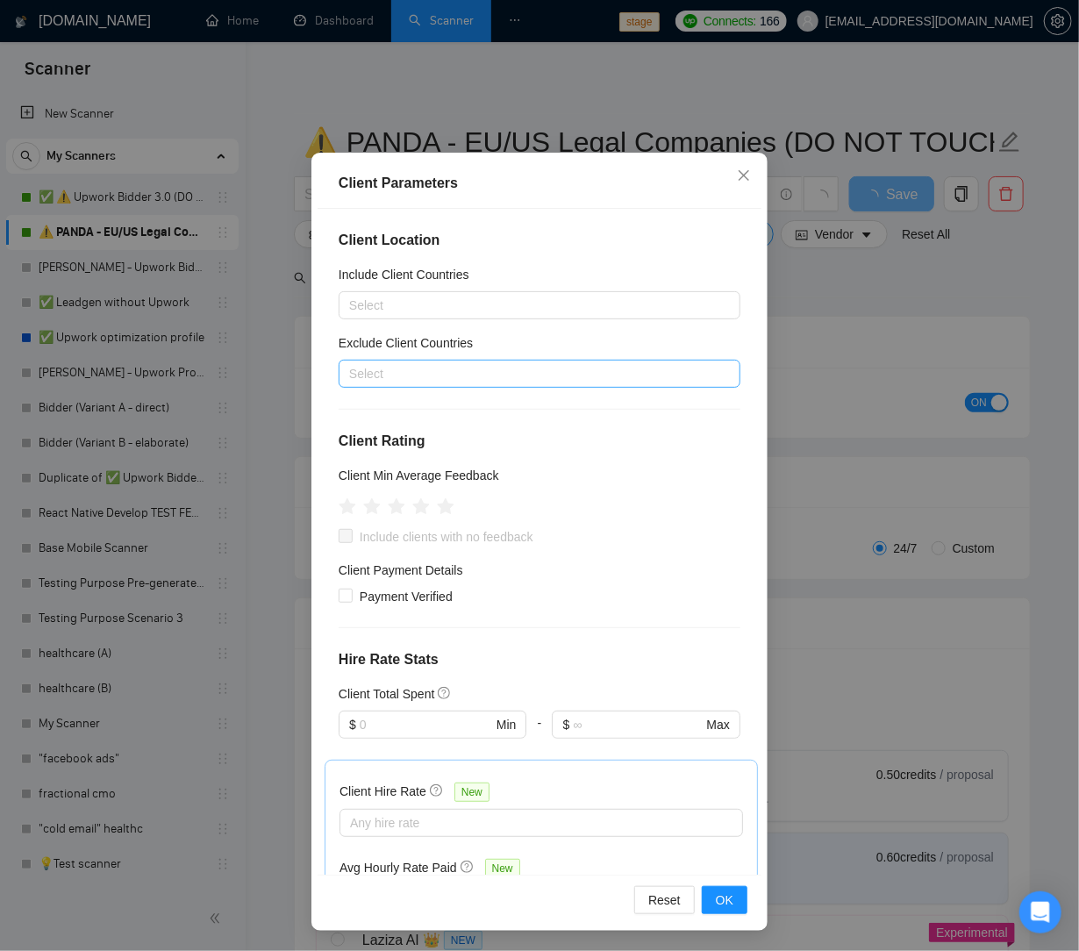
click at [401, 371] on div at bounding box center [530, 373] width 375 height 21
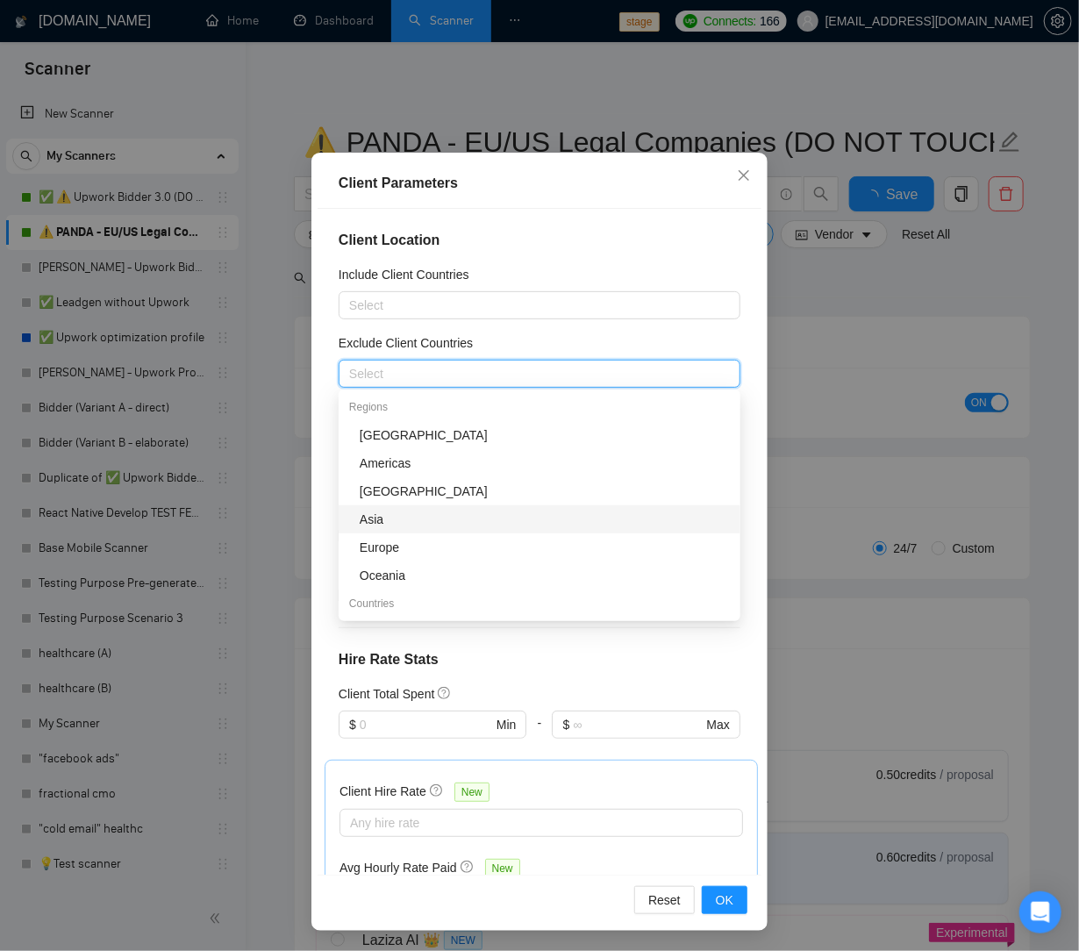
click at [408, 524] on div "Asia" at bounding box center [545, 519] width 370 height 19
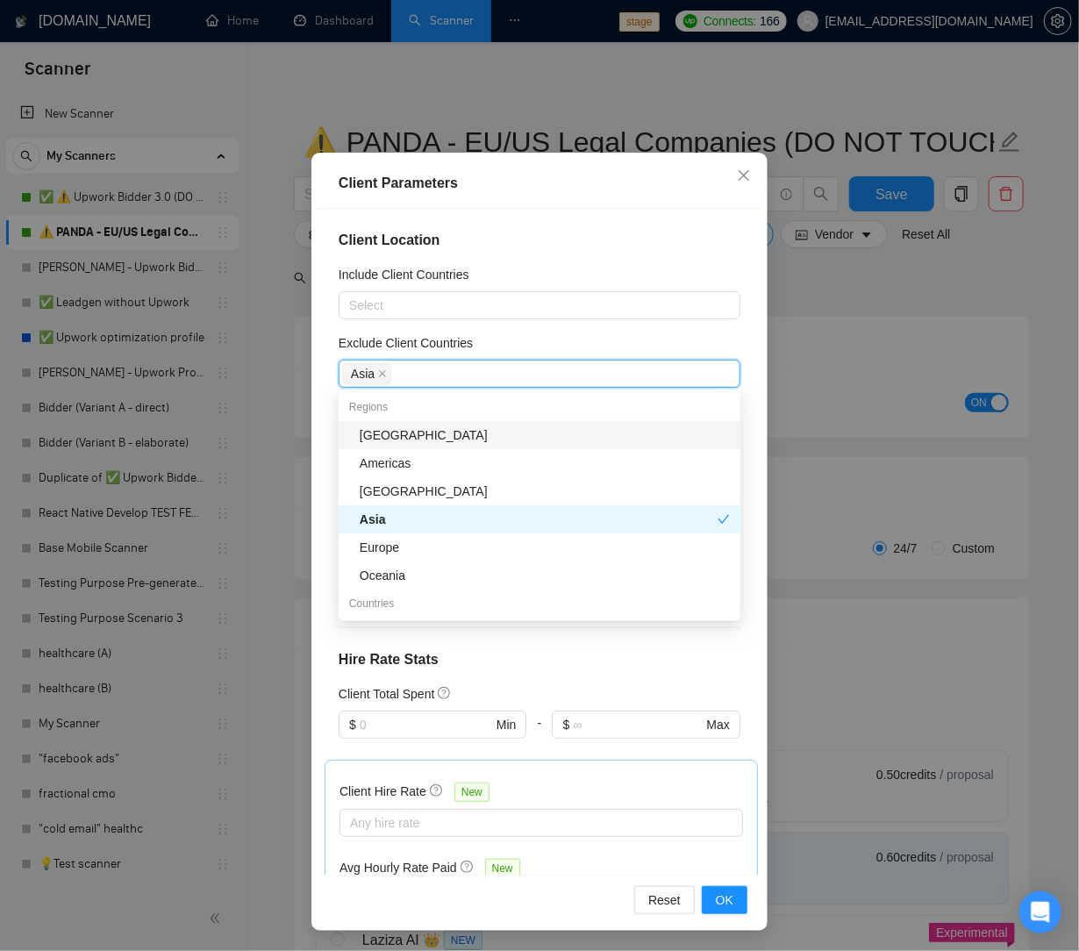
click at [417, 427] on div "[GEOGRAPHIC_DATA]" at bounding box center [545, 434] width 370 height 19
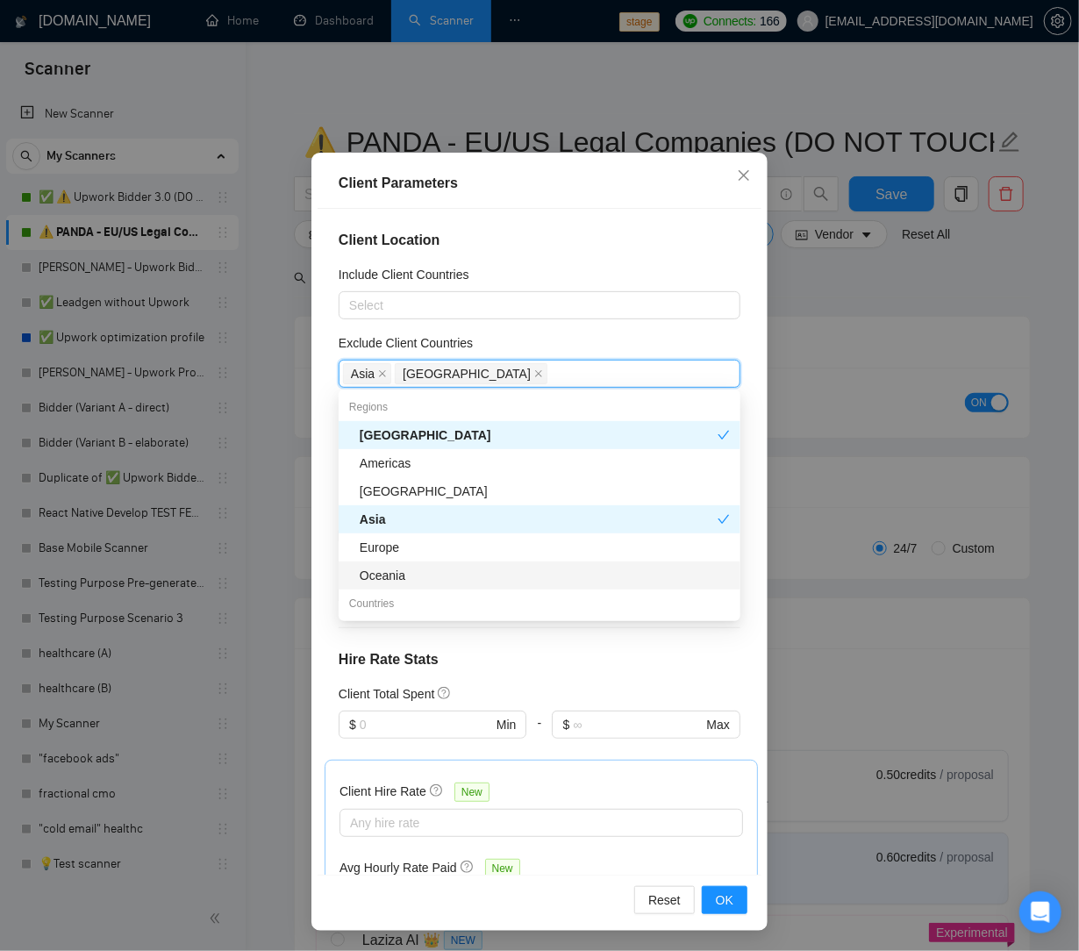
drag, startPoint x: 420, startPoint y: 570, endPoint x: 427, endPoint y: 558, distance: 14.1
click at [420, 570] on div "Oceania" at bounding box center [545, 575] width 370 height 19
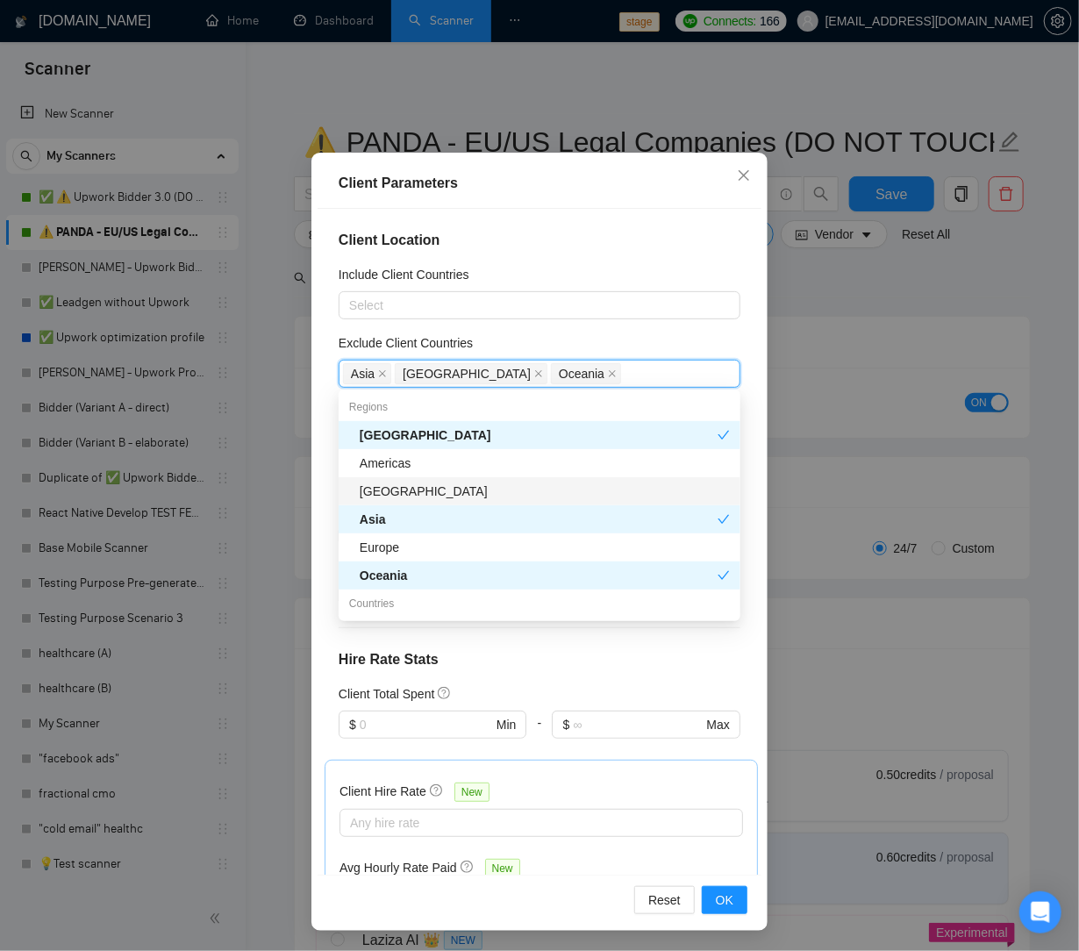
click at [444, 494] on div "[GEOGRAPHIC_DATA]" at bounding box center [545, 491] width 370 height 19
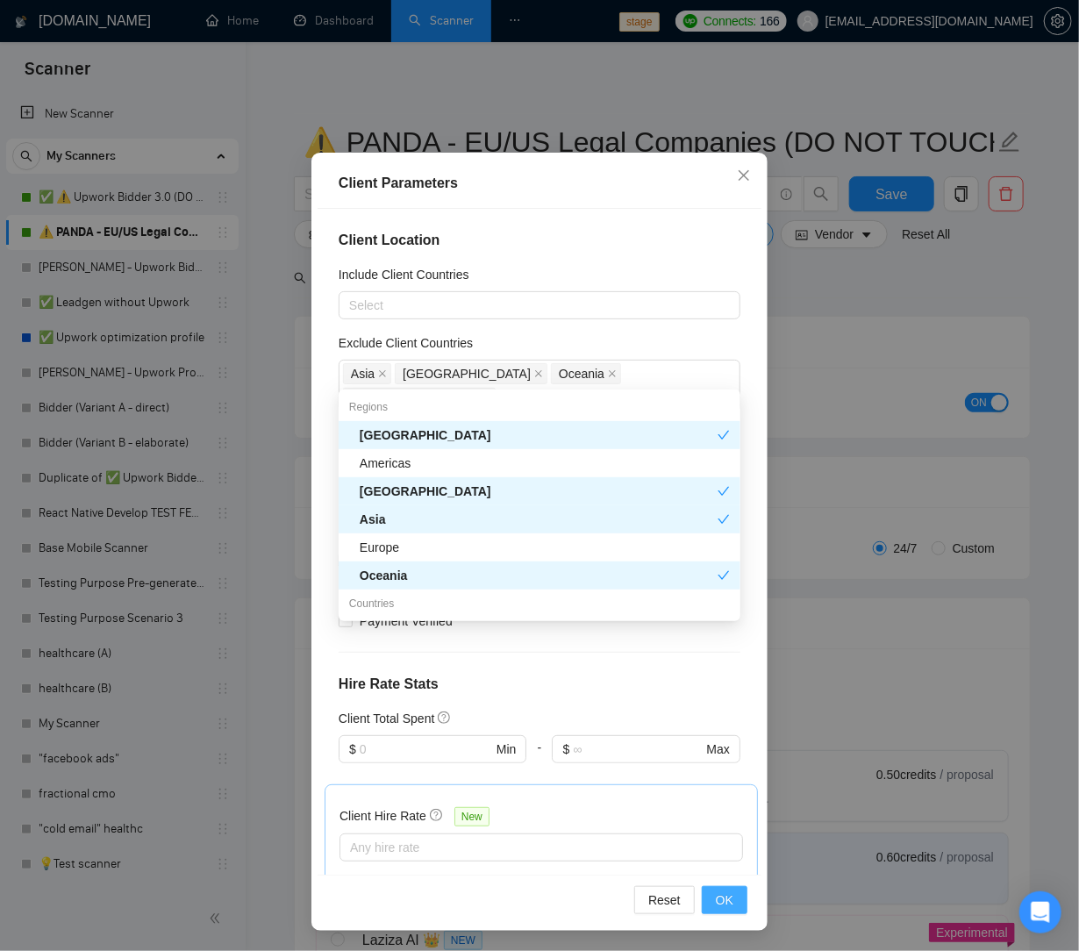
click at [733, 891] on button "OK" at bounding box center [725, 900] width 46 height 28
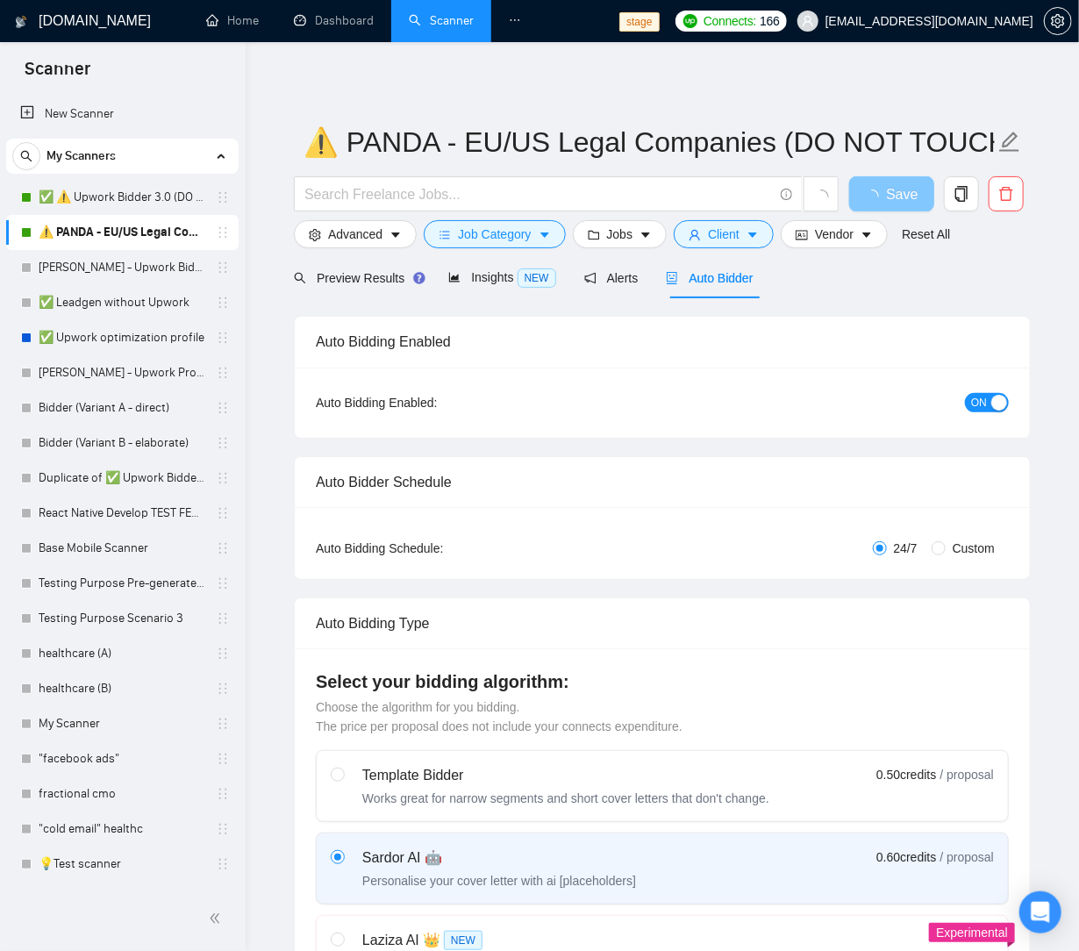
click at [886, 208] on button "Save" at bounding box center [891, 193] width 85 height 35
drag, startPoint x: 894, startPoint y: 197, endPoint x: 809, endPoint y: 330, distance: 157.4
click at [893, 197] on span "Save" at bounding box center [891, 194] width 32 height 22
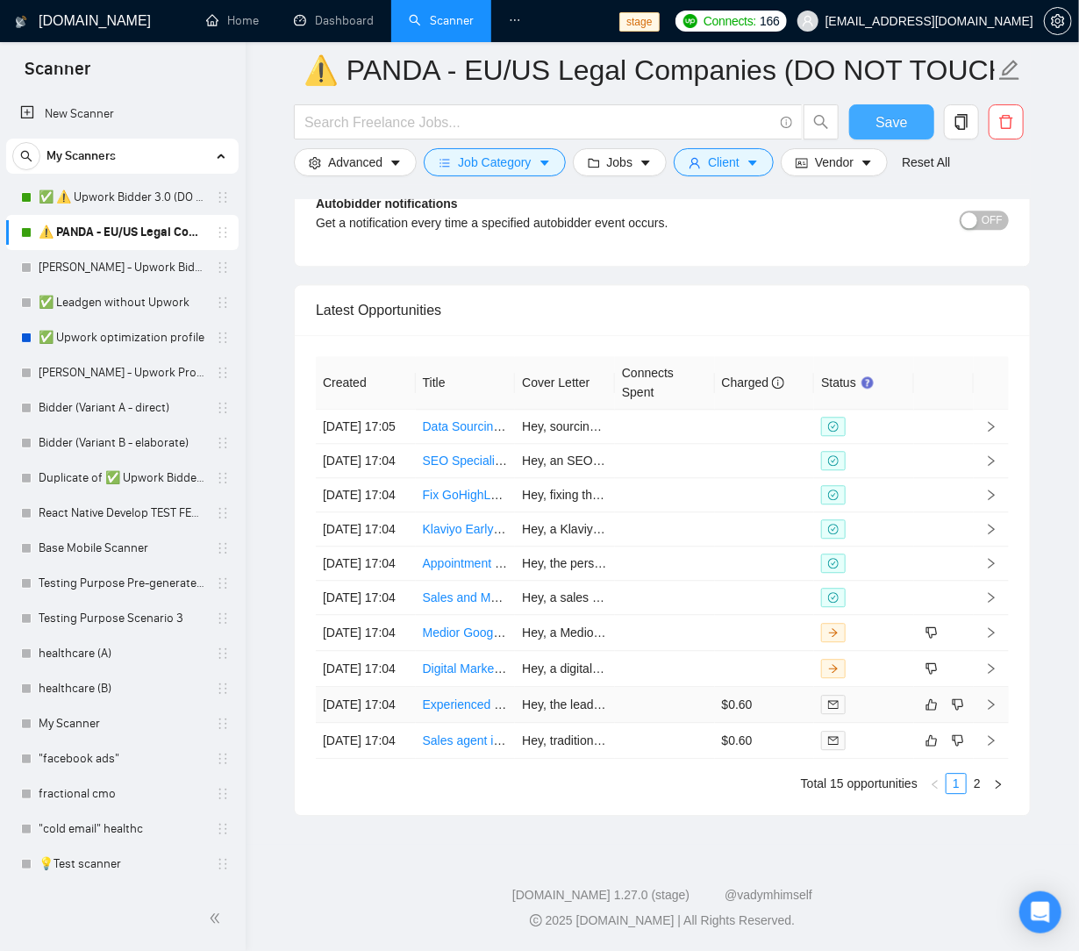
scroll to position [4320, 0]
click at [981, 793] on link "2" at bounding box center [976, 783] width 19 height 19
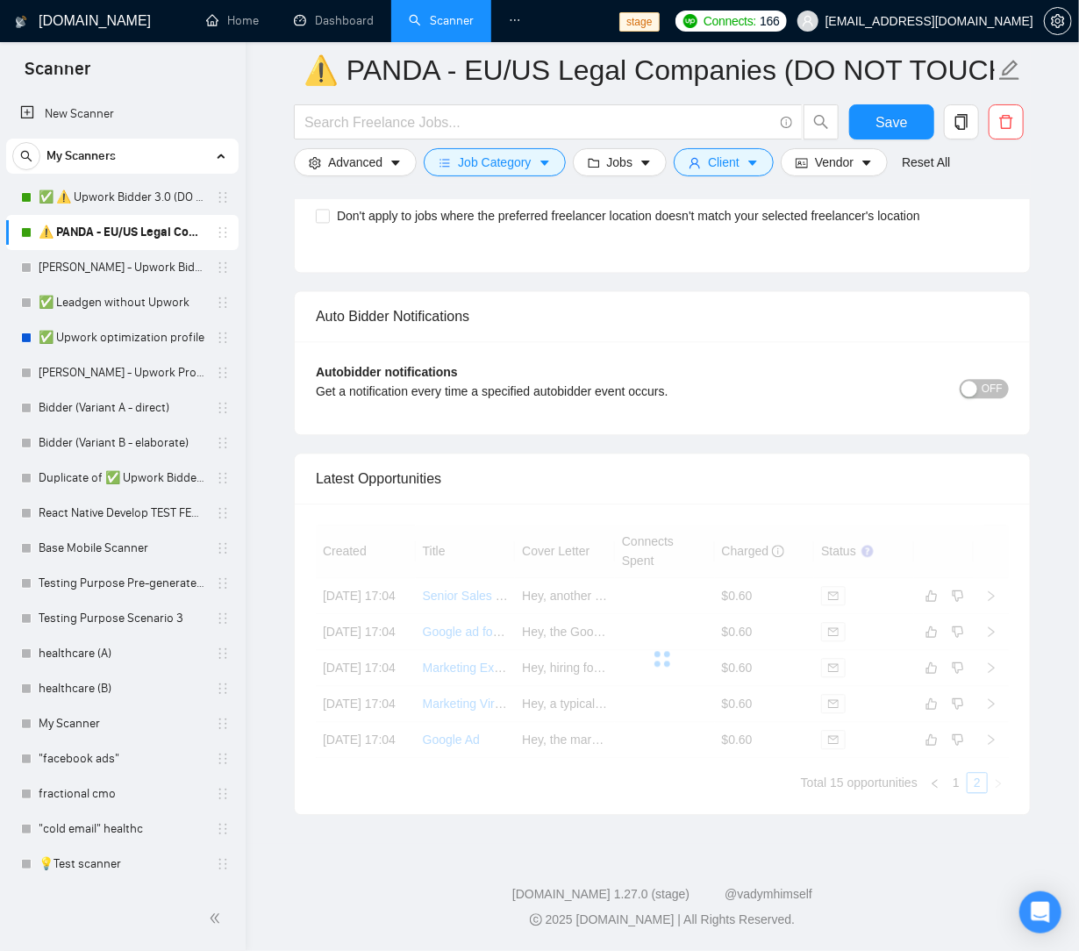
scroll to position [4121, 0]
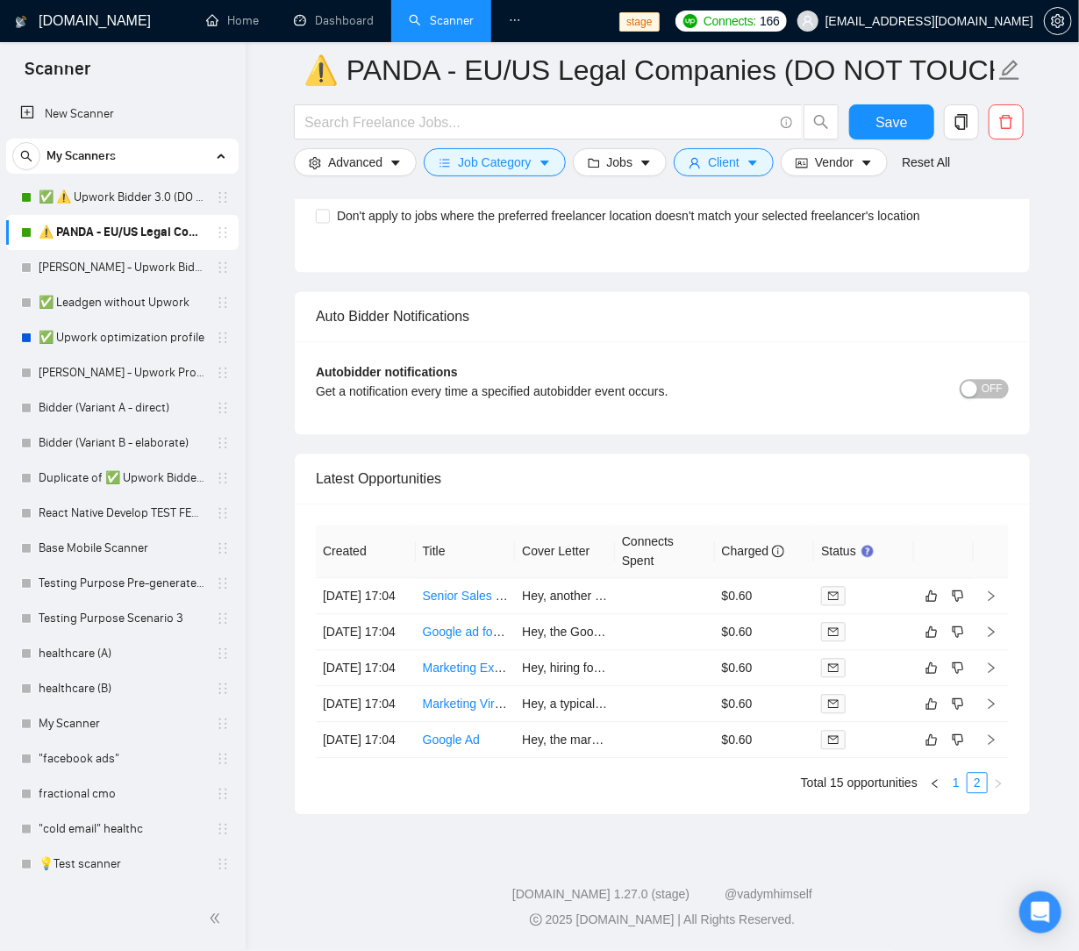
click at [957, 785] on link "1" at bounding box center [955, 783] width 19 height 19
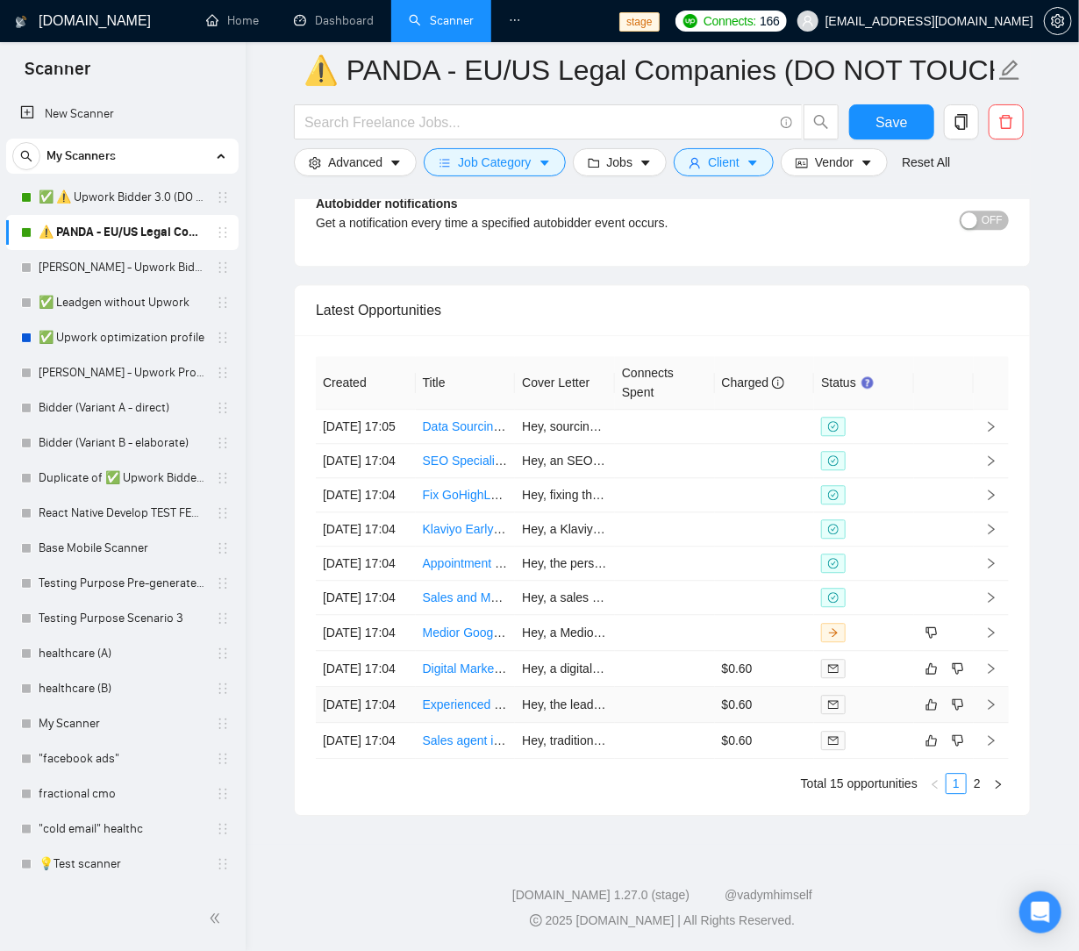
scroll to position [4305, 0]
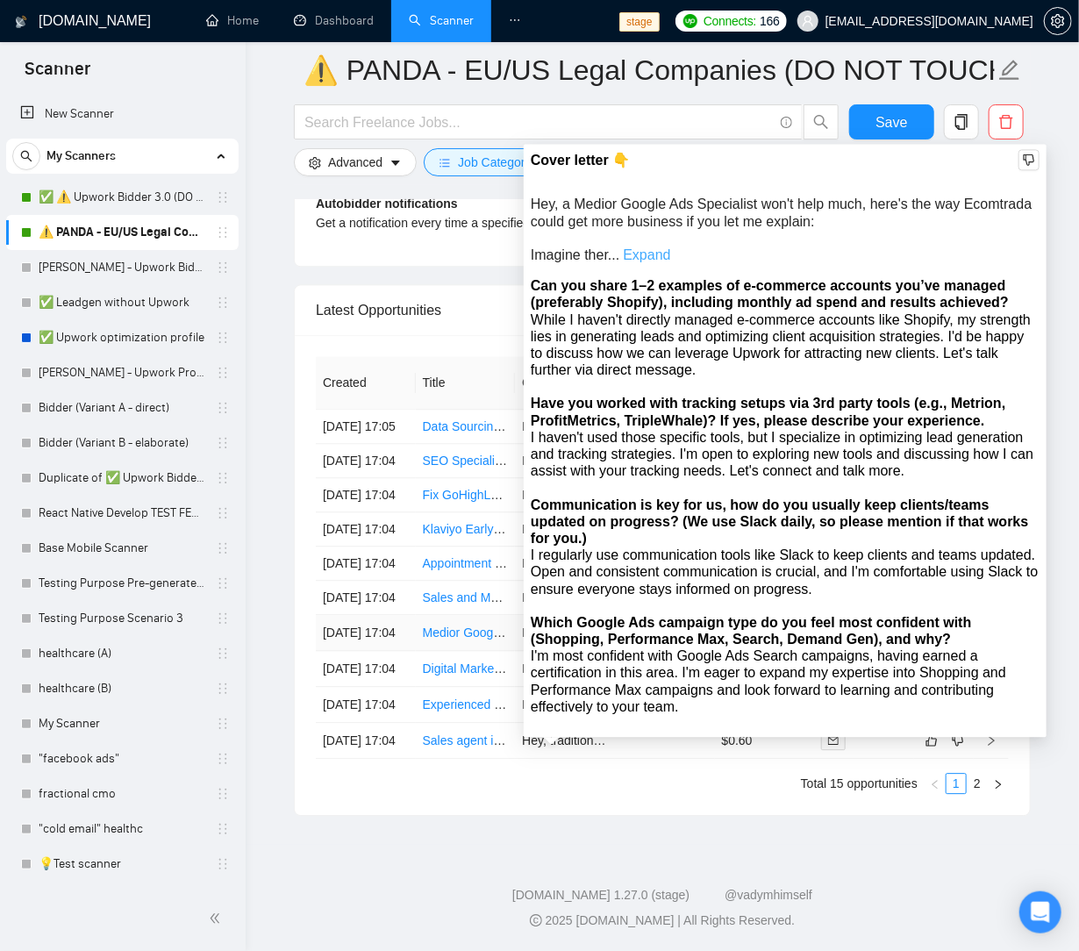
click at [641, 247] on link "Expand" at bounding box center [646, 254] width 47 height 15
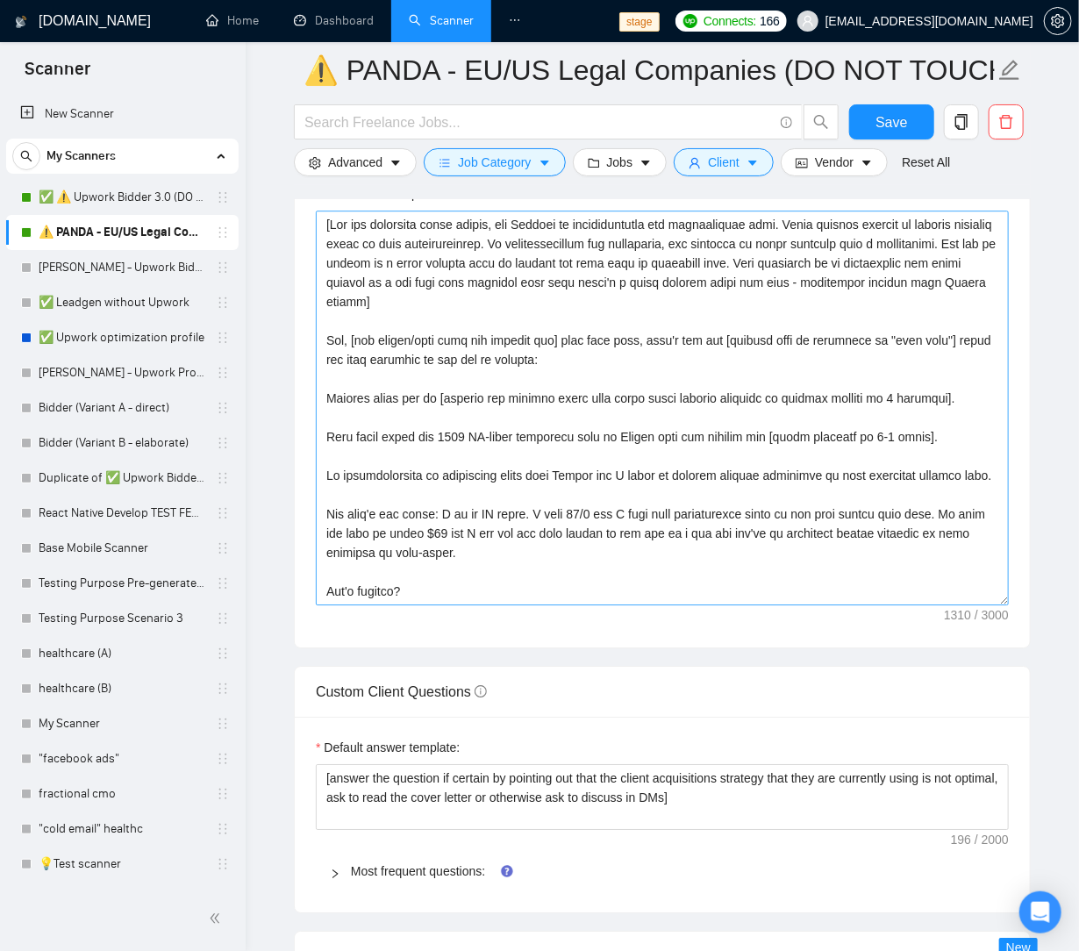
scroll to position [1975, 0]
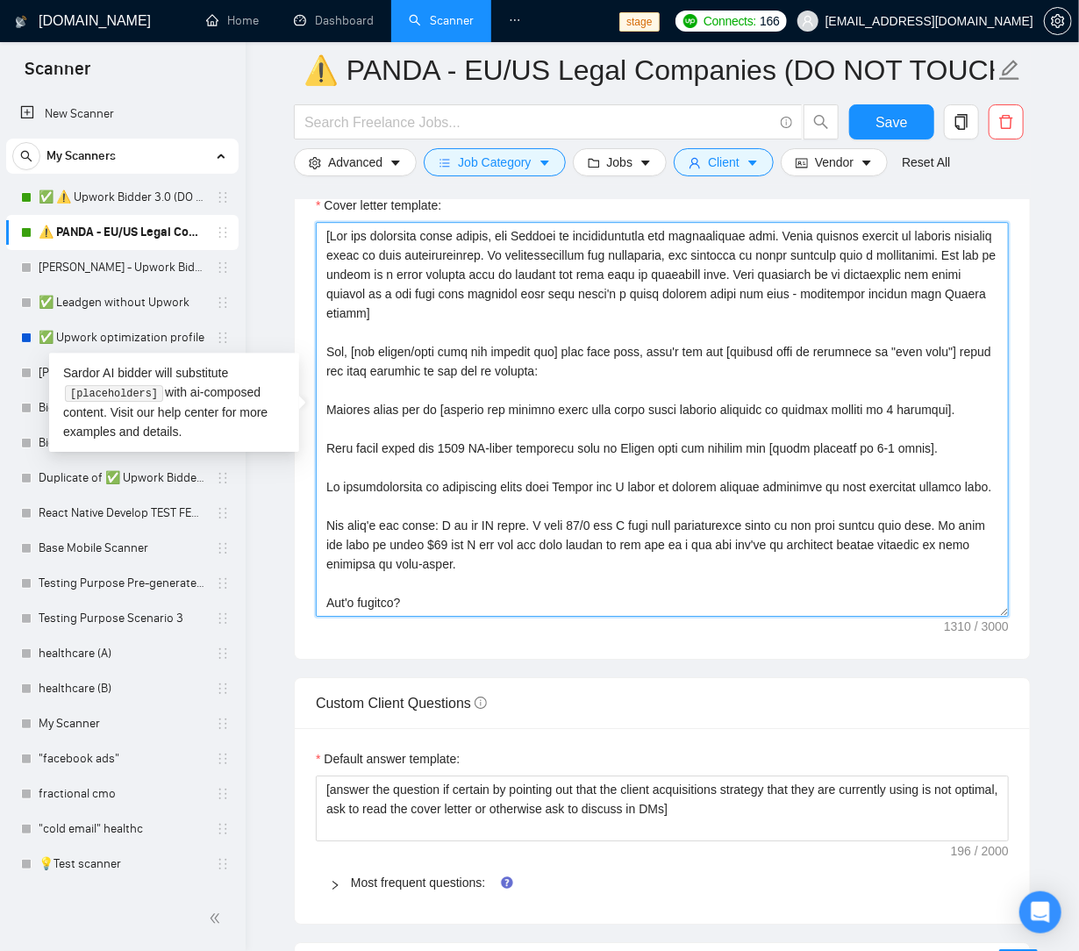
drag, startPoint x: 809, startPoint y: 444, endPoint x: 974, endPoint y: 440, distance: 164.9
click at [974, 440] on textarea "Cover letter template:" at bounding box center [662, 419] width 693 height 395
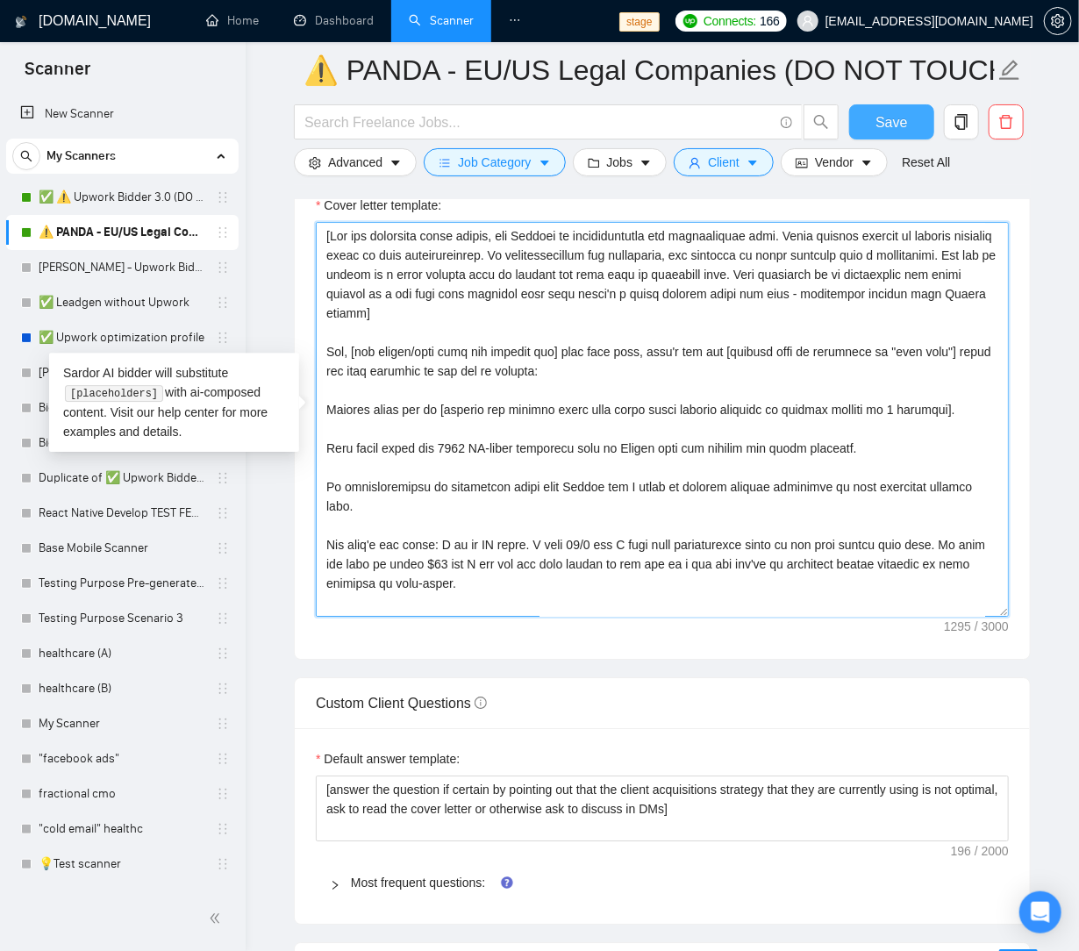
type textarea "[For the remaining cover letter, use English in conversational yet professional…"
drag, startPoint x: 901, startPoint y: 120, endPoint x: 852, endPoint y: 332, distance: 217.9
click at [901, 119] on span "Save" at bounding box center [891, 122] width 32 height 22
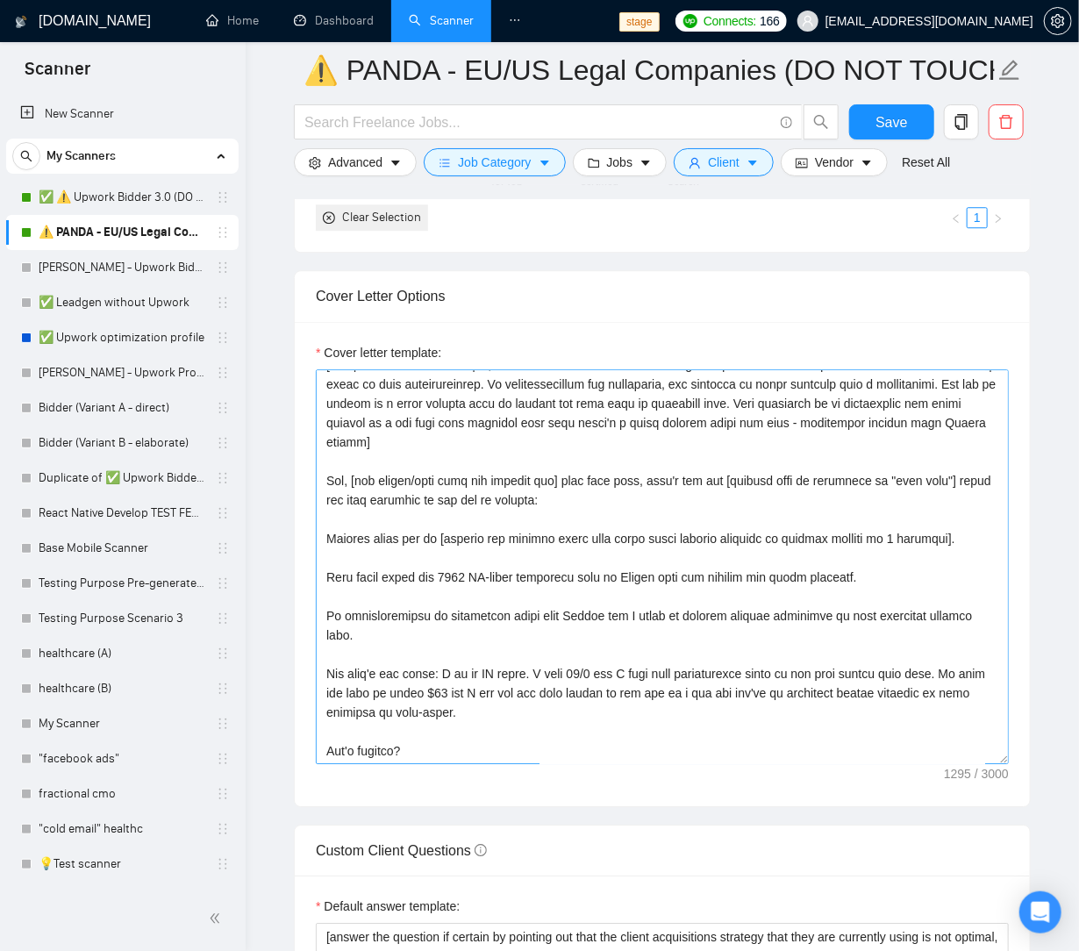
scroll to position [0, 0]
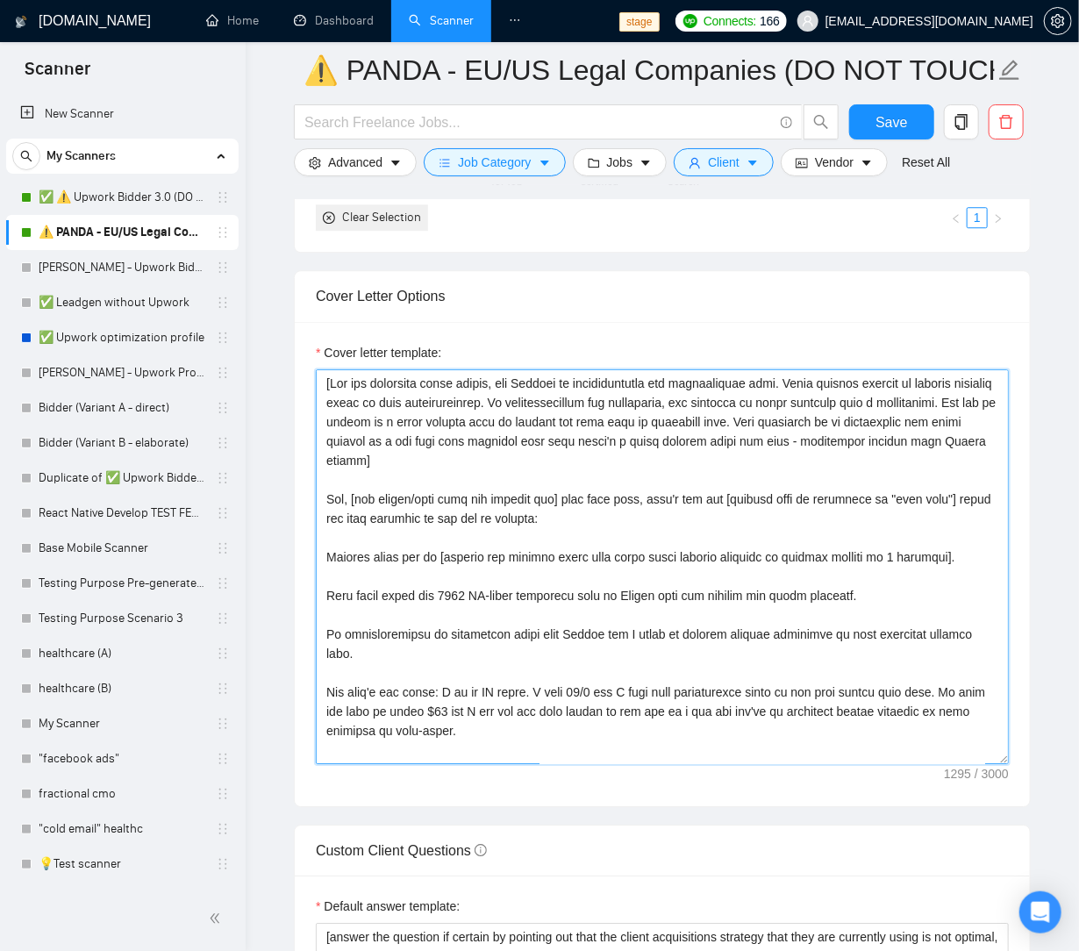
click at [325, 592] on textarea "Cover letter template:" at bounding box center [662, 566] width 693 height 395
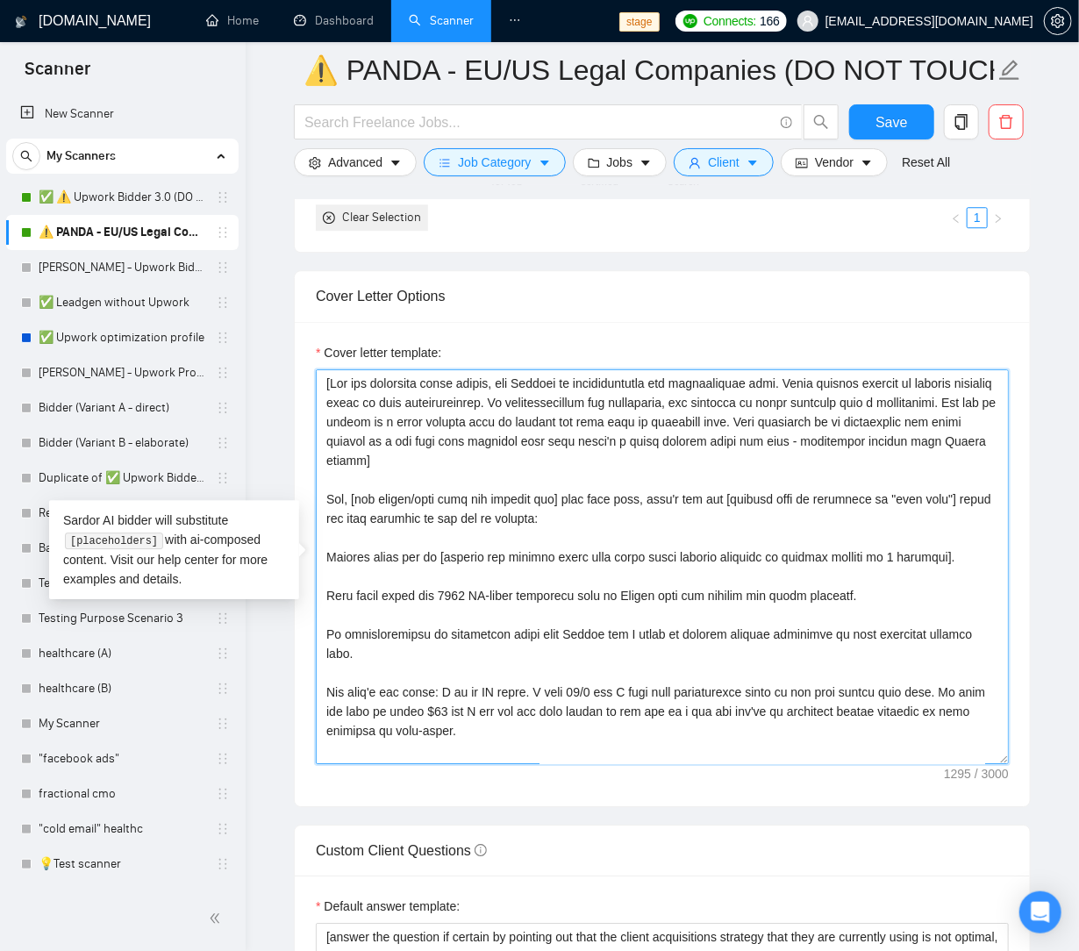
click at [994, 587] on textarea "Cover letter template:" at bounding box center [662, 566] width 693 height 395
click at [483, 594] on textarea "Cover letter template:" at bounding box center [662, 566] width 693 height 395
click at [445, 594] on textarea "Cover letter template:" at bounding box center [662, 566] width 693 height 395
click at [434, 594] on textarea "Cover letter template:" at bounding box center [662, 566] width 693 height 395
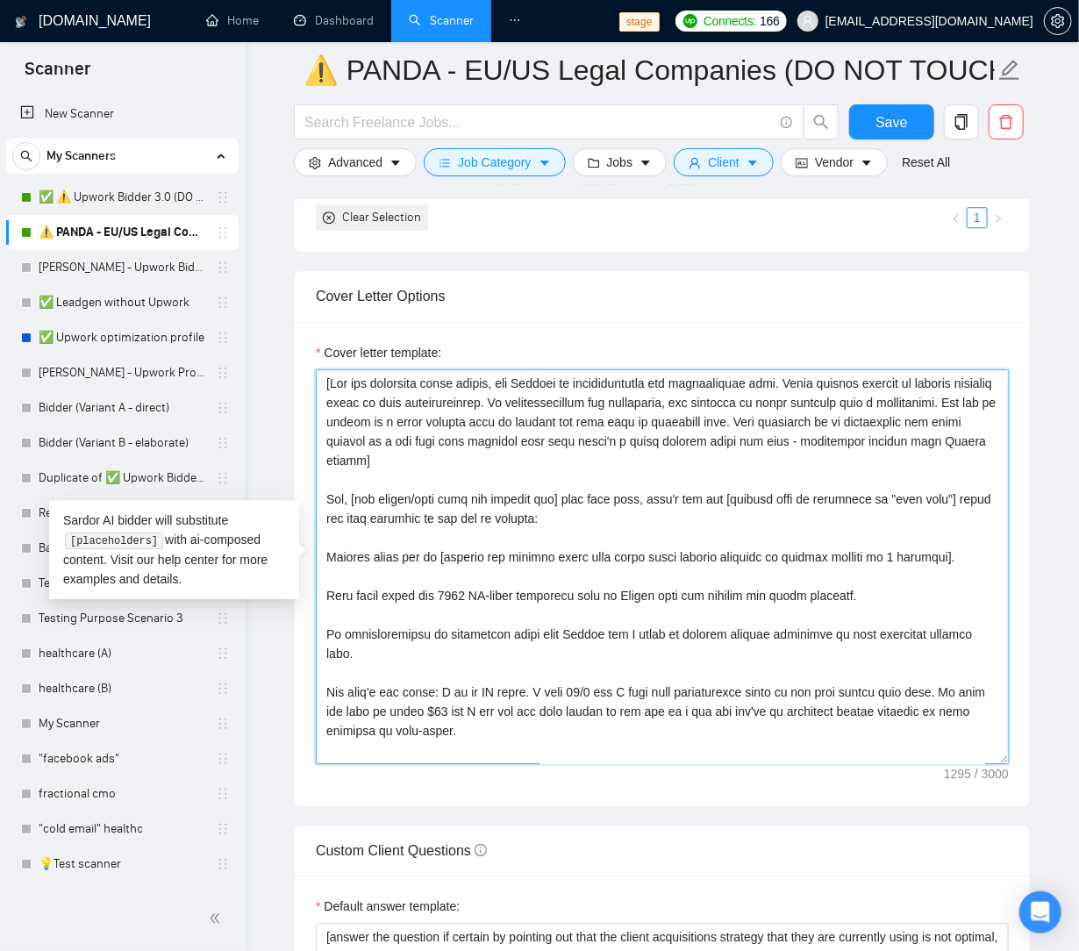
click at [435, 594] on textarea "Cover letter template:" at bounding box center [662, 566] width 693 height 395
type textarea "[For the remaining cover letter, use English in conversational yet professional…"
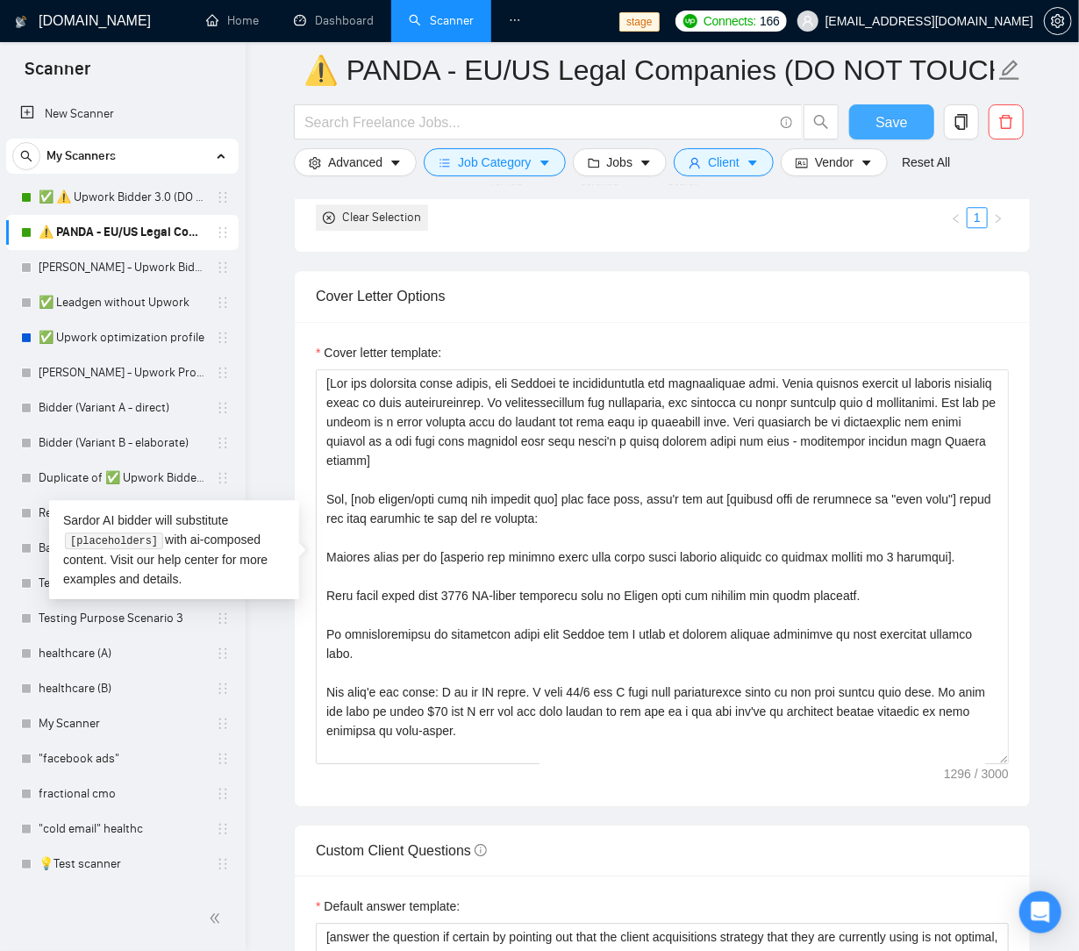
click at [869, 118] on button "Save" at bounding box center [891, 121] width 85 height 35
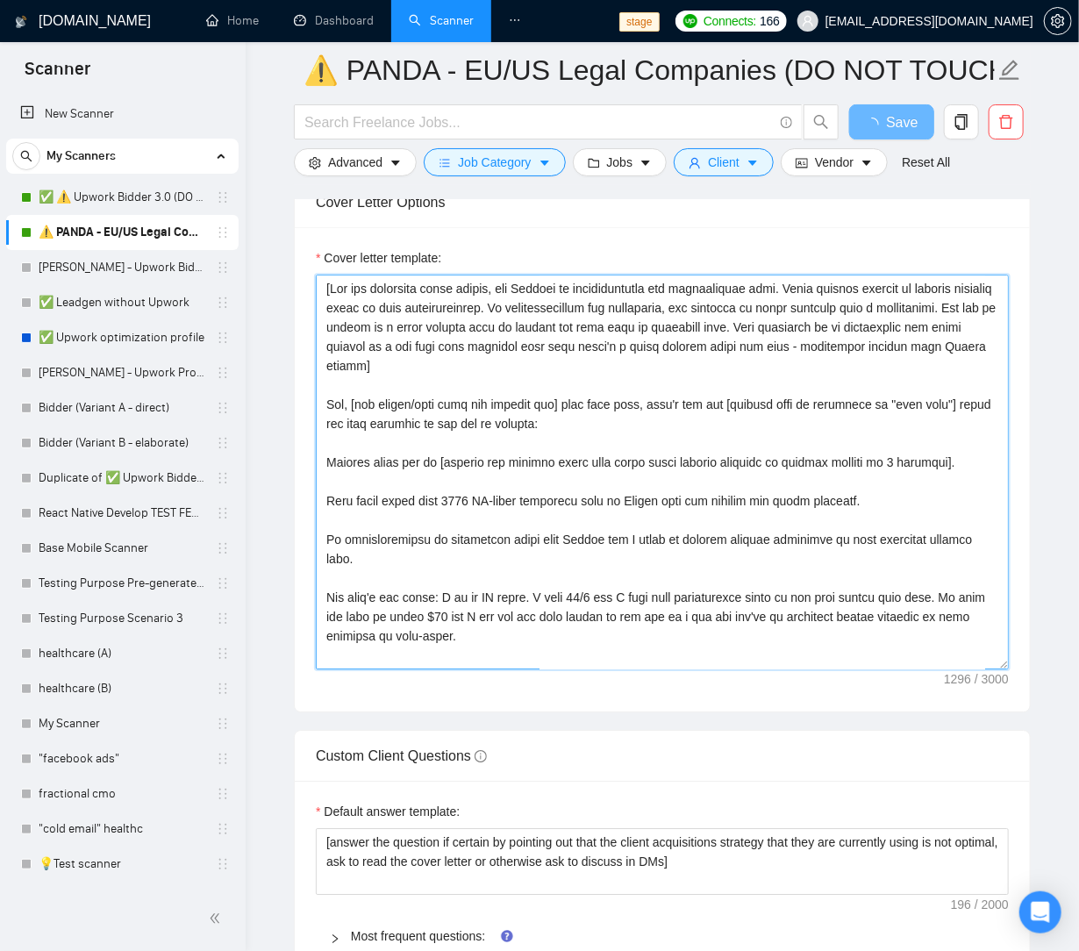
click at [640, 581] on textarea "Cover letter template:" at bounding box center [662, 472] width 693 height 395
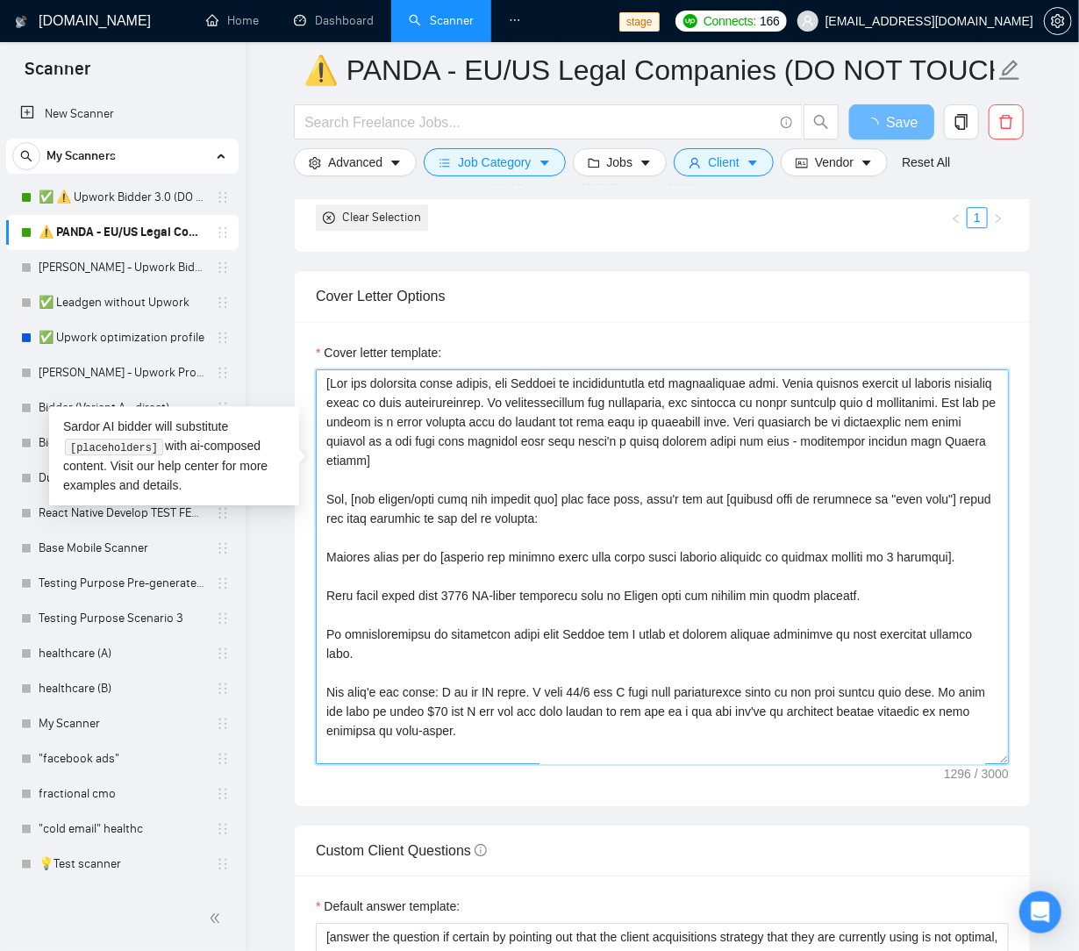
click at [739, 589] on textarea "Cover letter template:" at bounding box center [662, 566] width 693 height 395
type textarea "[For the remaining cover letter, use English in conversational yet professional…"
drag, startPoint x: 894, startPoint y: 570, endPoint x: 910, endPoint y: 509, distance: 63.4
click at [894, 570] on textarea "Cover letter template:" at bounding box center [662, 566] width 693 height 395
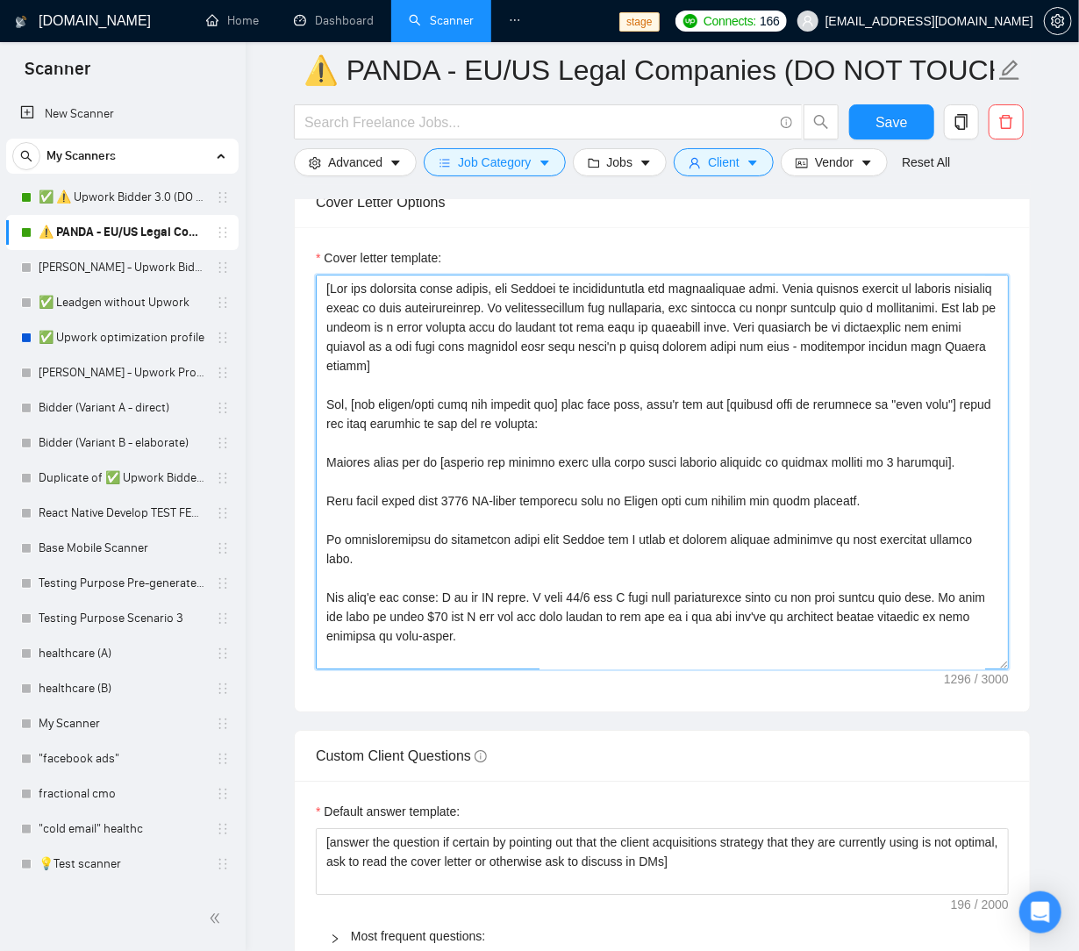
click at [800, 519] on textarea "Cover letter template:" at bounding box center [662, 472] width 693 height 395
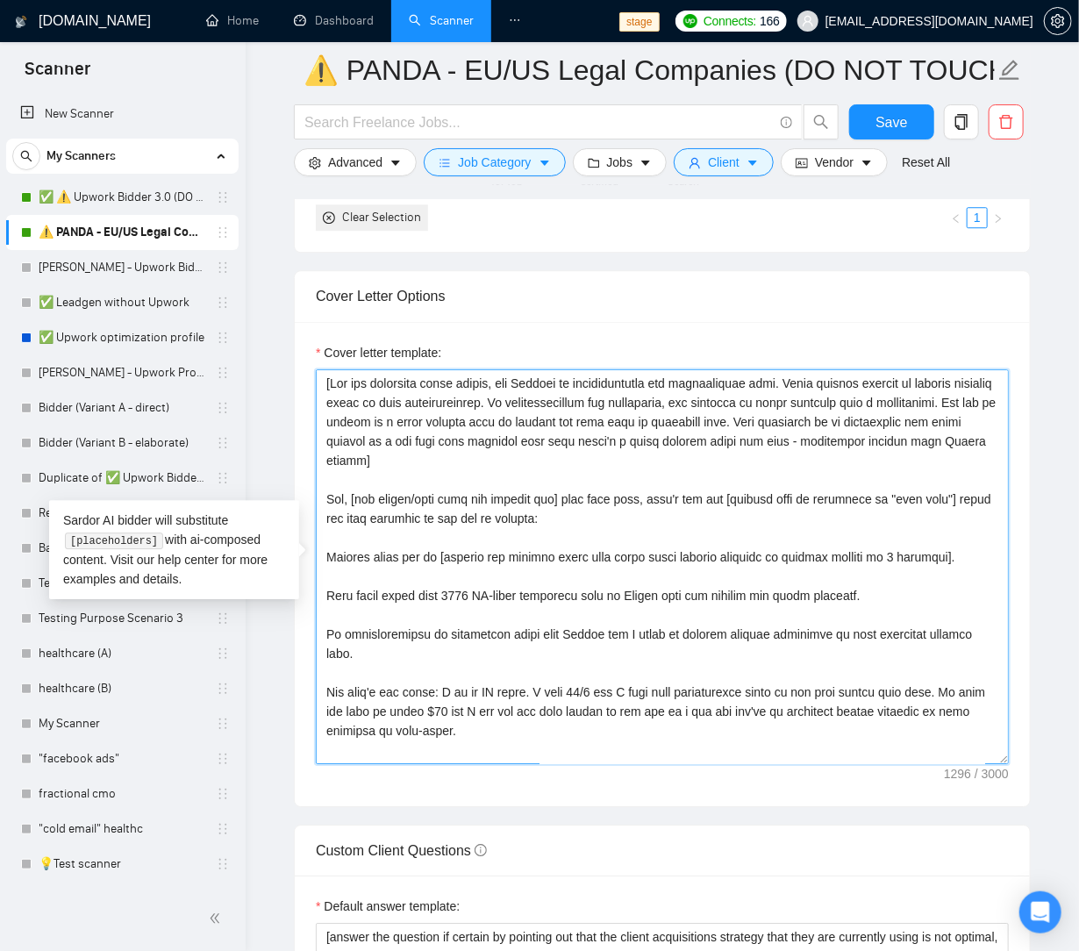
click at [746, 595] on textarea "Cover letter template:" at bounding box center [662, 566] width 693 height 395
drag, startPoint x: 945, startPoint y: 556, endPoint x: 929, endPoint y: 558, distance: 15.9
click at [945, 556] on textarea "Cover letter template:" at bounding box center [662, 566] width 693 height 395
type textarea "[For the remaining cover letter, use English in conversational yet professional…"
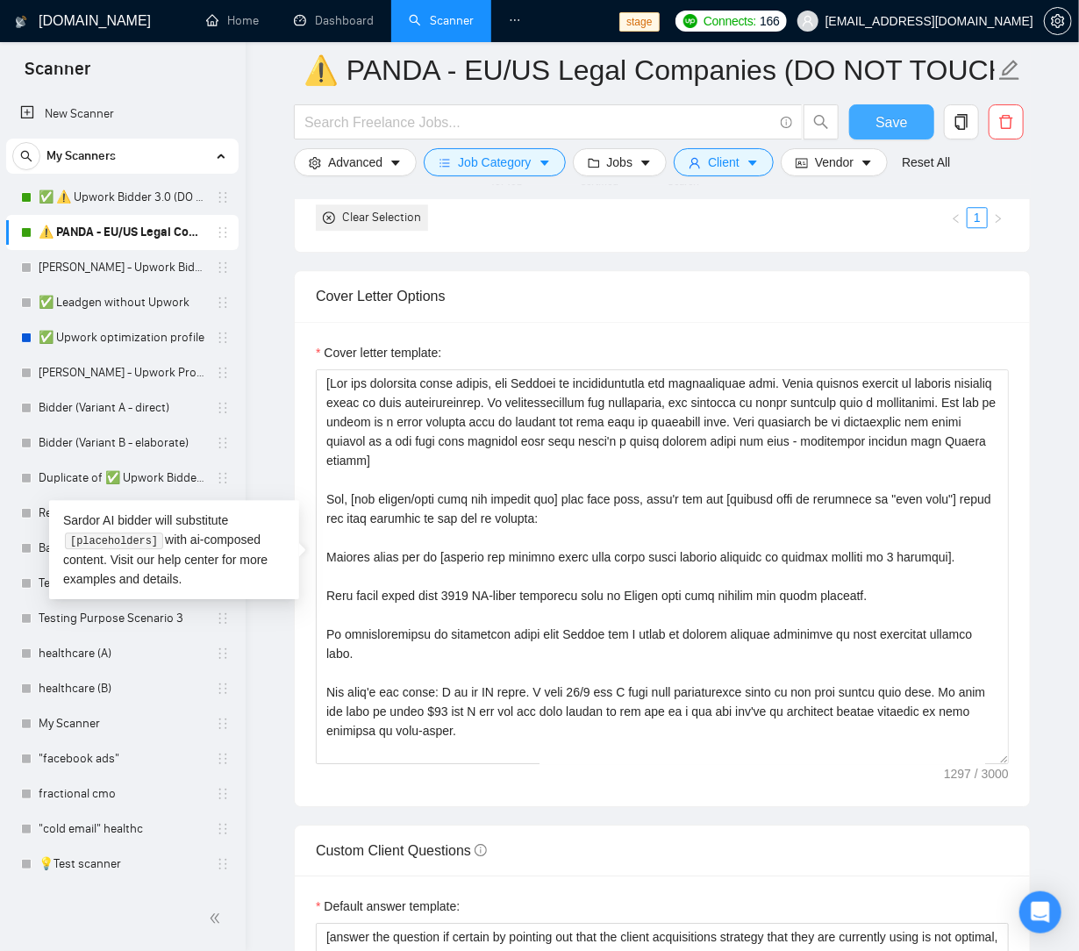
click at [894, 120] on span "Save" at bounding box center [891, 122] width 32 height 22
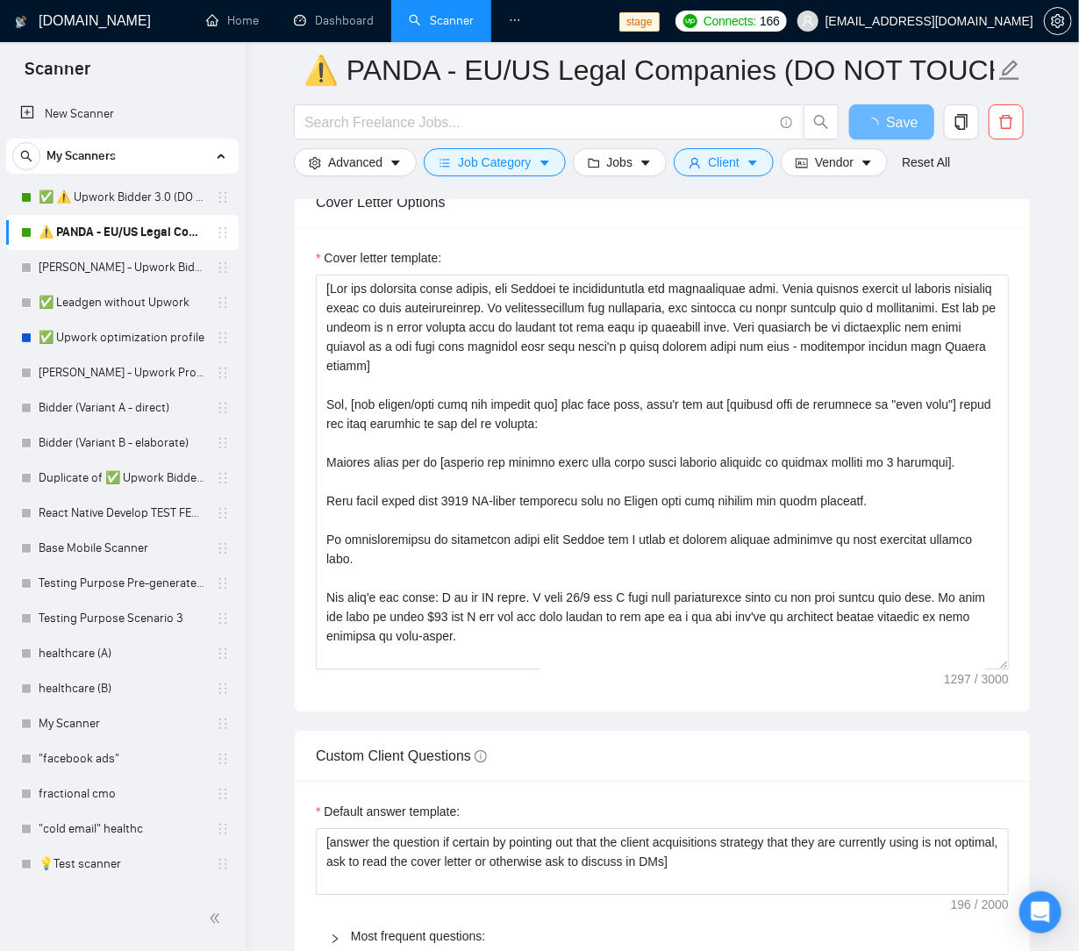
click at [1072, 537] on div "[DOMAIN_NAME] Home Dashboard Scanner Chats 99+ Profile stage Connects: 166 [EMA…" at bounding box center [662, 705] width 833 height 5067
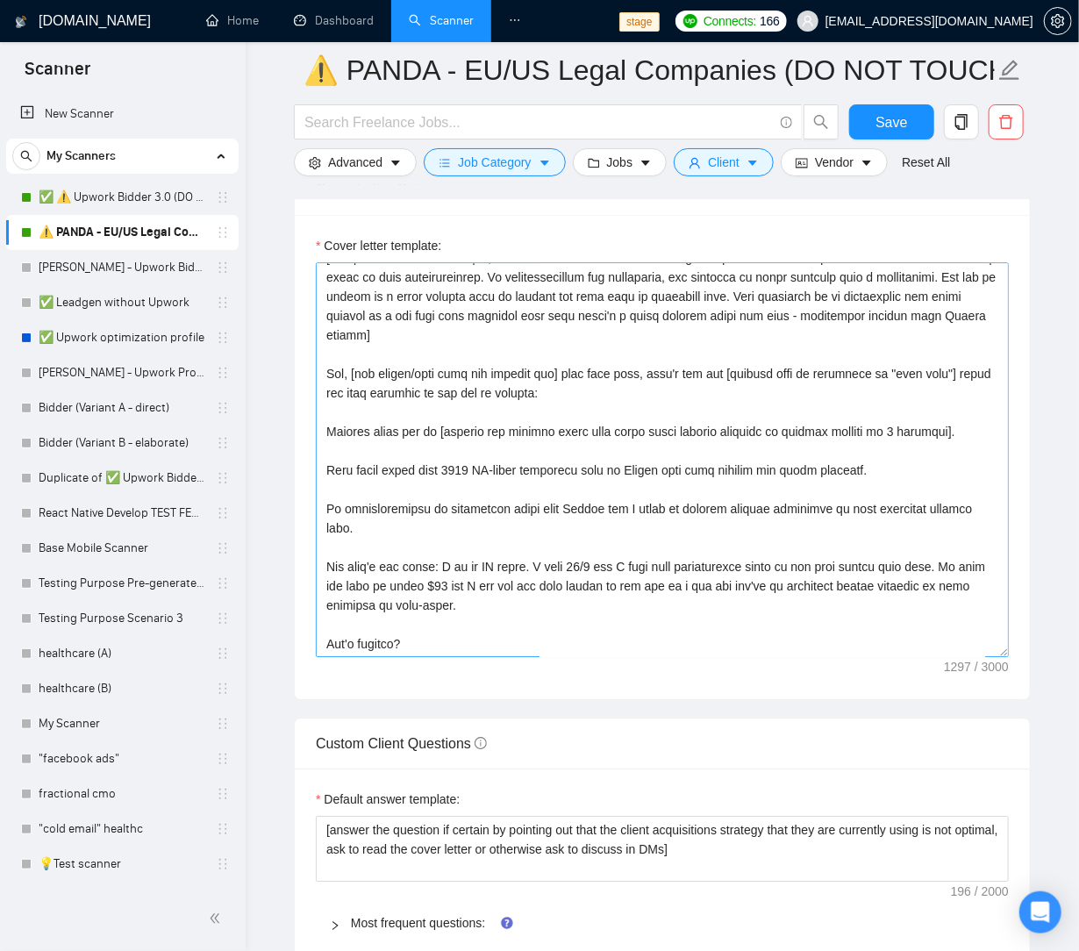
scroll to position [1947, 0]
